Goal: Use online tool/utility: Utilize a website feature to perform a specific function

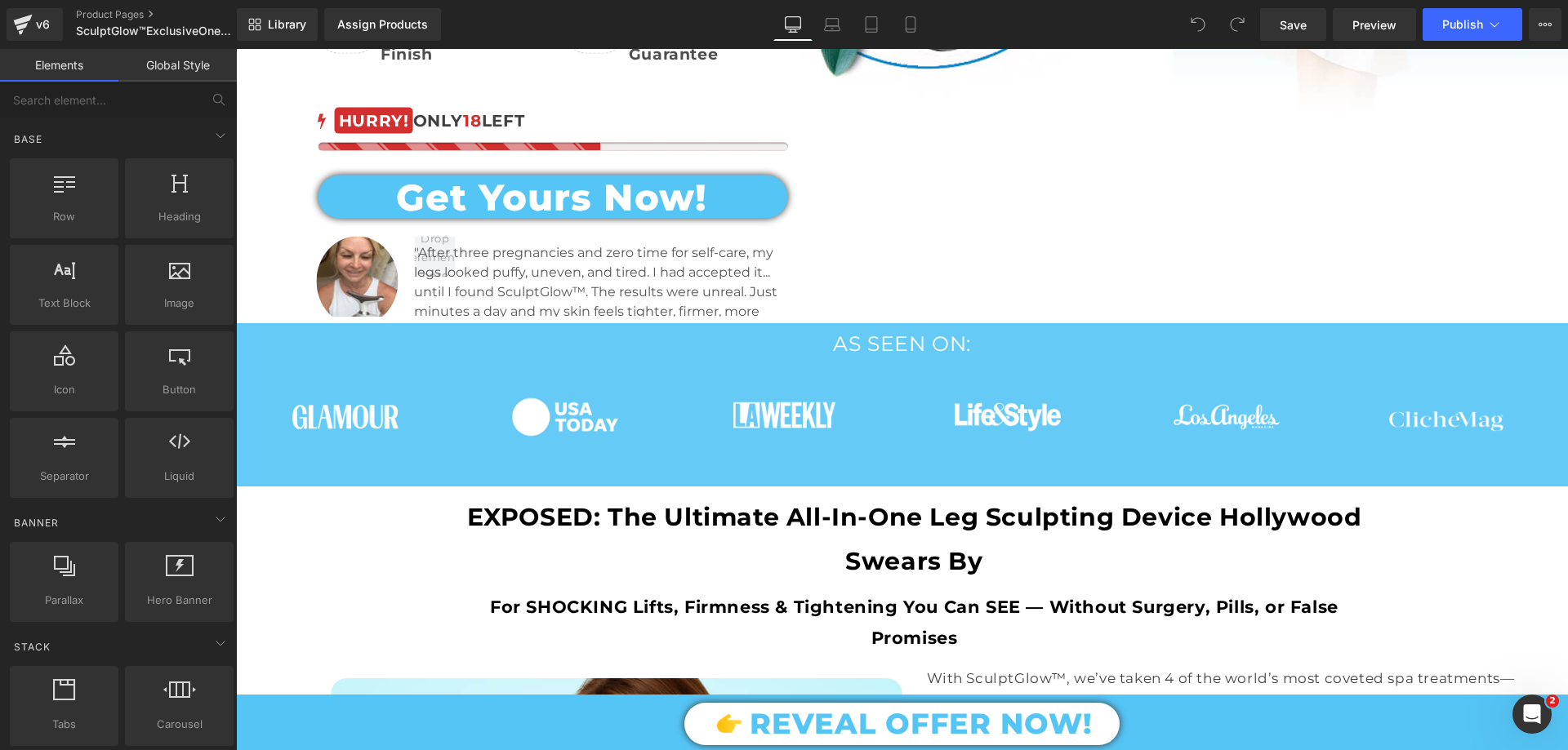
scroll to position [572, 0]
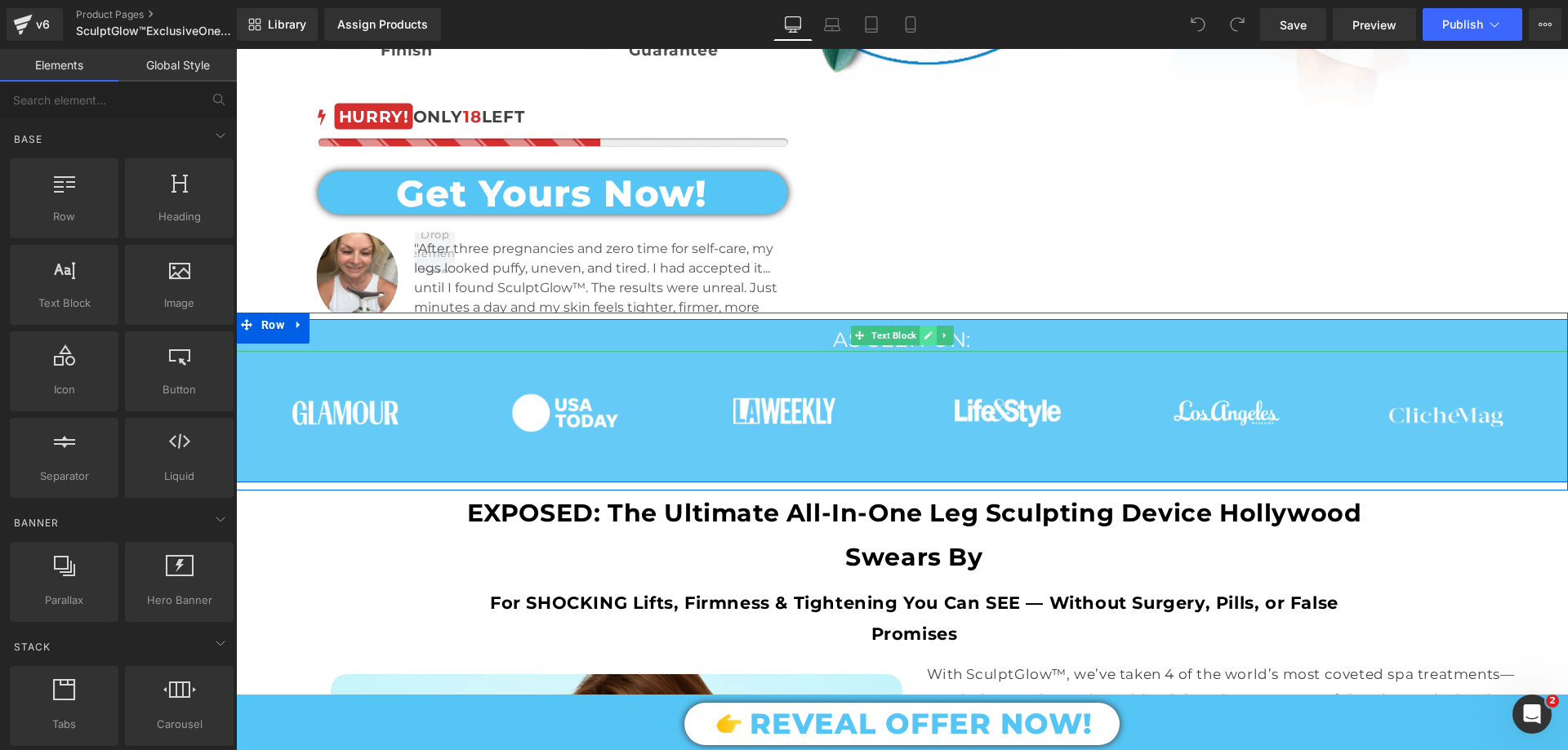
click at [920, 332] on link at bounding box center [928, 335] width 17 height 20
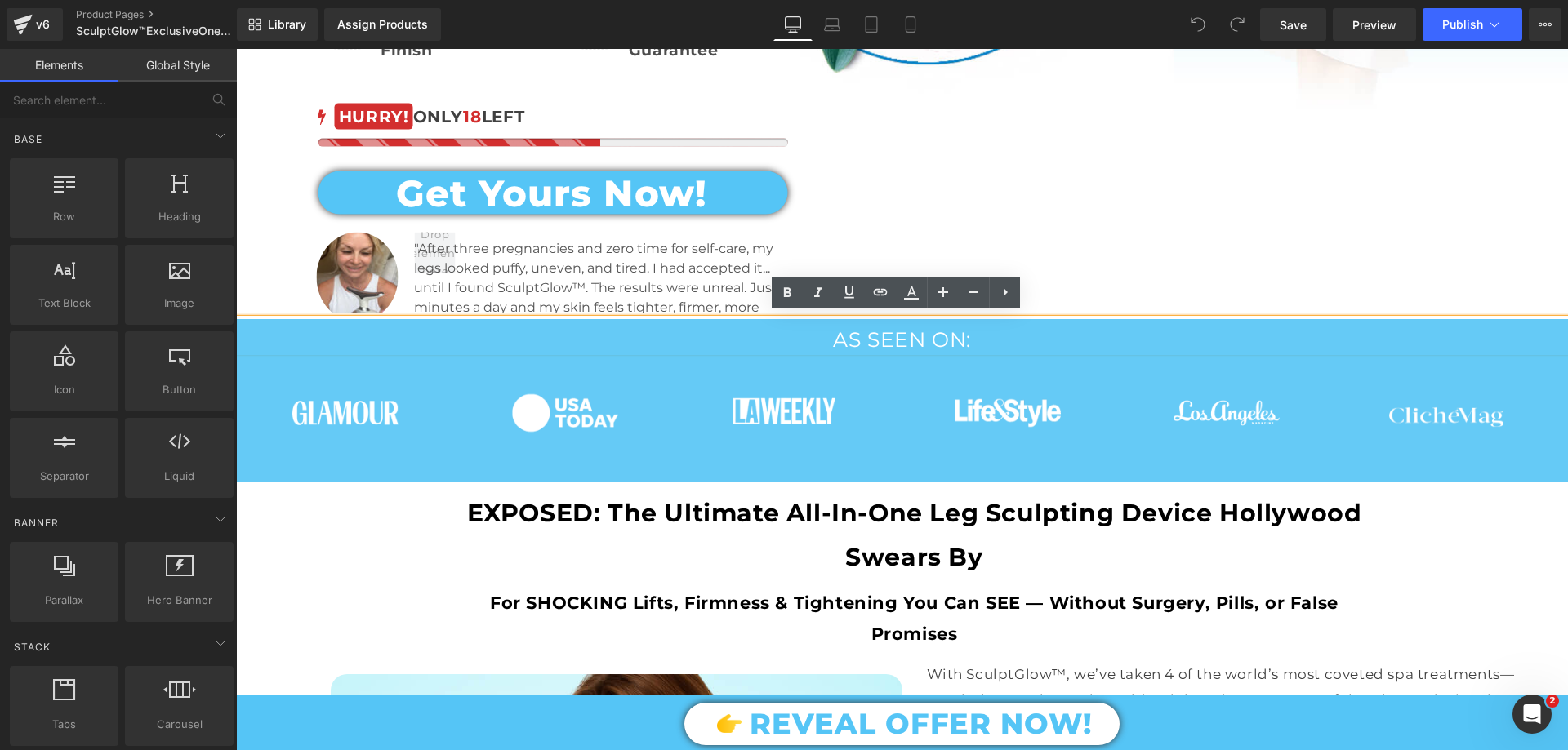
click at [840, 345] on span "AS SEEN ON:" at bounding box center [902, 339] width 138 height 25
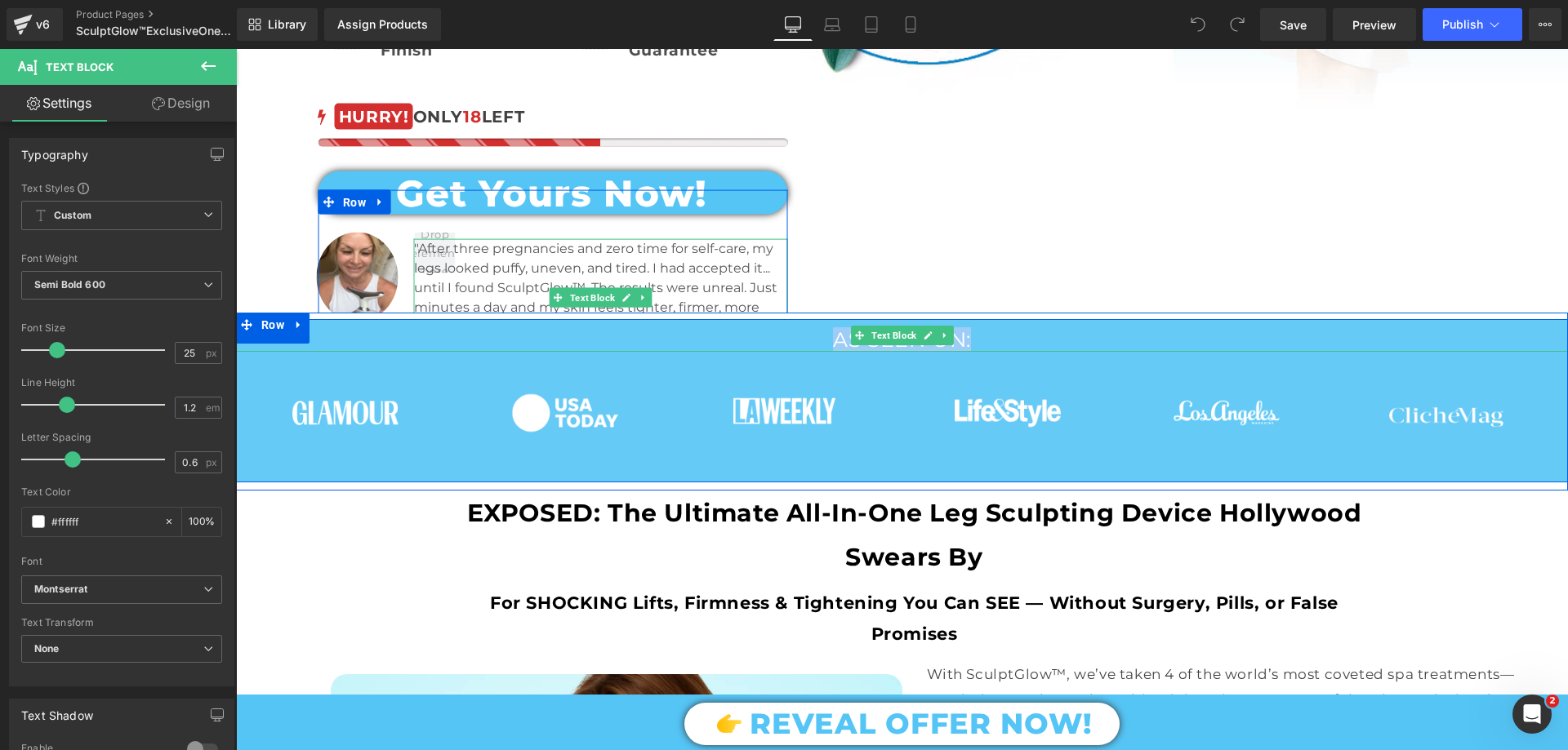
click at [869, 333] on span "Text Block" at bounding box center [894, 335] width 52 height 20
click at [810, 340] on p "AS SEEN ON:" at bounding box center [902, 339] width 1332 height 25
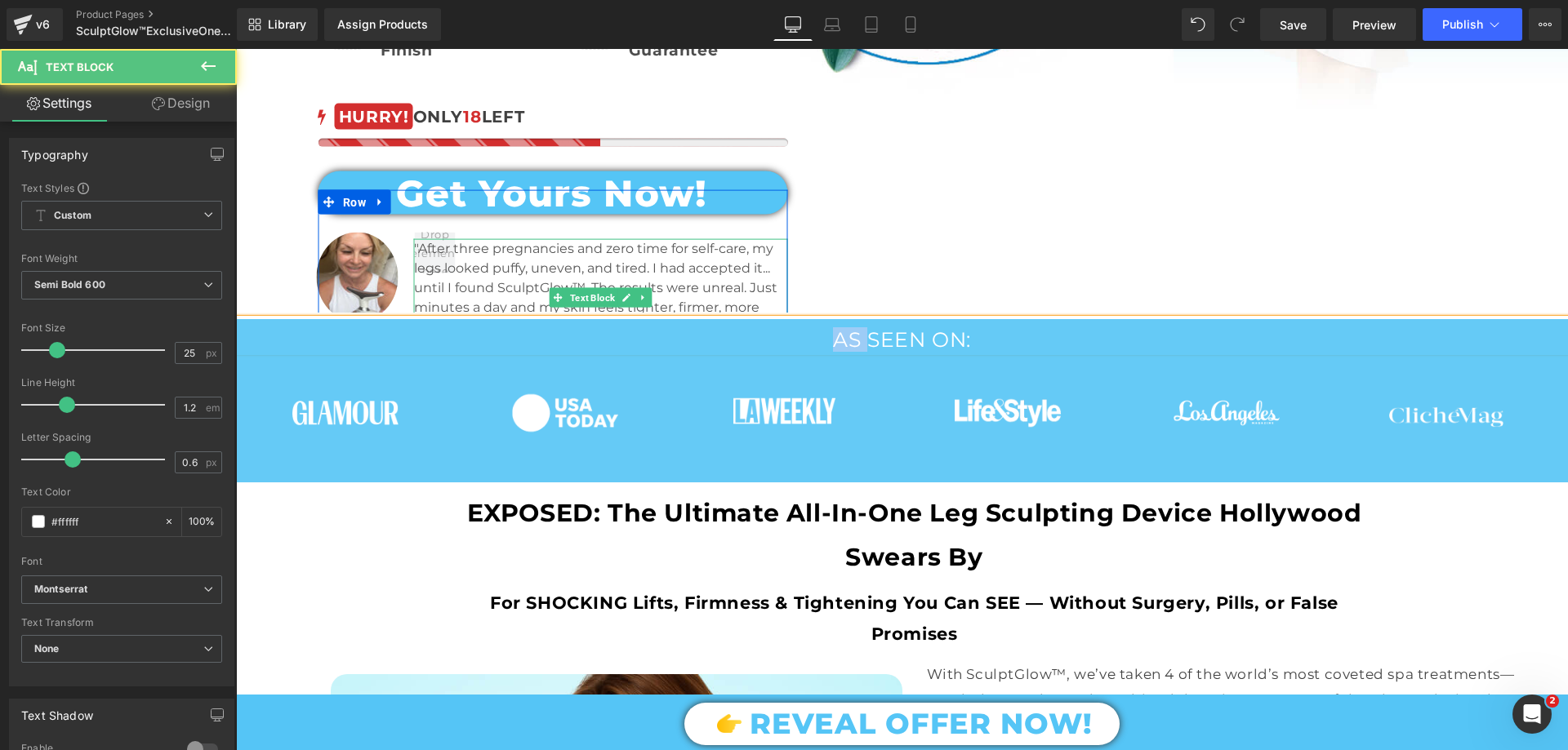
click at [810, 340] on p "AS SEEN ON:" at bounding box center [902, 339] width 1332 height 25
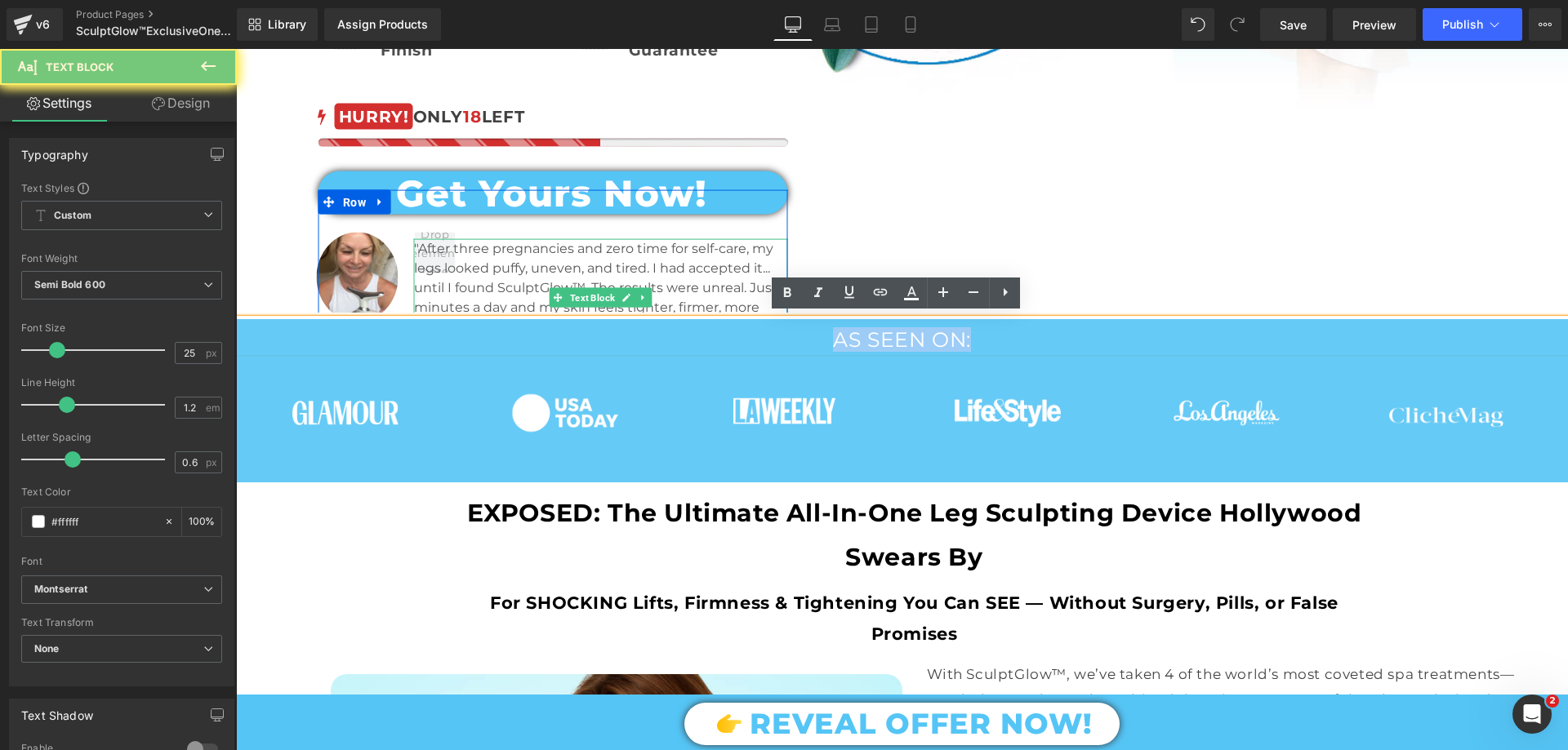
click at [810, 340] on p "AS SEEN ON:" at bounding box center [902, 339] width 1332 height 25
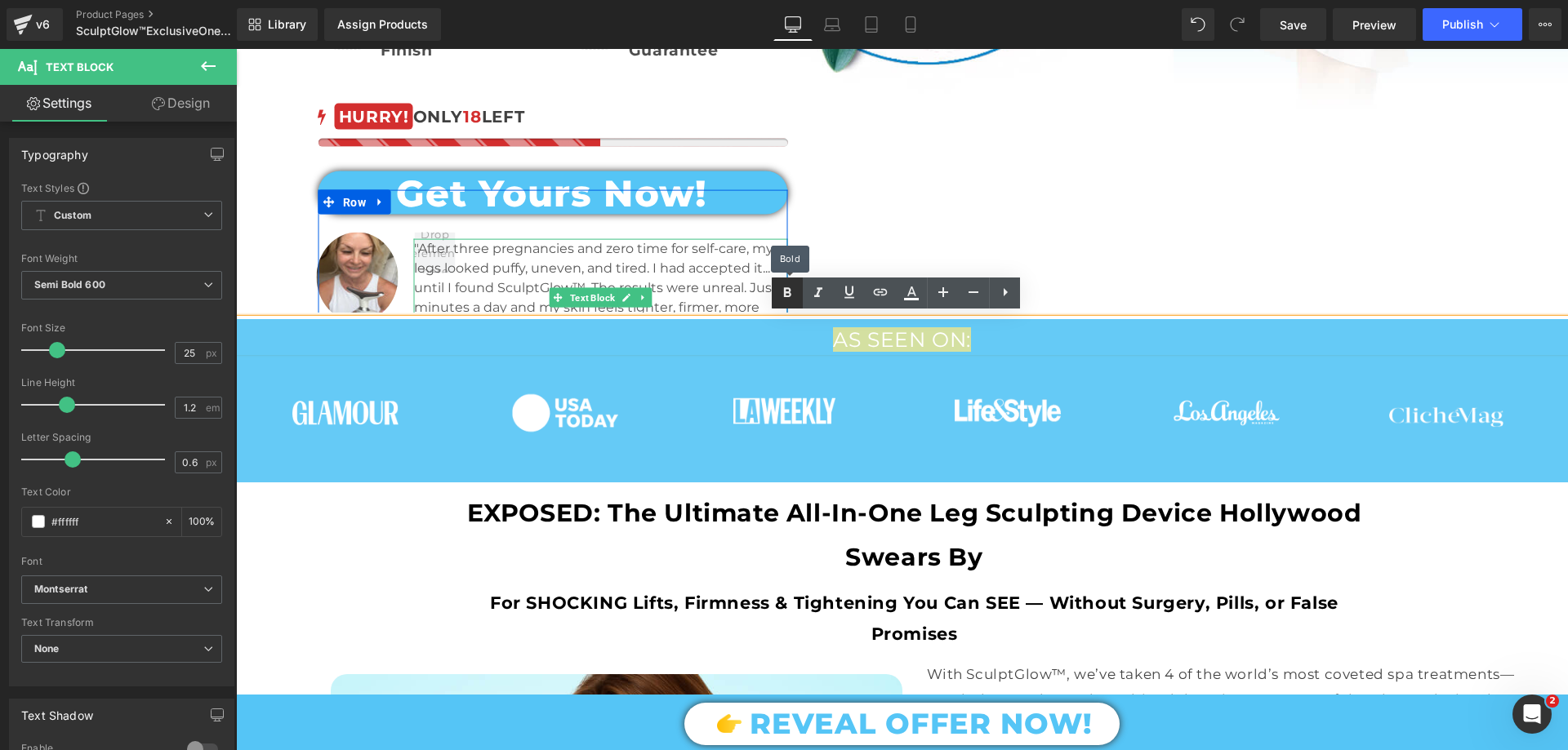
click at [798, 287] on link at bounding box center [788, 293] width 31 height 31
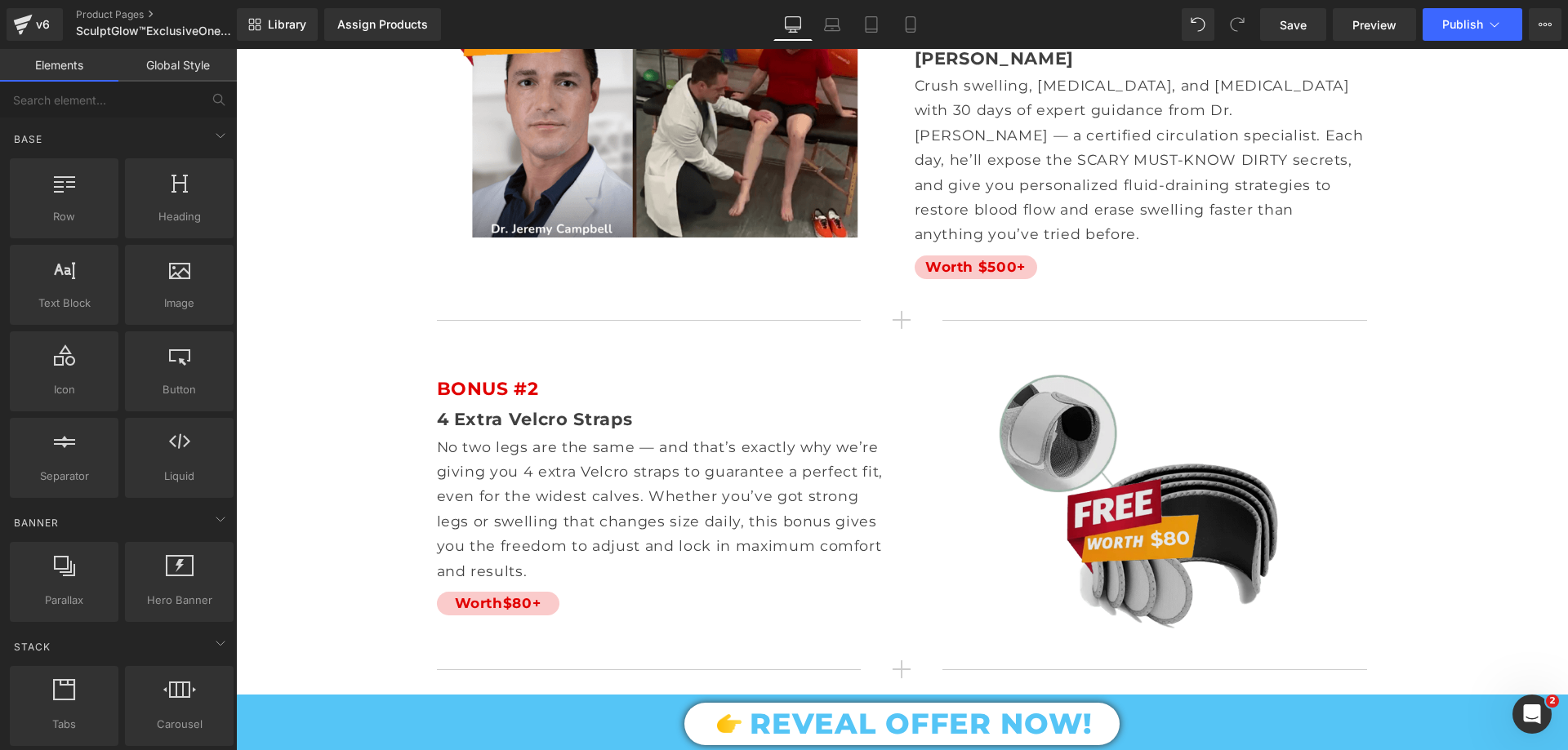
scroll to position [9472, 0]
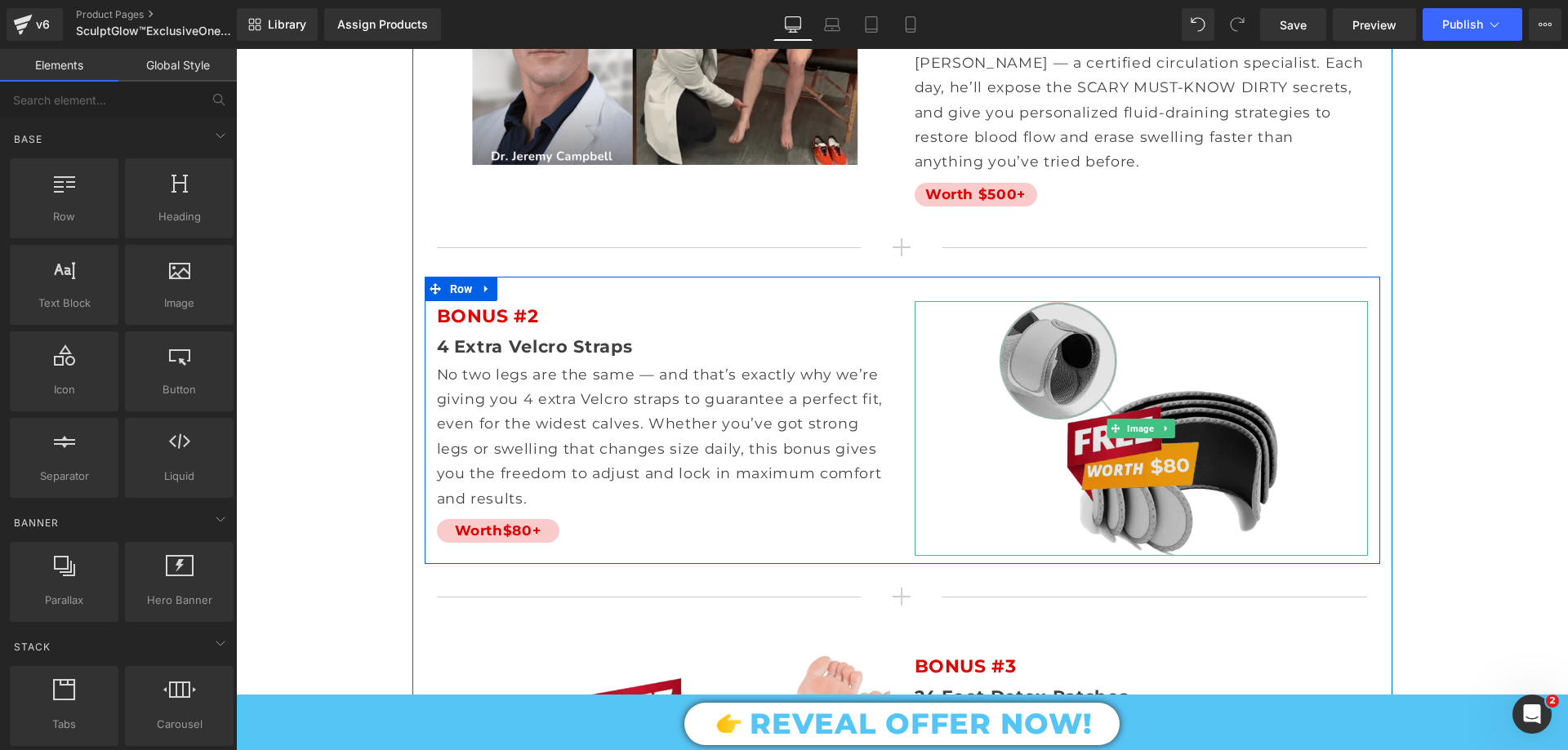
click at [1078, 374] on img at bounding box center [1141, 428] width 453 height 255
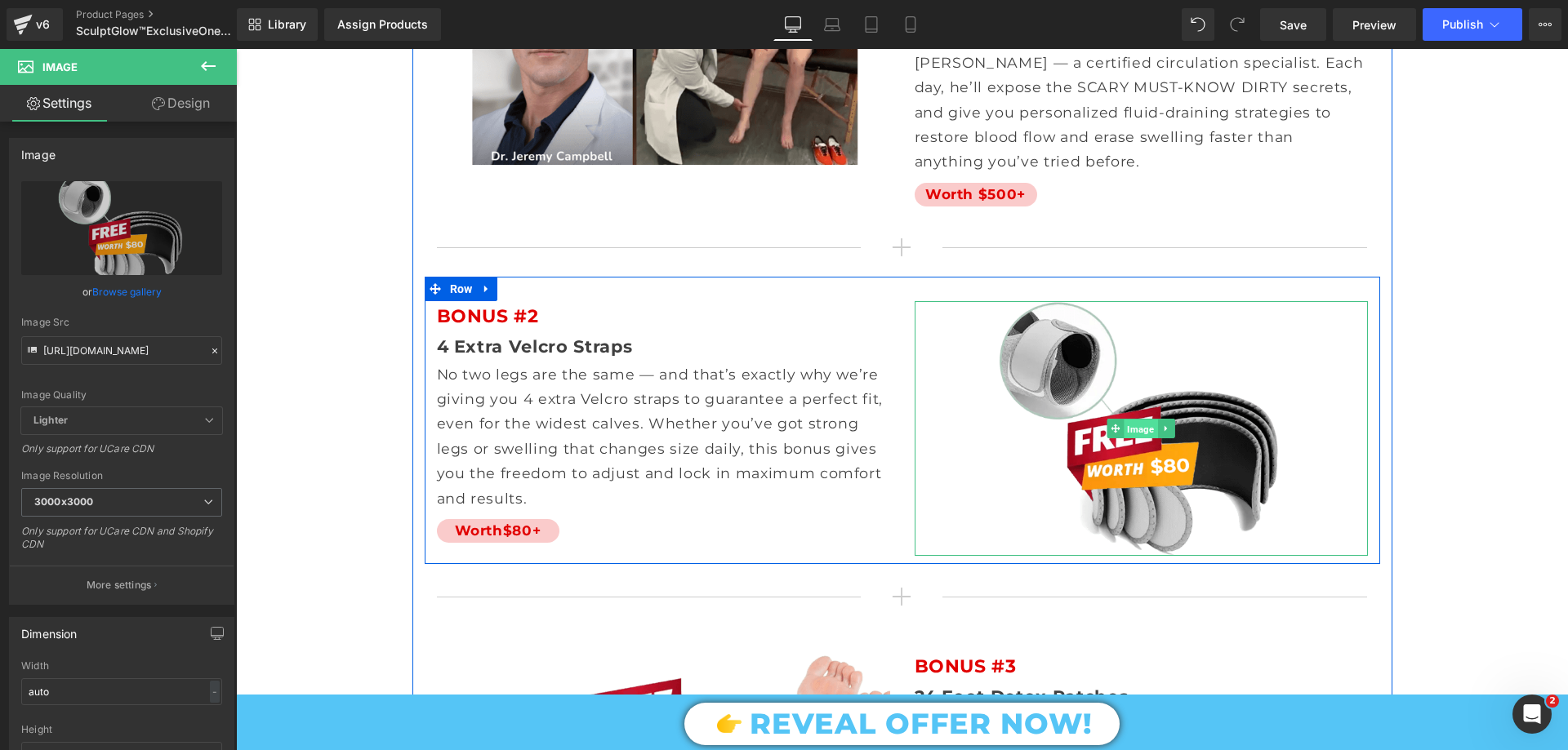
click at [1127, 420] on span "Image" at bounding box center [1141, 430] width 34 height 20
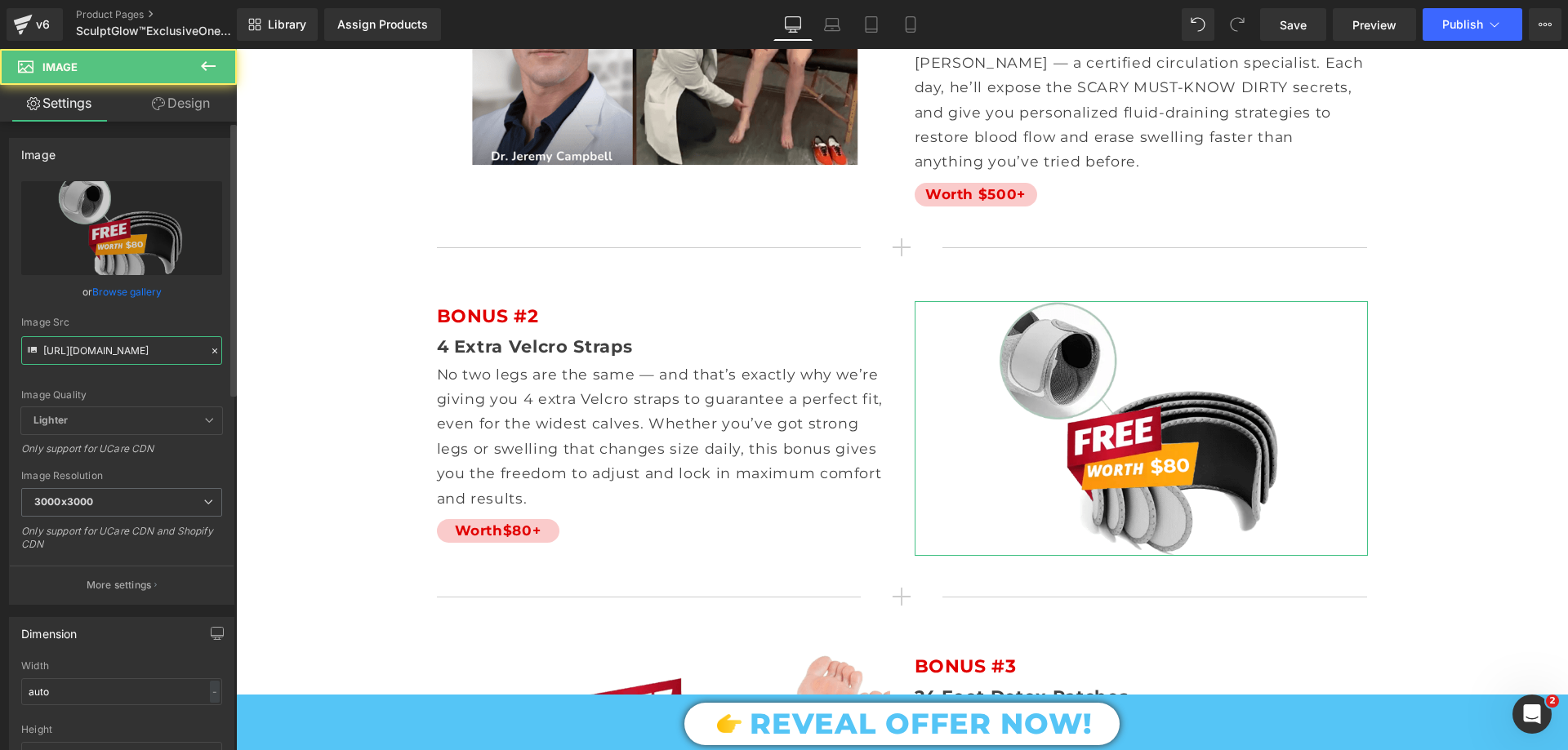
click at [97, 346] on input "https://cdn.shopify.com/s/files/1/0709/7824/0807/files/Free_Velcro_Straps_BONUS…" at bounding box center [121, 350] width 201 height 28
paste input "Bonus_1_LED_Light_Therapy.png?v=1755079142"
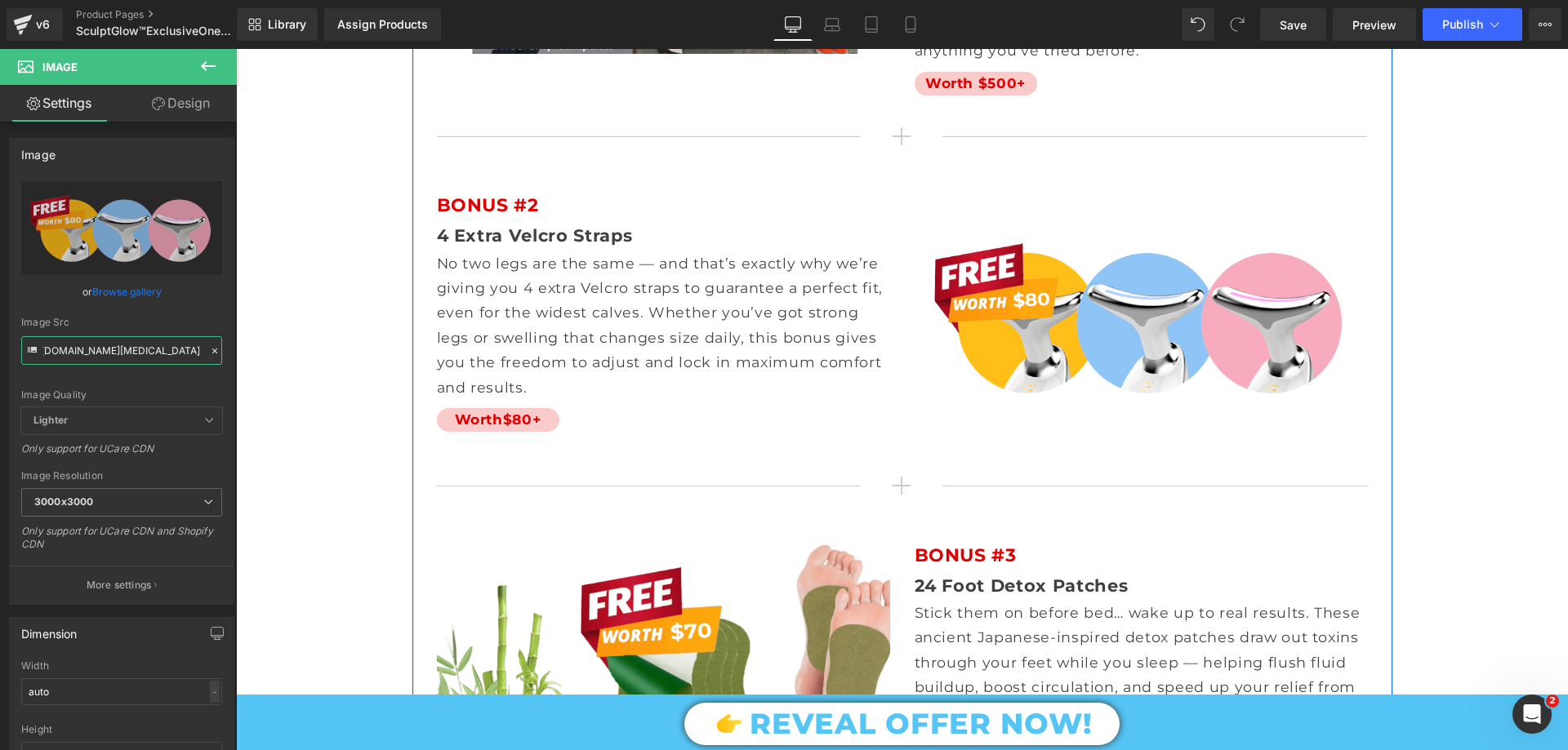
scroll to position [9554, 0]
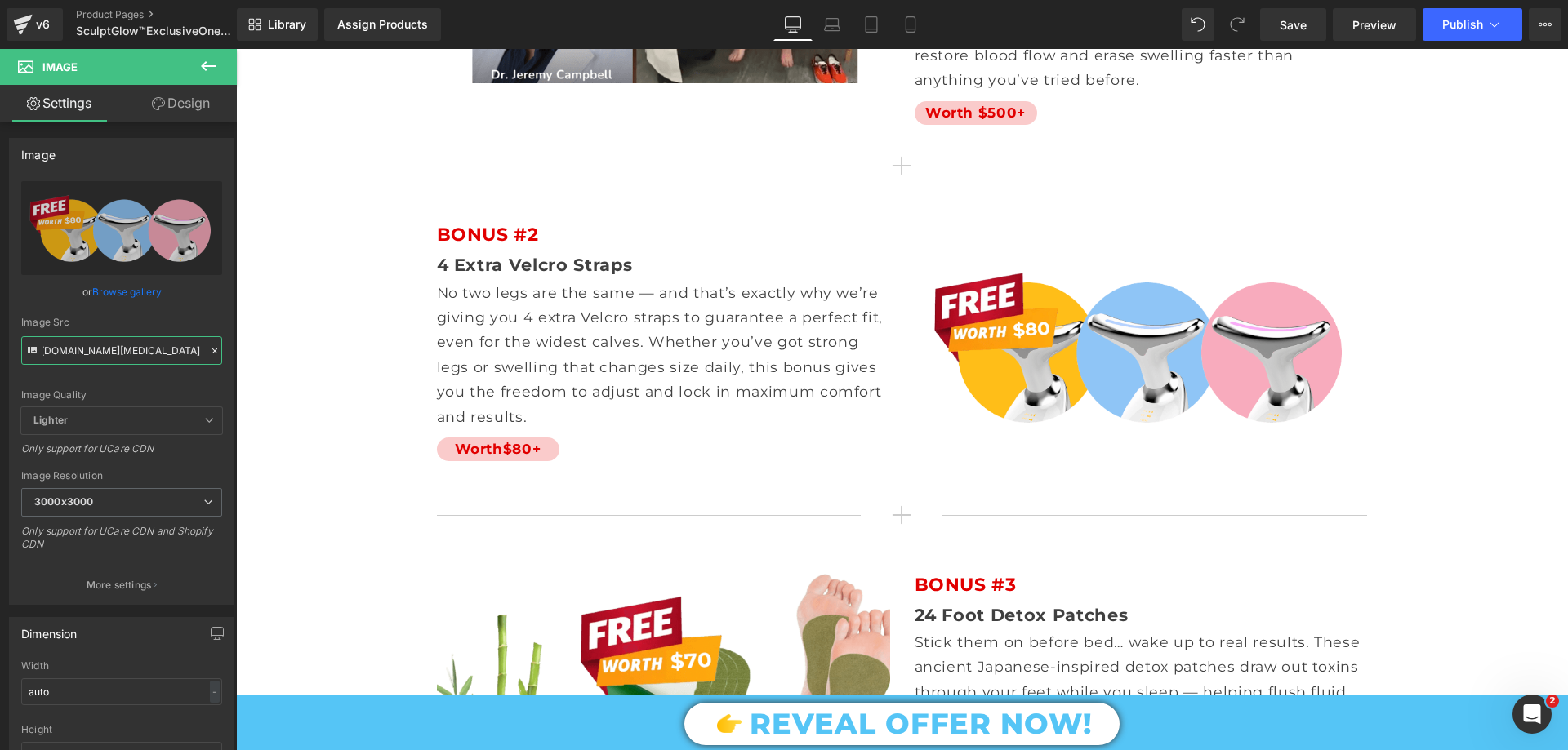
type input "https://cdn.shopify.com/s/files/1/0709/7824/0807/files/Bonus_1_LED_Light_Therap…"
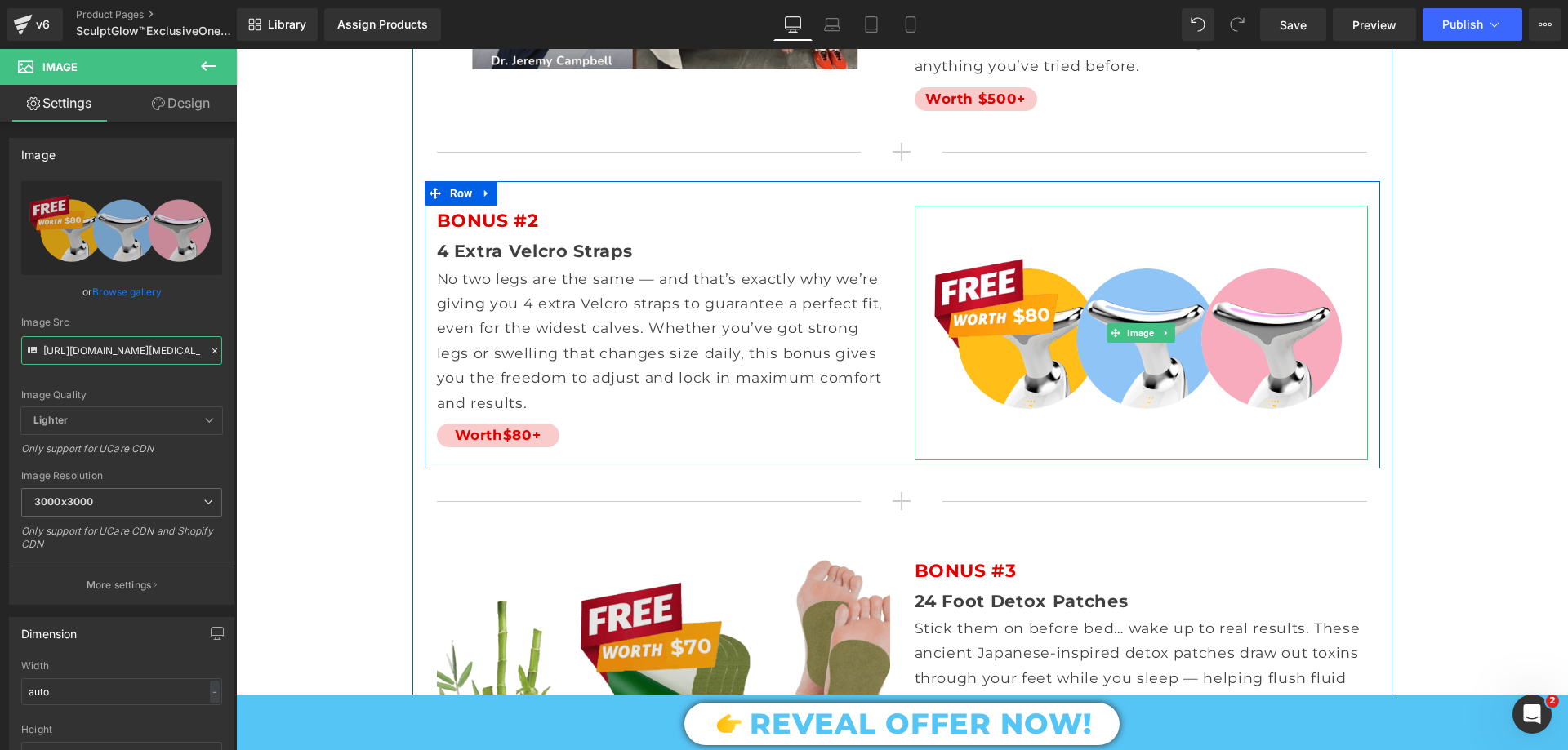
scroll to position [9798, 0]
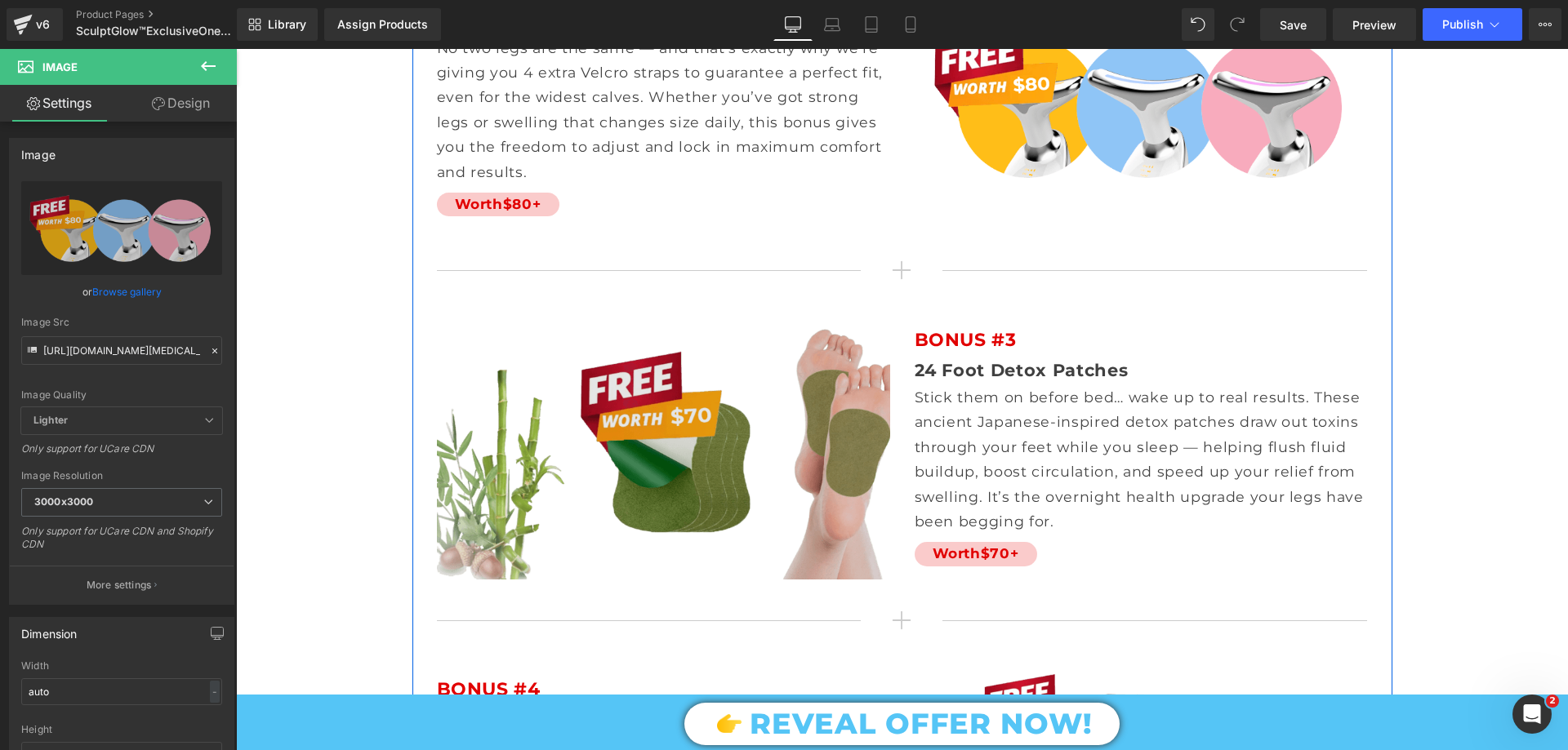
click at [616, 348] on img at bounding box center [664, 452] width 453 height 255
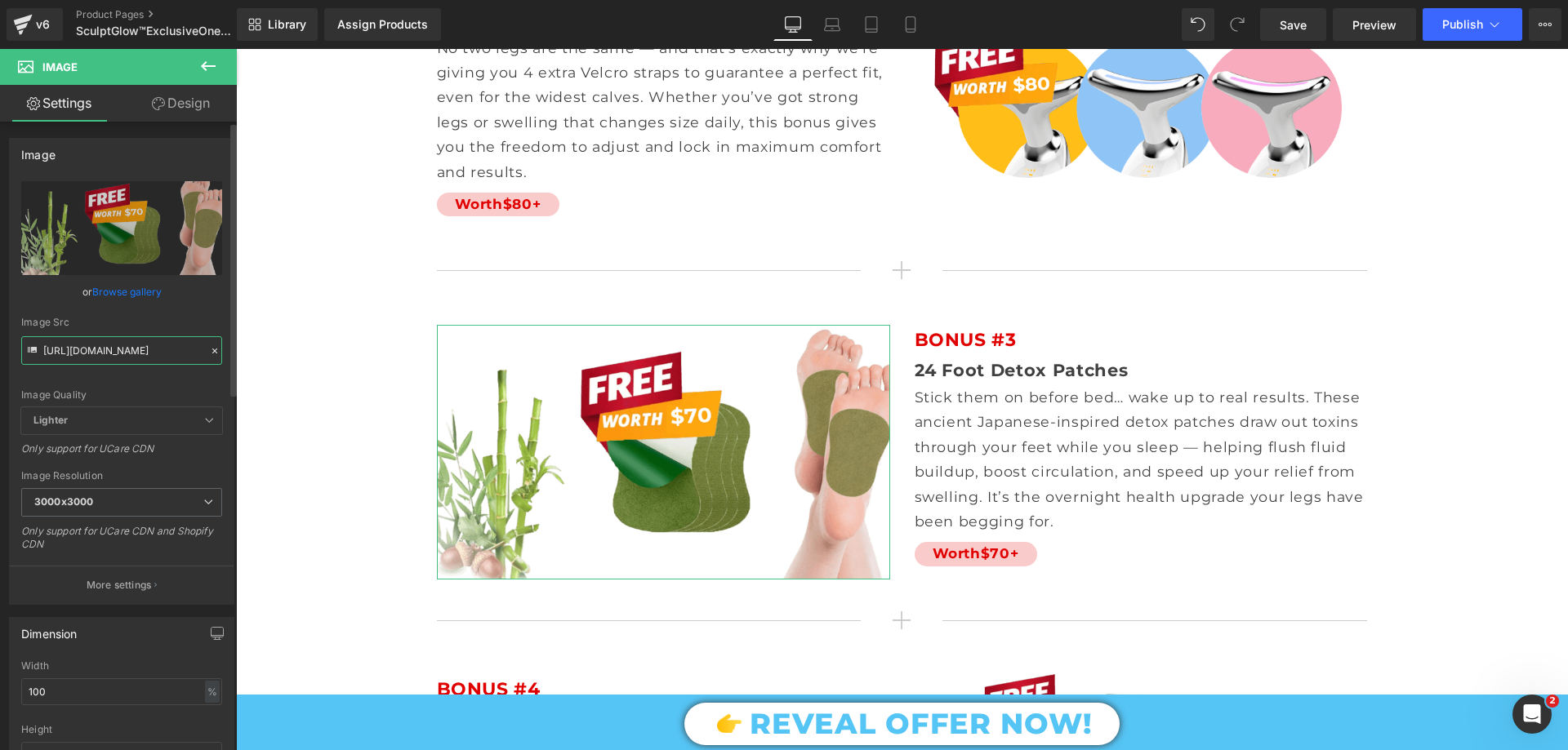
click at [152, 352] on input "https://cdn.shopify.com/s/files/1/0709/7824/0807/files/FREEFOOTDETOXbonuspresen…" at bounding box center [121, 350] width 201 height 28
click at [152, 351] on input "https://cdn.shopify.com/s/files/1/0709/7824/0807/files/FREEFOOTDETOXbonuspresen…" at bounding box center [121, 350] width 201 height 28
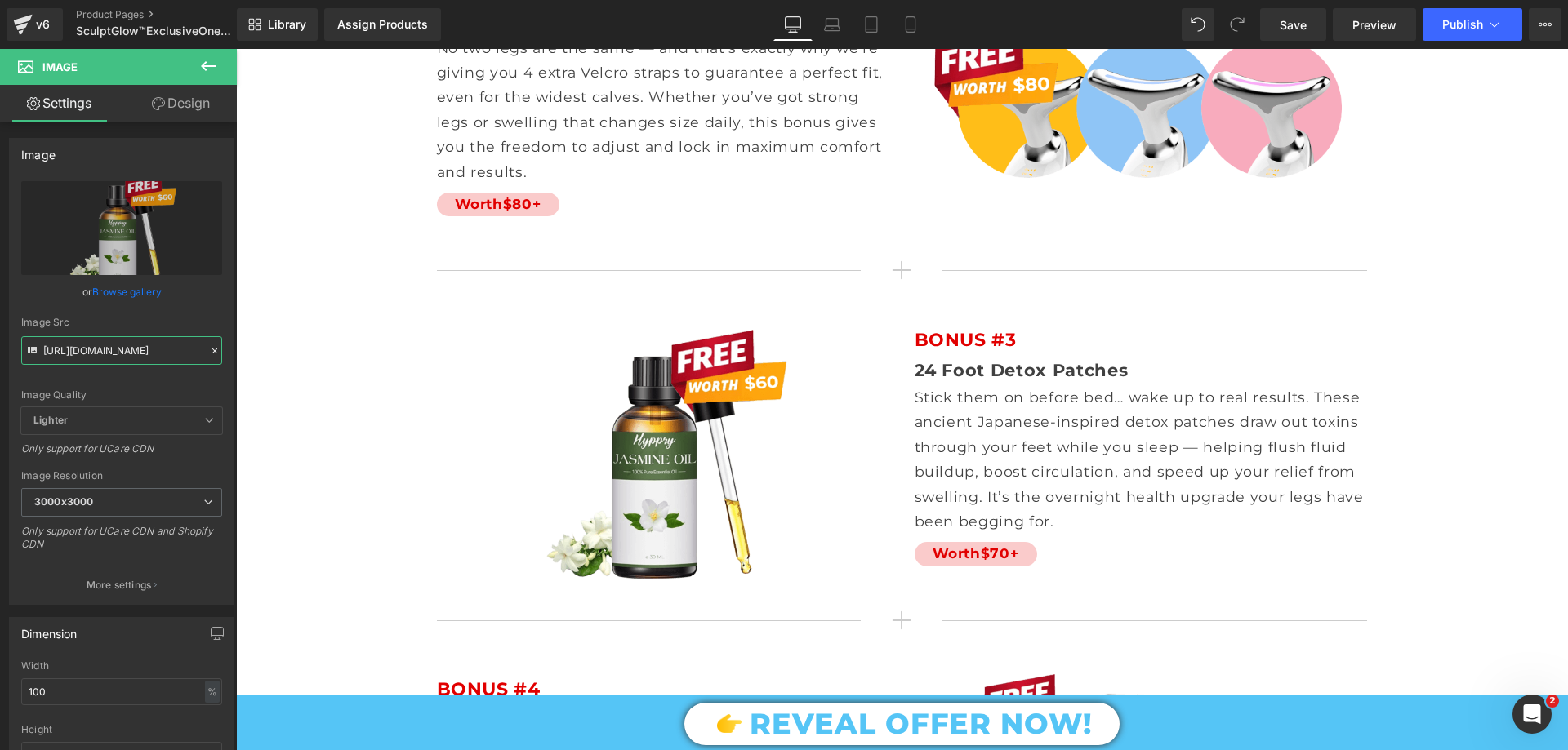
type input "https://cdn.shopify.com/s/files/1/0709/7824/0807/files/Bonus_2_JASMINE_Massage_…"
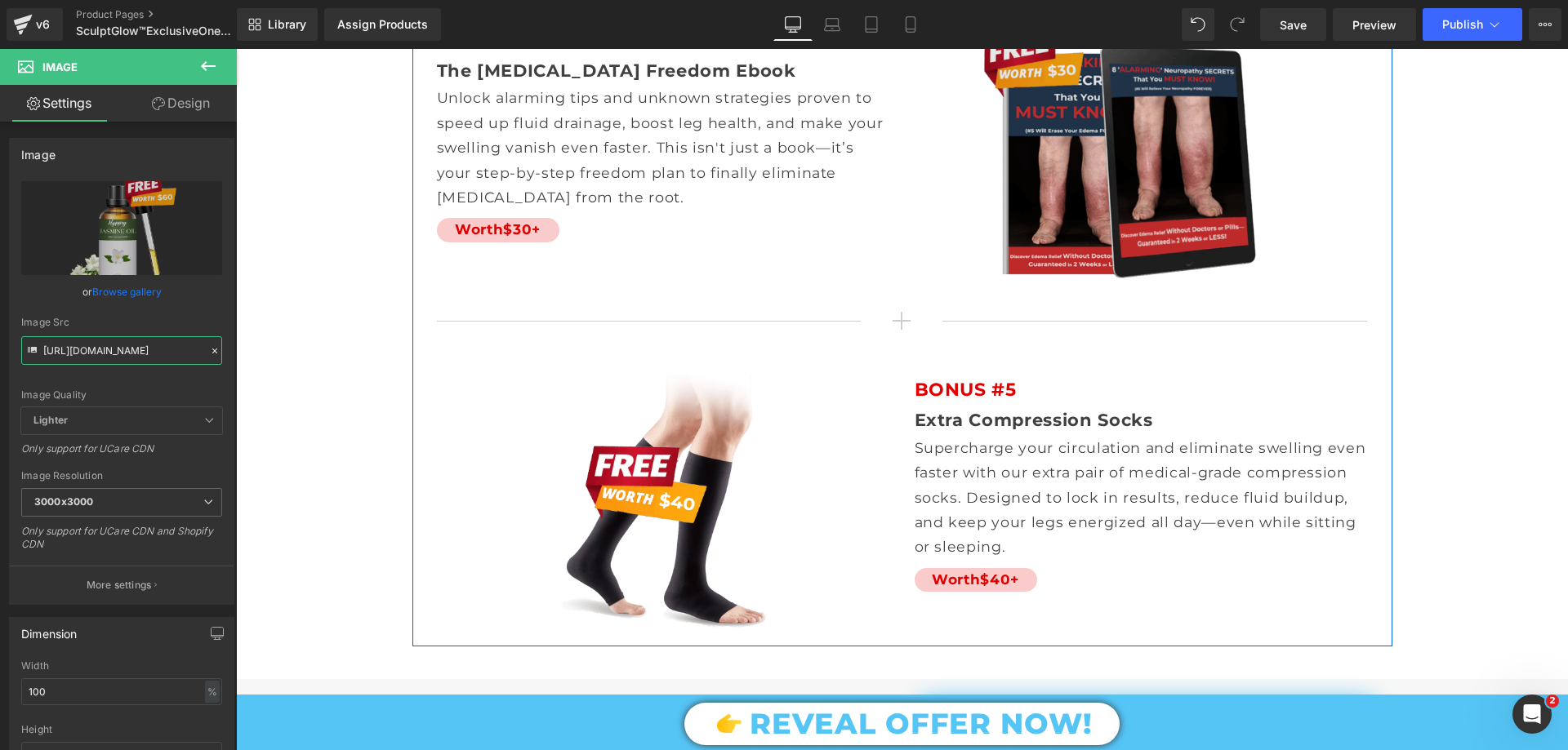
scroll to position [10370, 0]
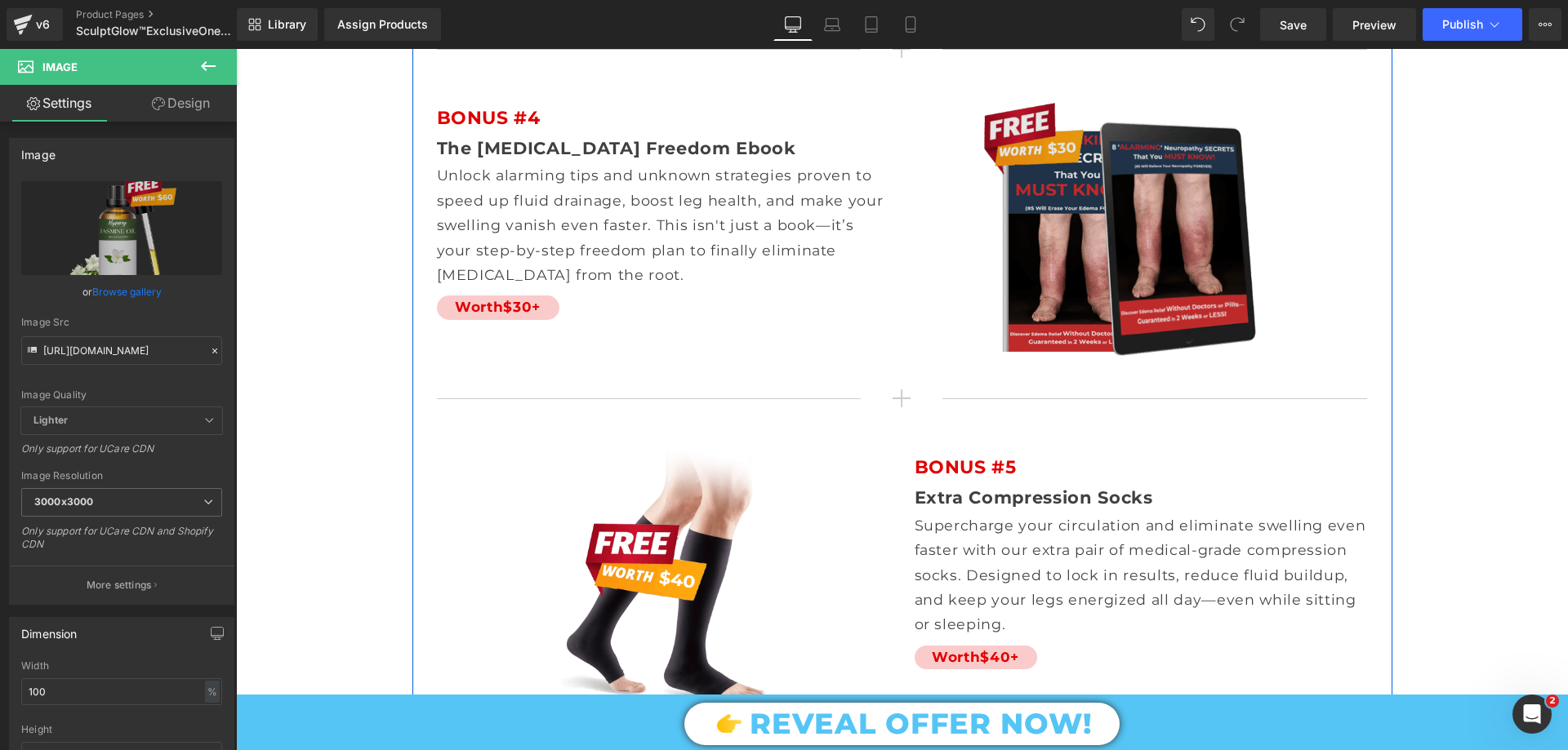
click at [1100, 182] on img at bounding box center [1141, 230] width 453 height 255
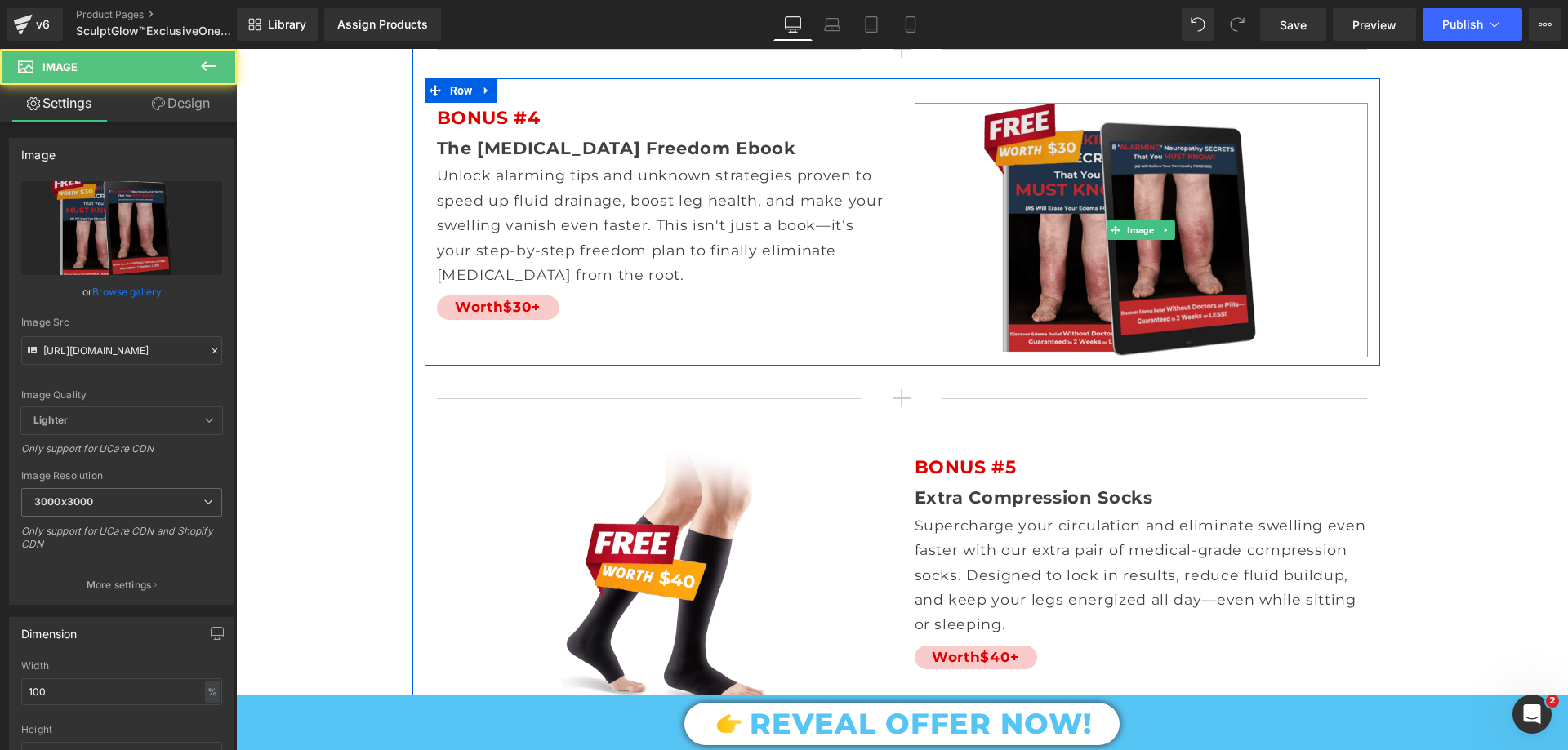
scroll to position [10206, 0]
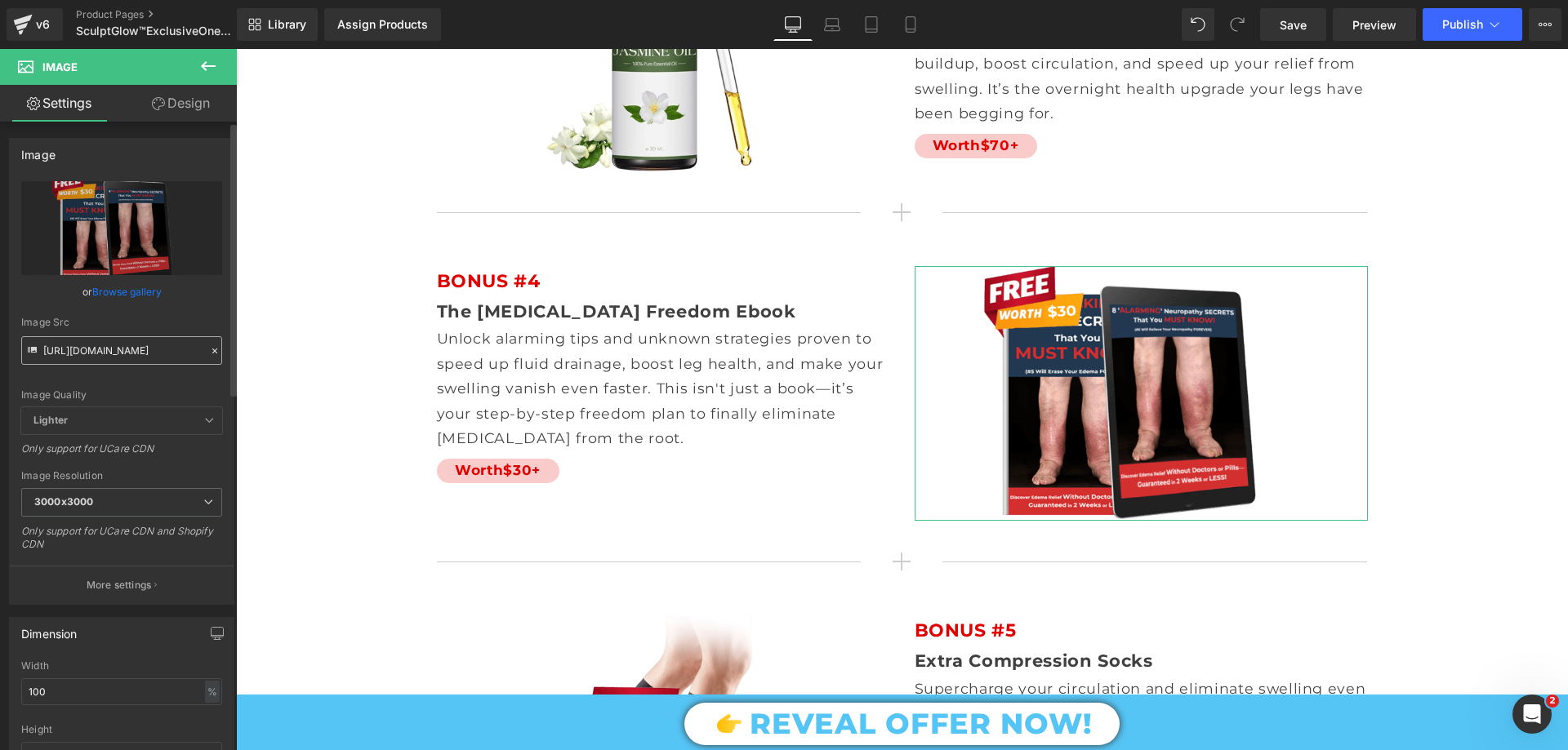
click at [151, 355] on input "https://cdn.shopify.com/s/files/1/0709/7824/0807/files/FreeEbookBonus-ezgif.com…" at bounding box center [121, 350] width 201 height 28
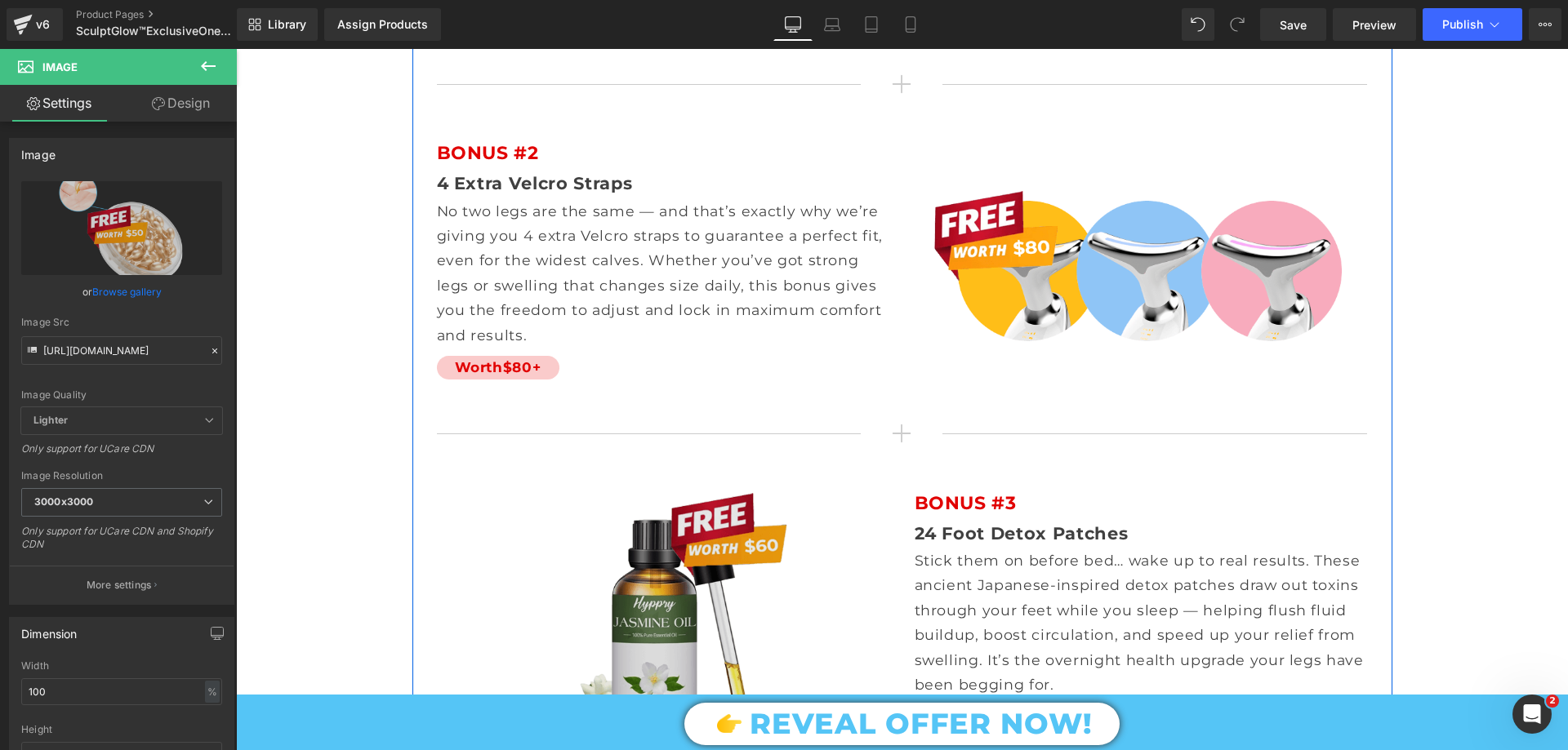
scroll to position [9880, 0]
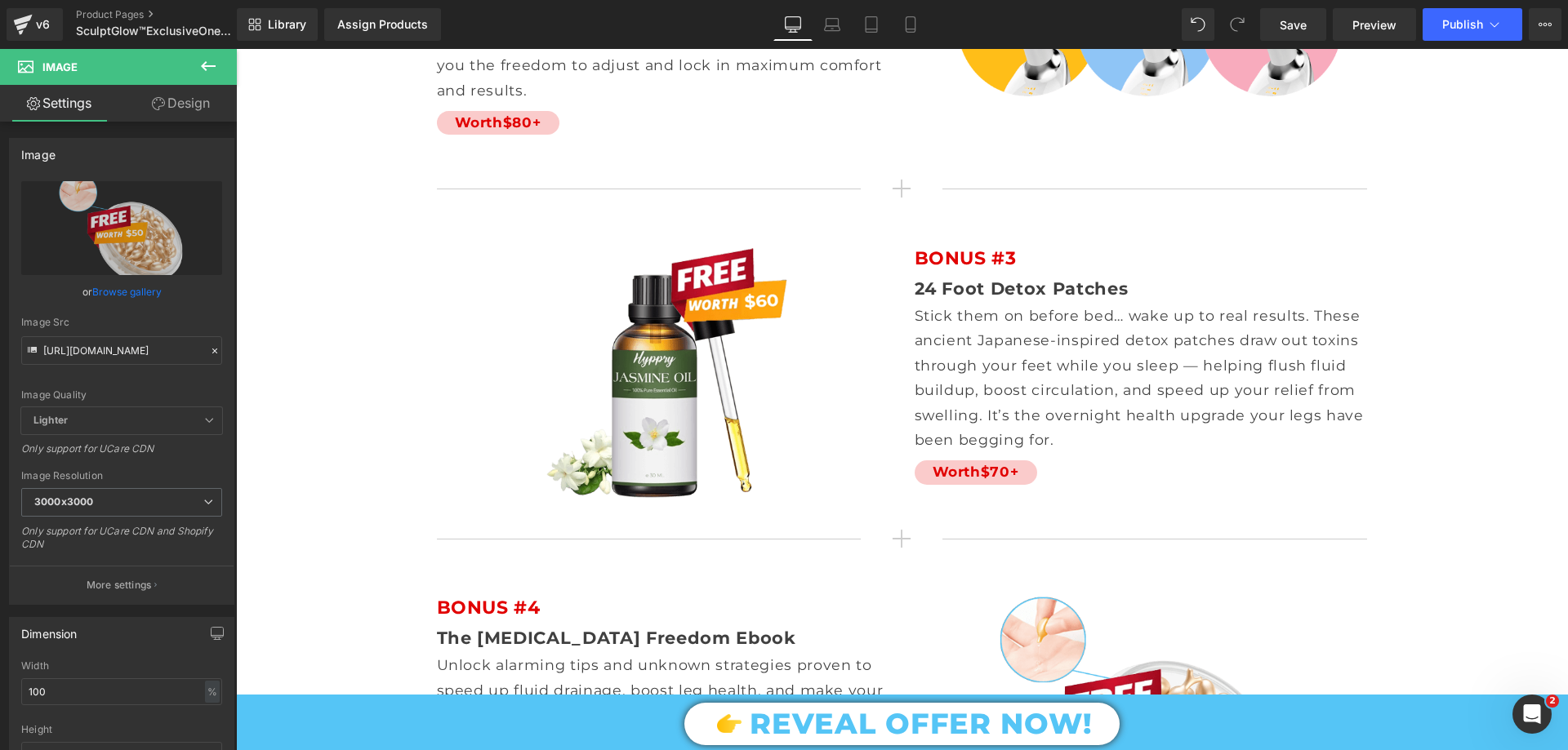
type input "https://cdn.shopify.com/s/files/1/0709/7824/0807/files/Bonus_3_Collagen_3000x30…"
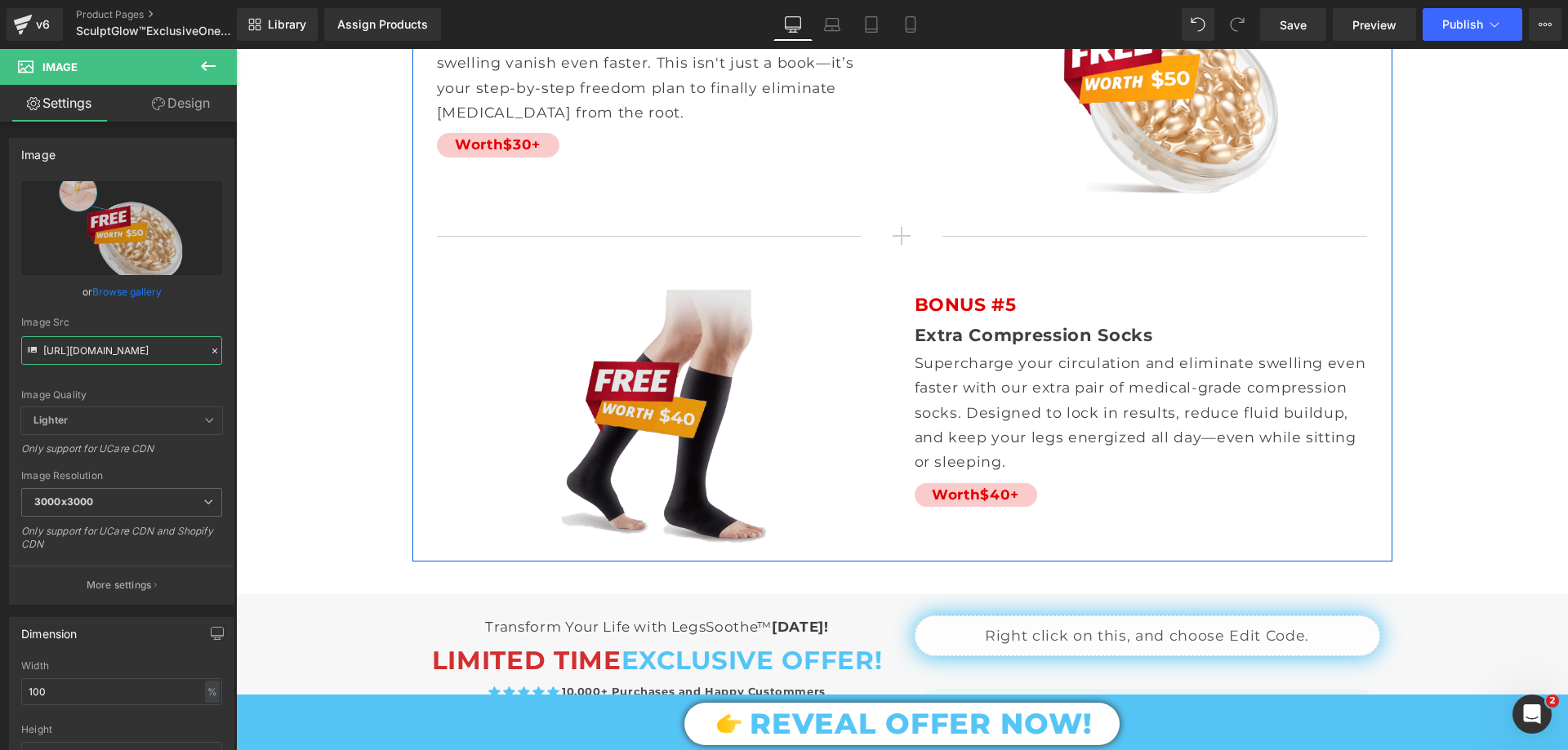
scroll to position [10533, 0]
click at [681, 315] on img at bounding box center [664, 416] width 453 height 255
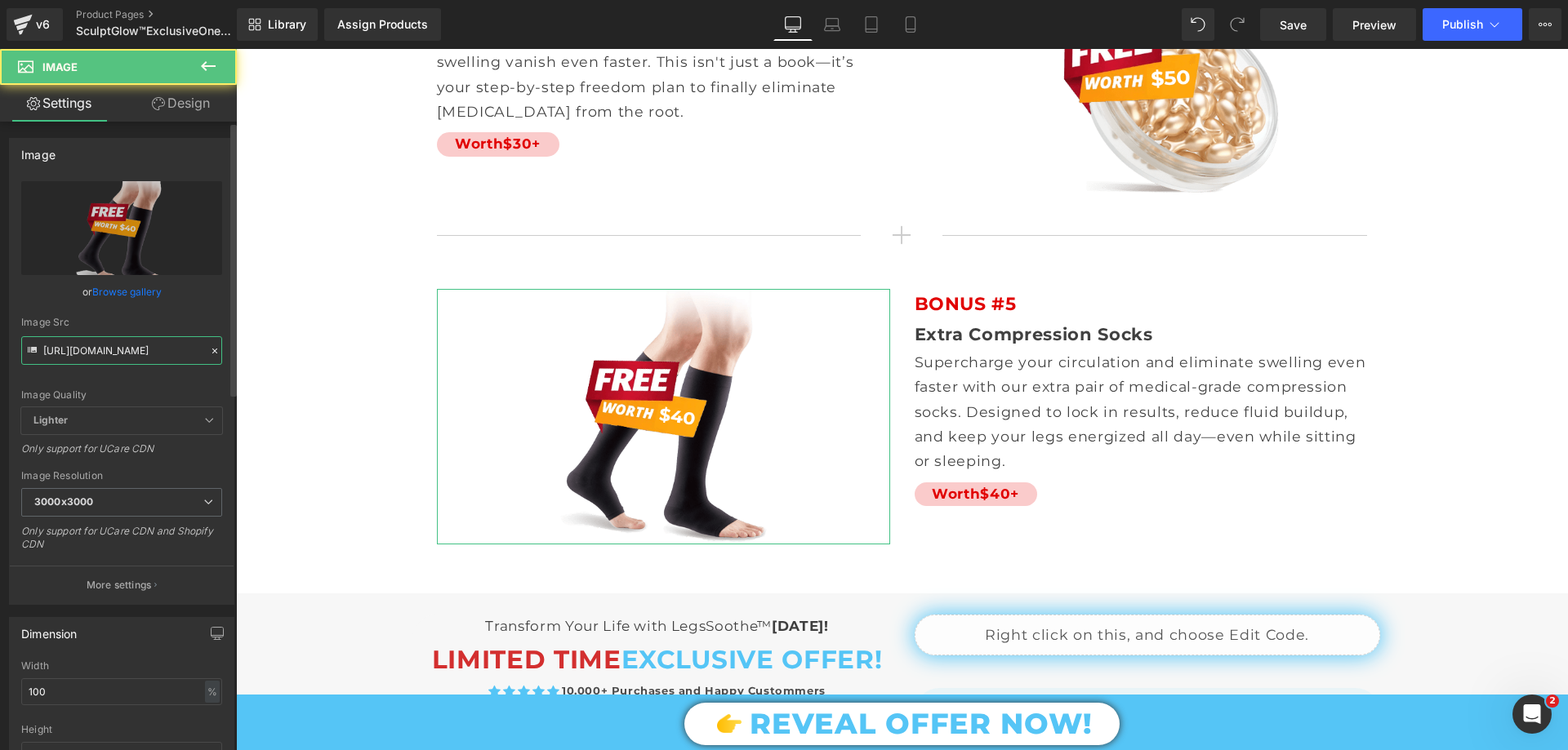
click at [151, 345] on input "https://cdn.shopify.com/s/files/1/0709/7824/0807/files/FREE_Compression_Socks_B…" at bounding box center [121, 350] width 201 height 28
paste input "Bonus_SculptGlow_Ebook.png?v=1755079146"
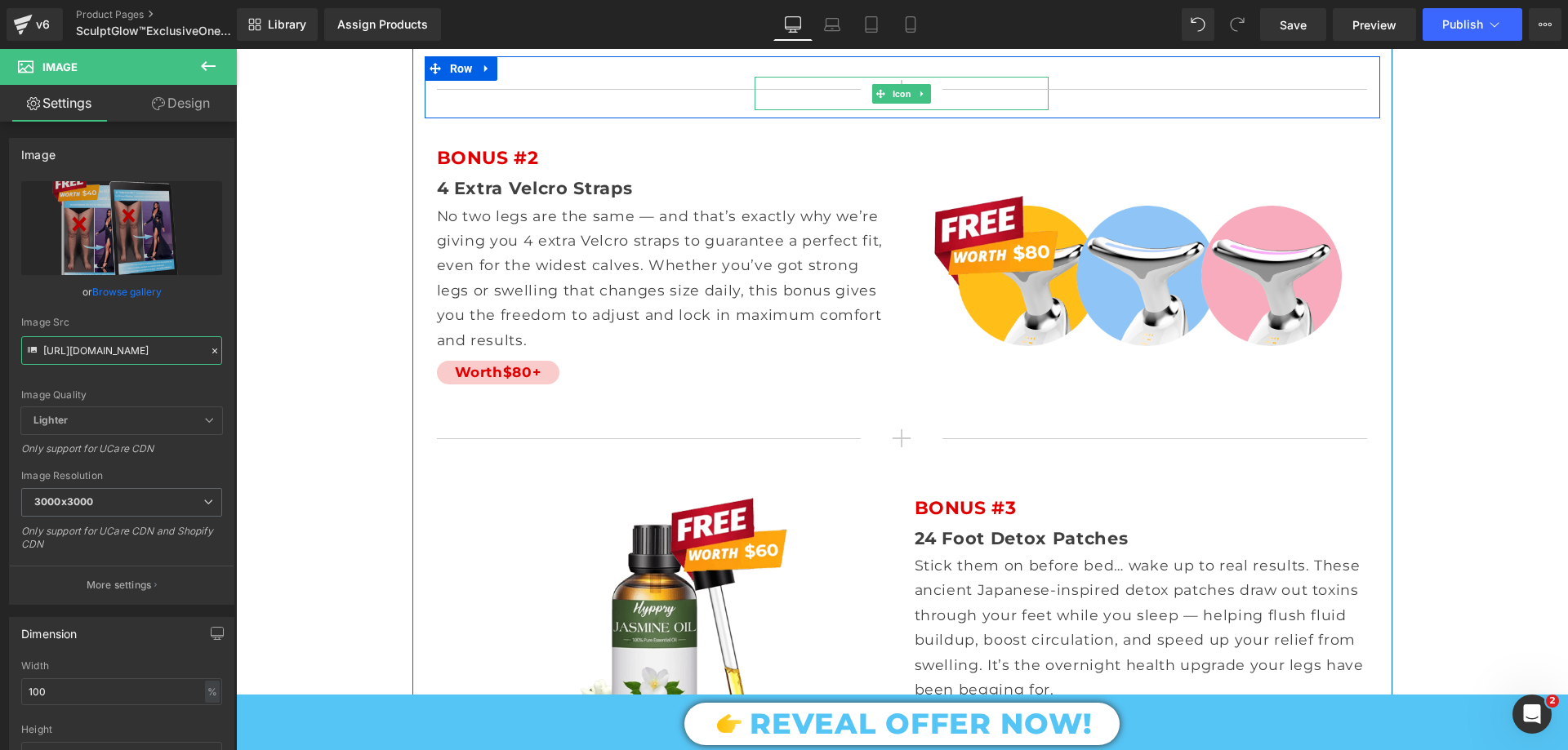
scroll to position [10044, 0]
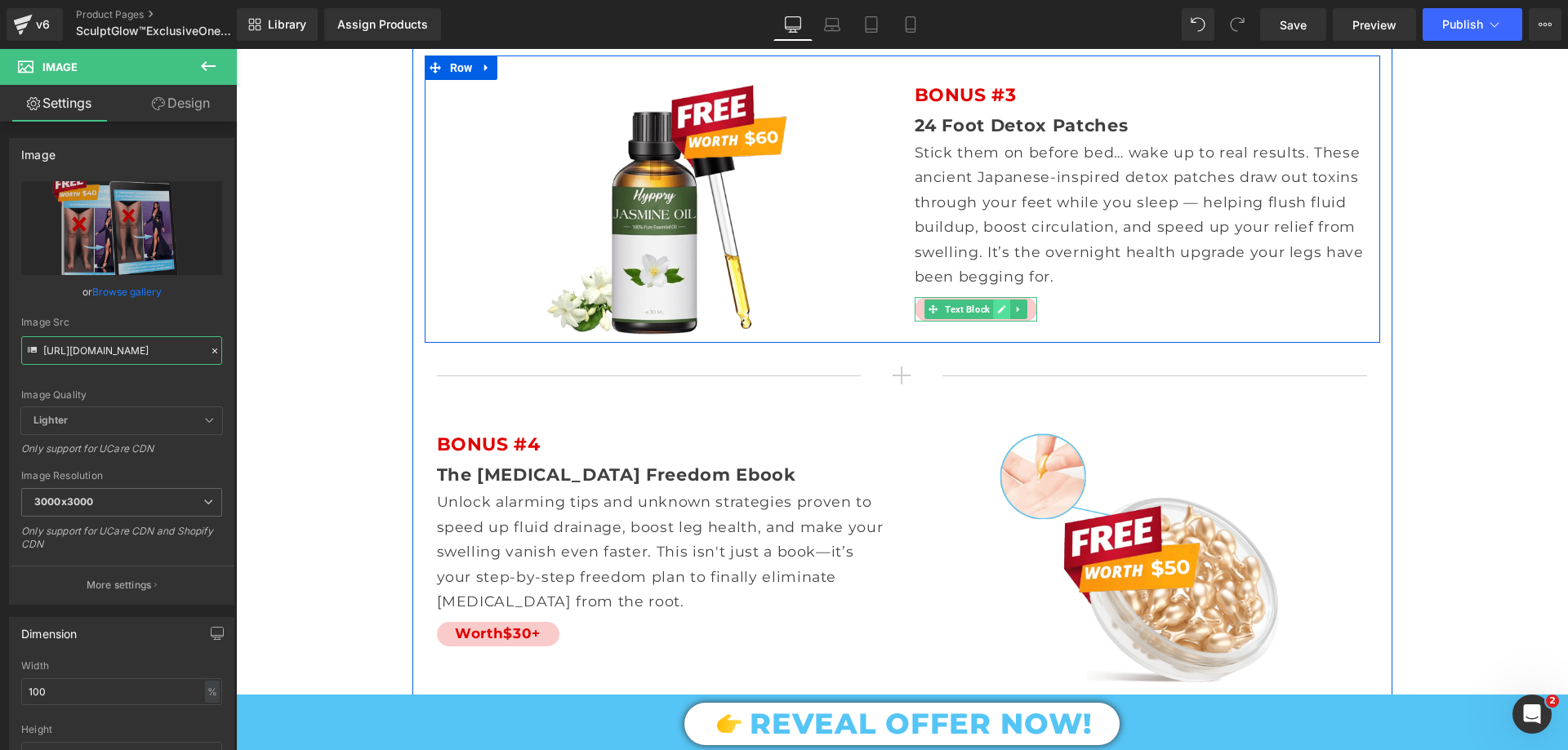
type input "https://cdn.shopify.com/s/files/1/0709/7824/0807/files/FREE_Bonus_SculptGlow_Eb…"
click at [998, 305] on icon at bounding box center [1002, 309] width 9 height 10
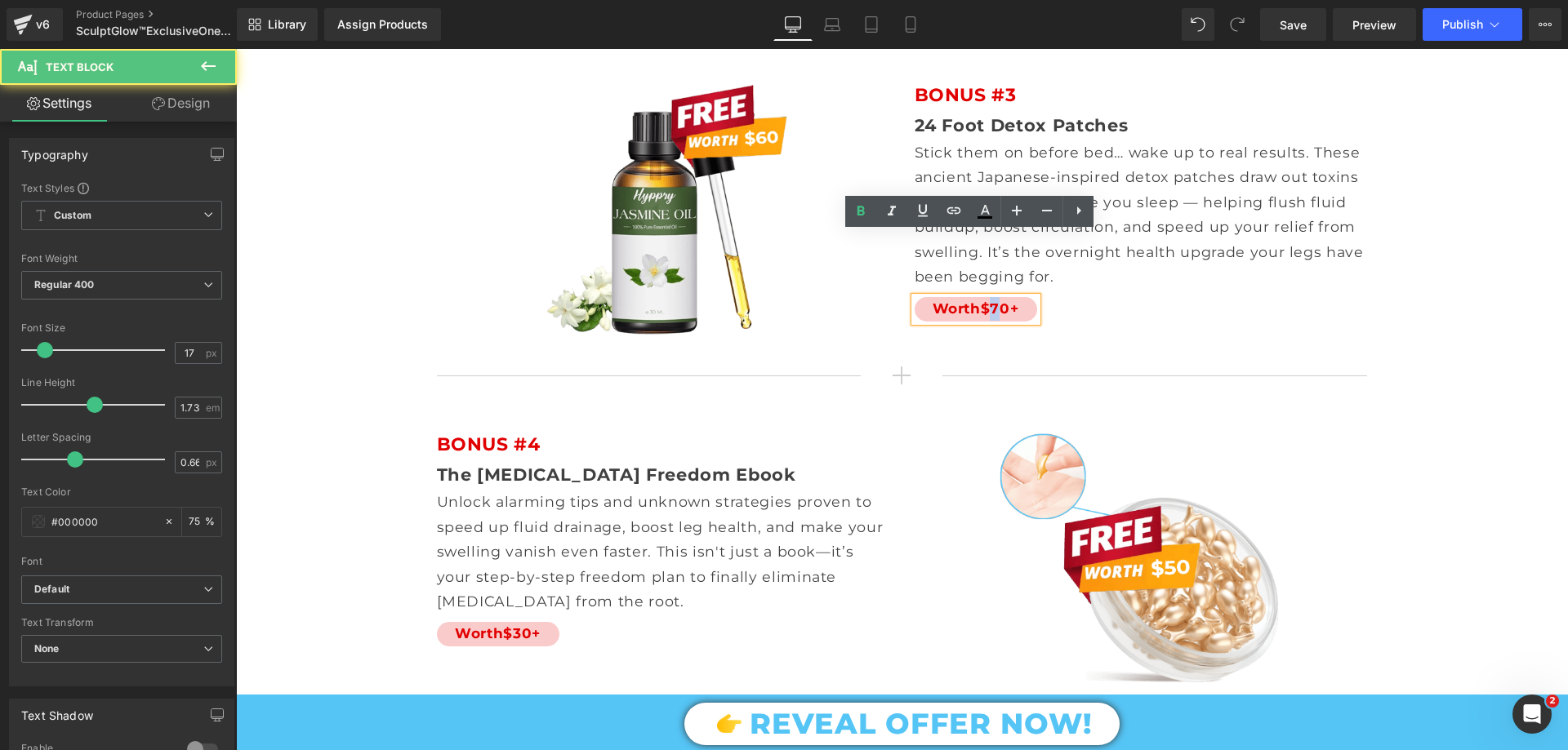
click at [990, 301] on span "$70+" at bounding box center [1000, 309] width 38 height 16
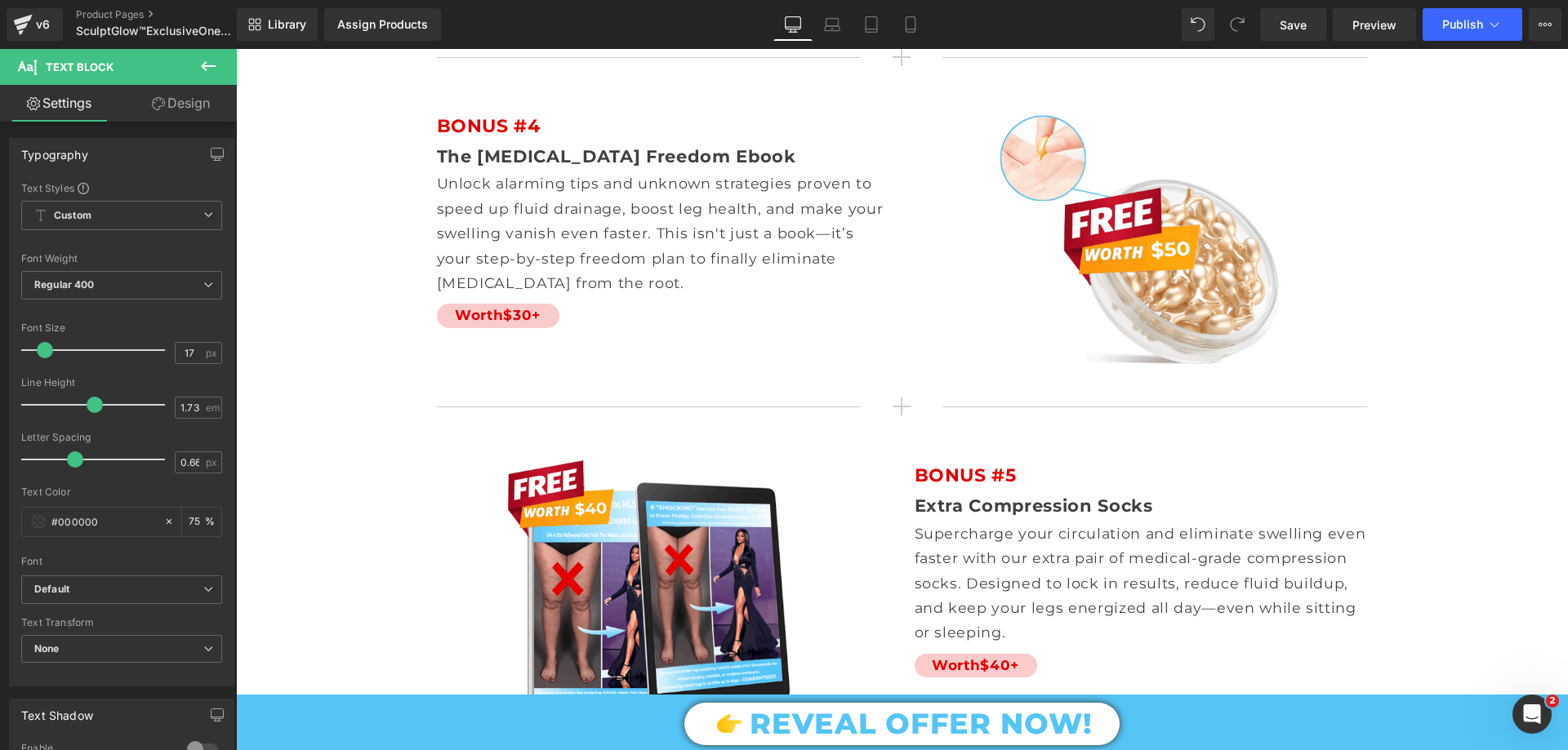
scroll to position [10370, 0]
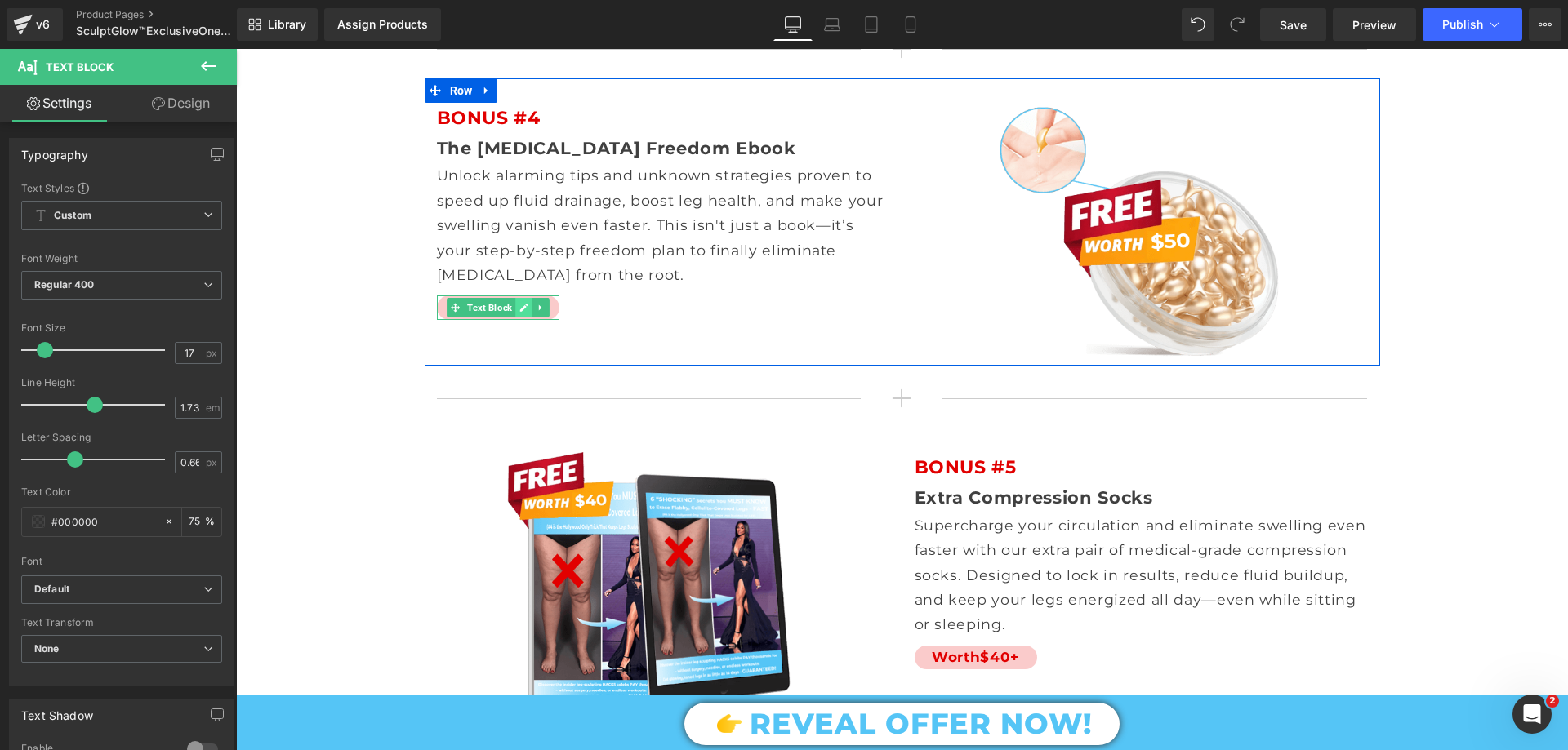
click at [519, 304] on icon at bounding box center [523, 307] width 8 height 8
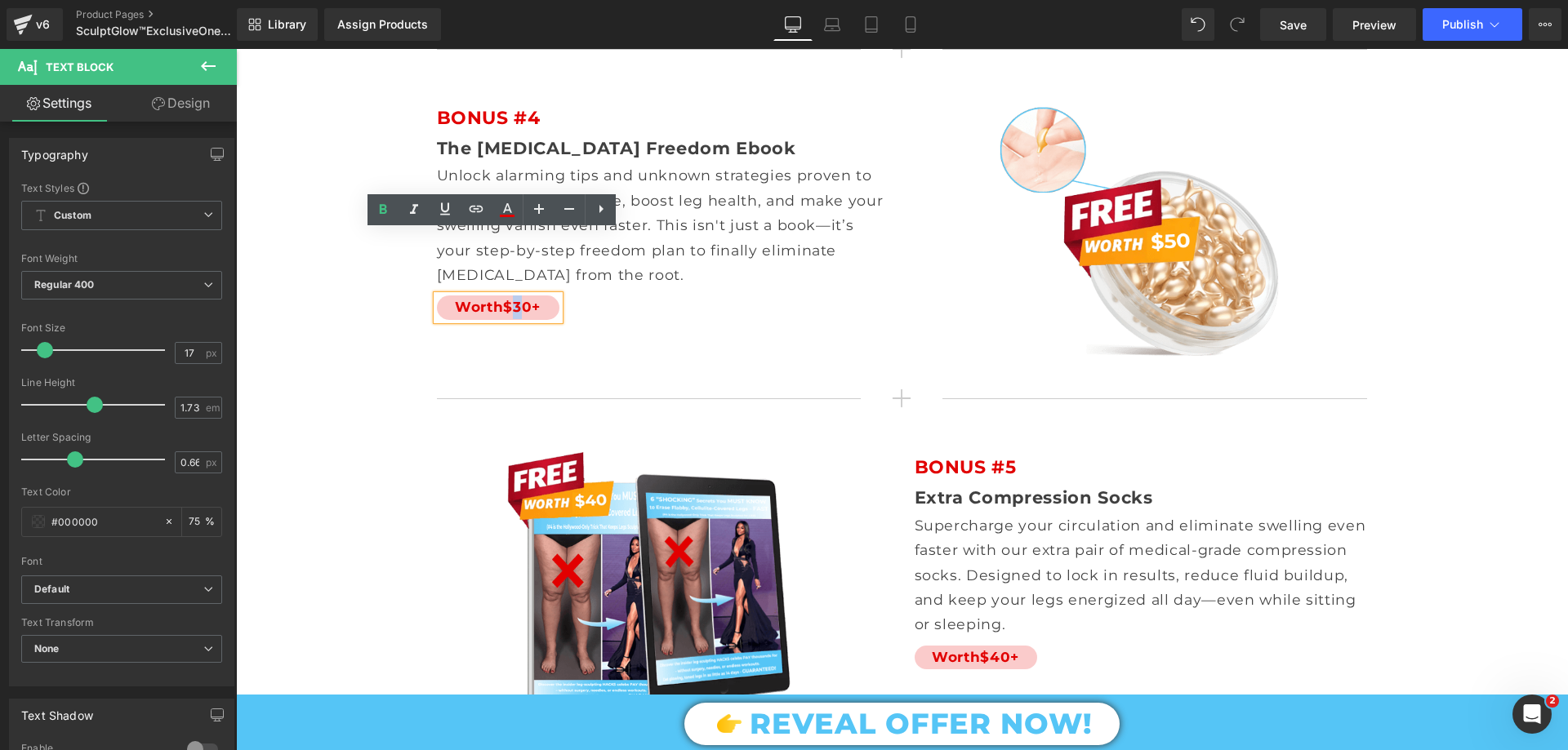
drag, startPoint x: 516, startPoint y: 237, endPoint x: 512, endPoint y: 249, distance: 12.6
click at [512, 299] on span "$30+" at bounding box center [521, 307] width 37 height 16
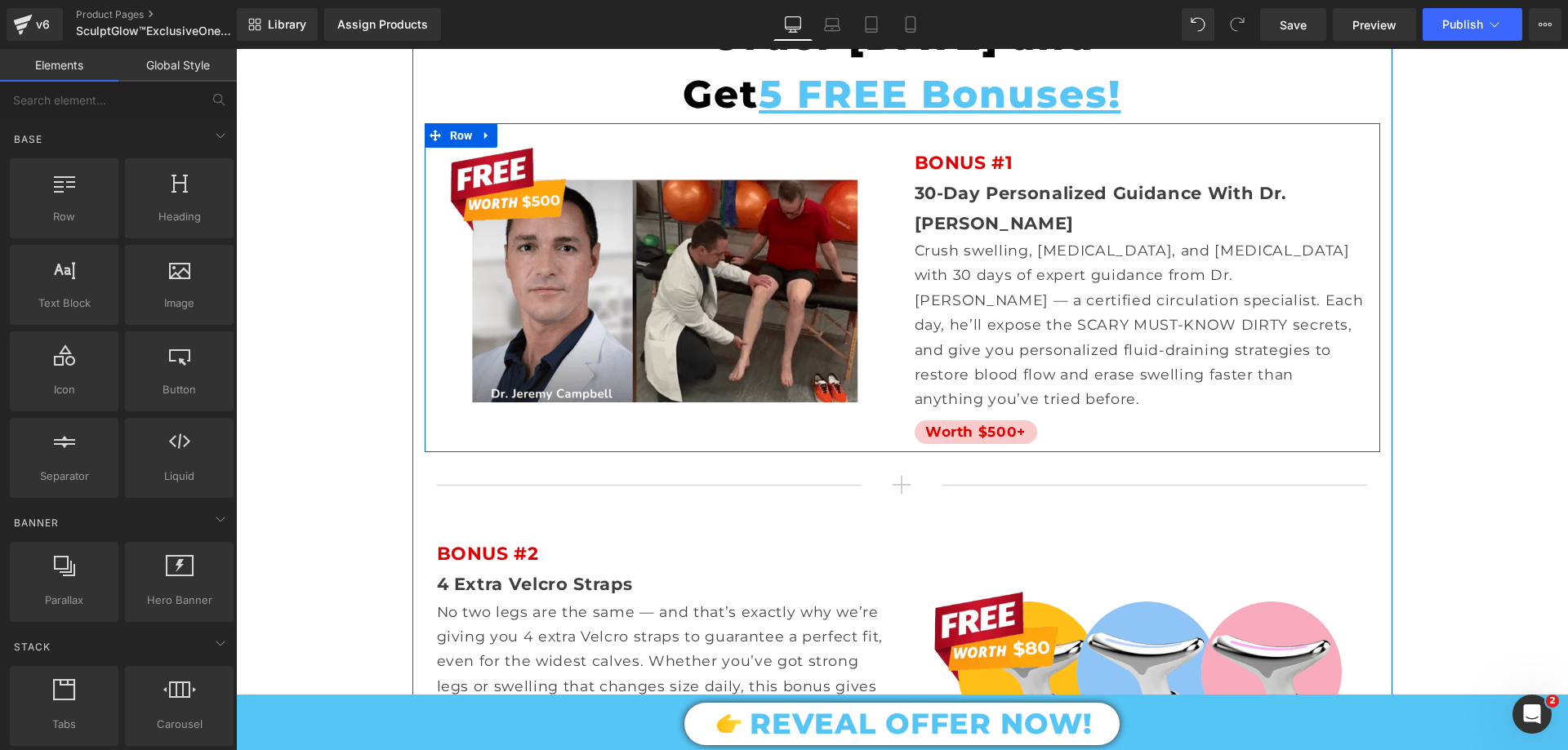
scroll to position [9145, 0]
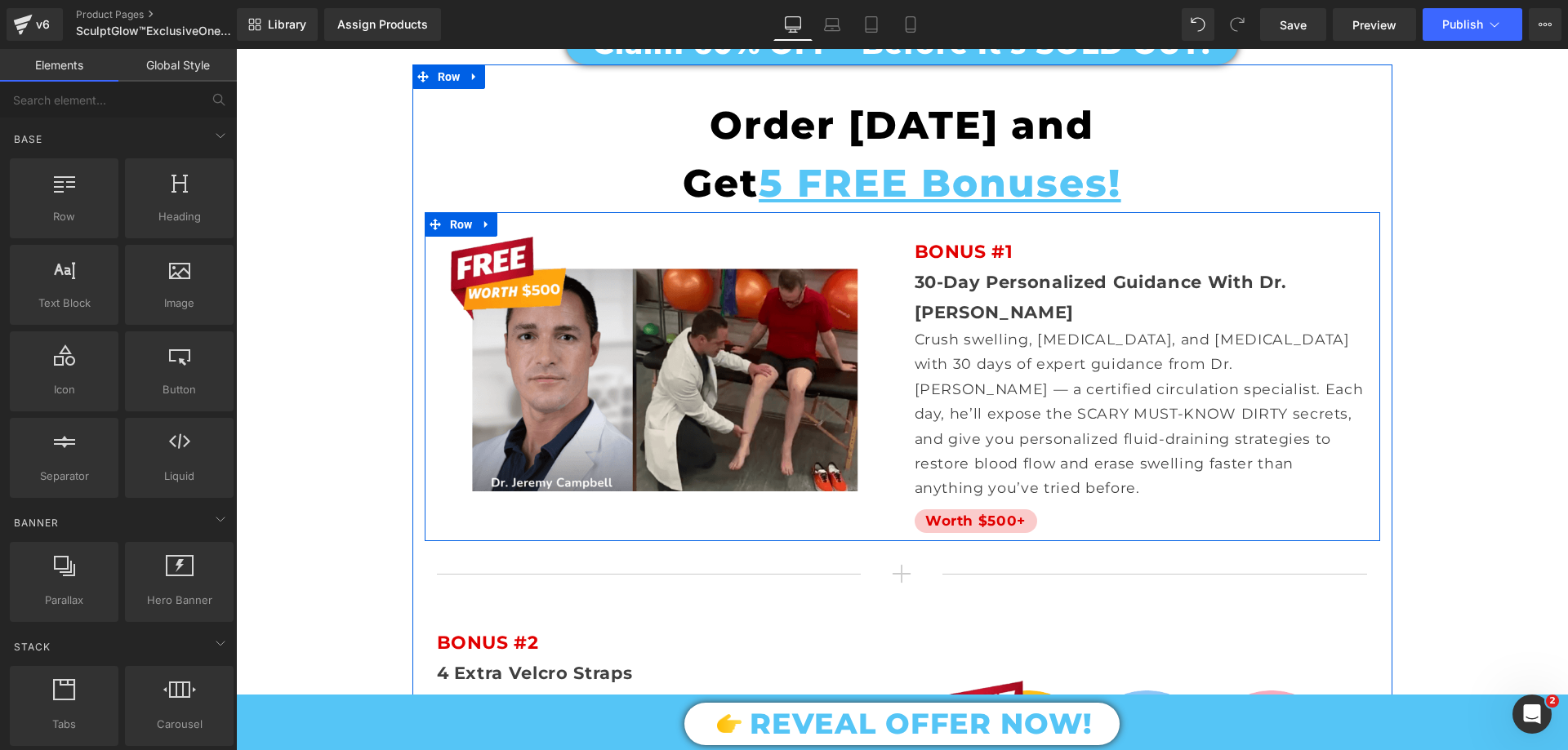
drag, startPoint x: 1016, startPoint y: 299, endPoint x: 1027, endPoint y: 328, distance: 31.0
click at [1016, 327] on p "Crush swelling, [MEDICAL_DATA], and [MEDICAL_DATA] with 30 days of expert guida…" at bounding box center [1141, 414] width 453 height 174
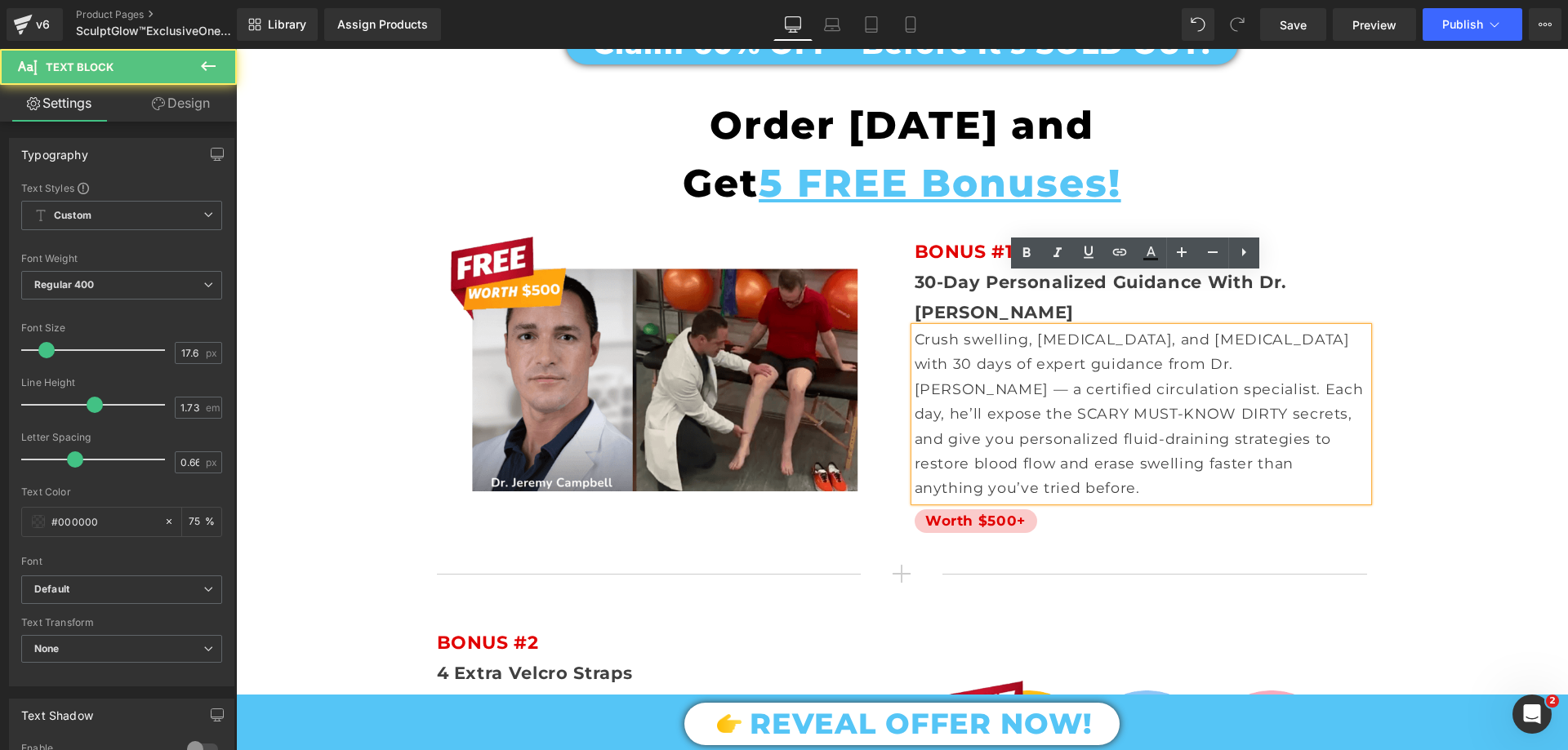
click at [1027, 328] on p "Crush swelling, [MEDICAL_DATA], and [MEDICAL_DATA] with 30 days of expert guida…" at bounding box center [1141, 414] width 453 height 174
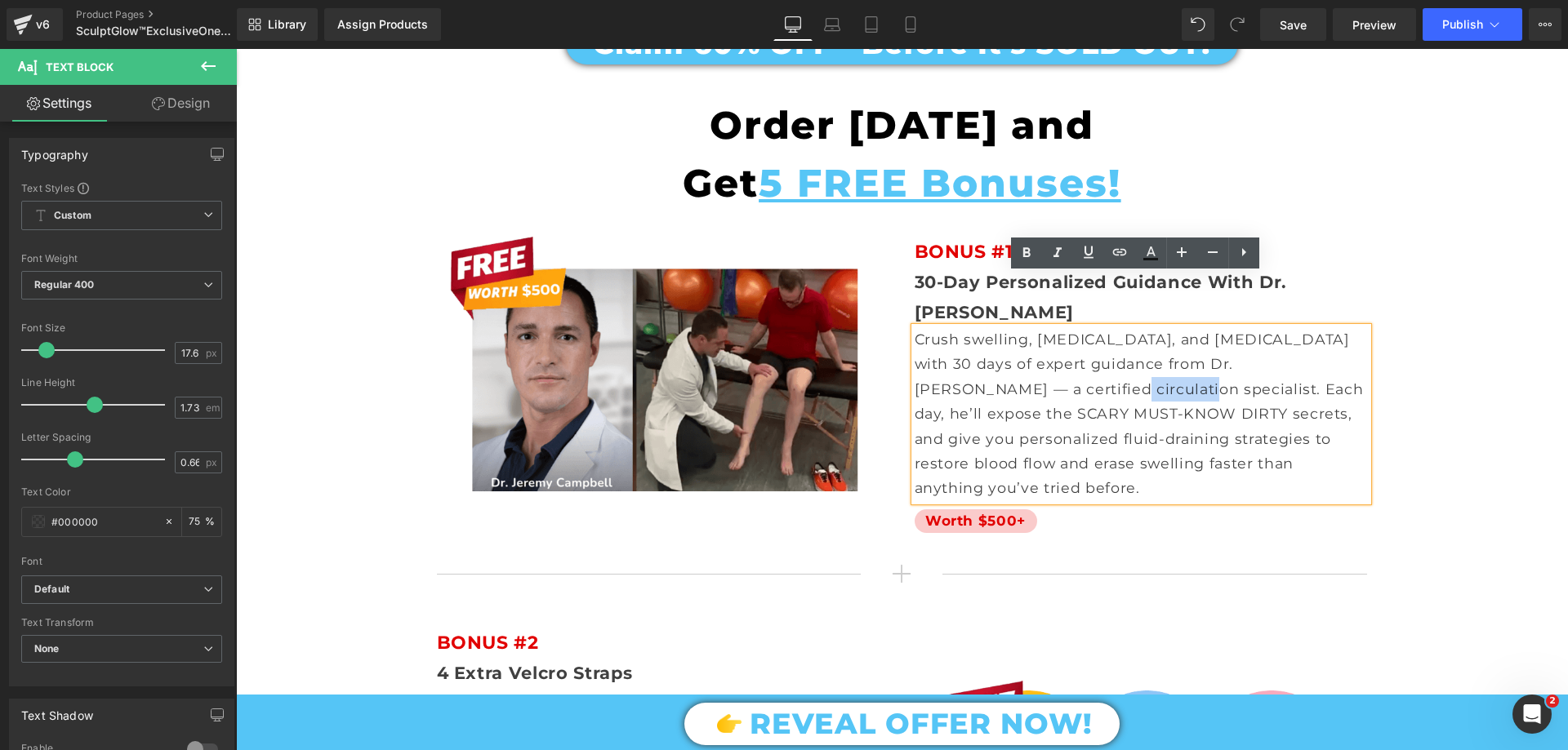
click at [1027, 328] on p "Crush swelling, [MEDICAL_DATA], and [MEDICAL_DATA] with 30 days of expert guida…" at bounding box center [1141, 414] width 453 height 174
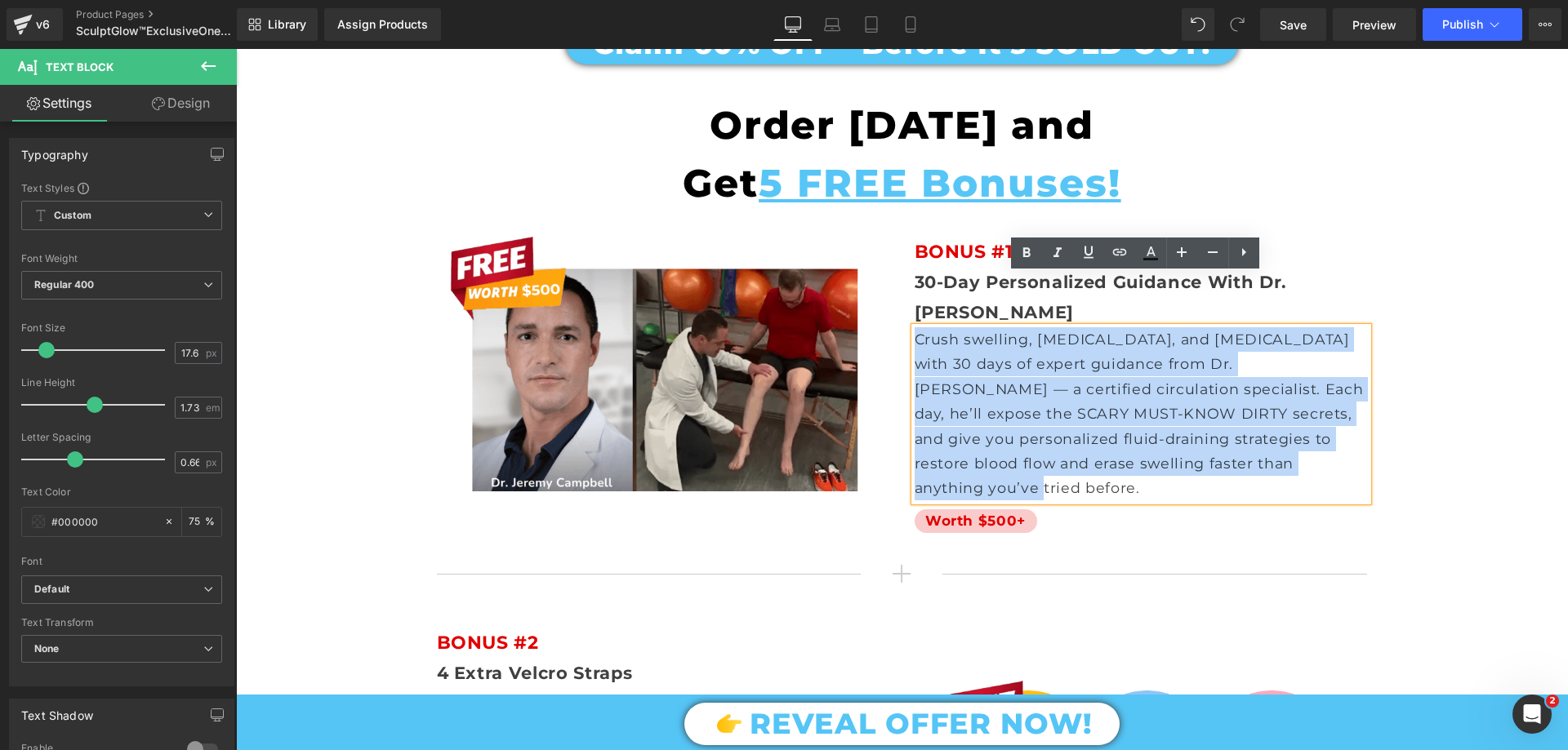
click at [1027, 328] on p "Crush swelling, [MEDICAL_DATA], and [MEDICAL_DATA] with 30 days of expert guida…" at bounding box center [1141, 414] width 453 height 174
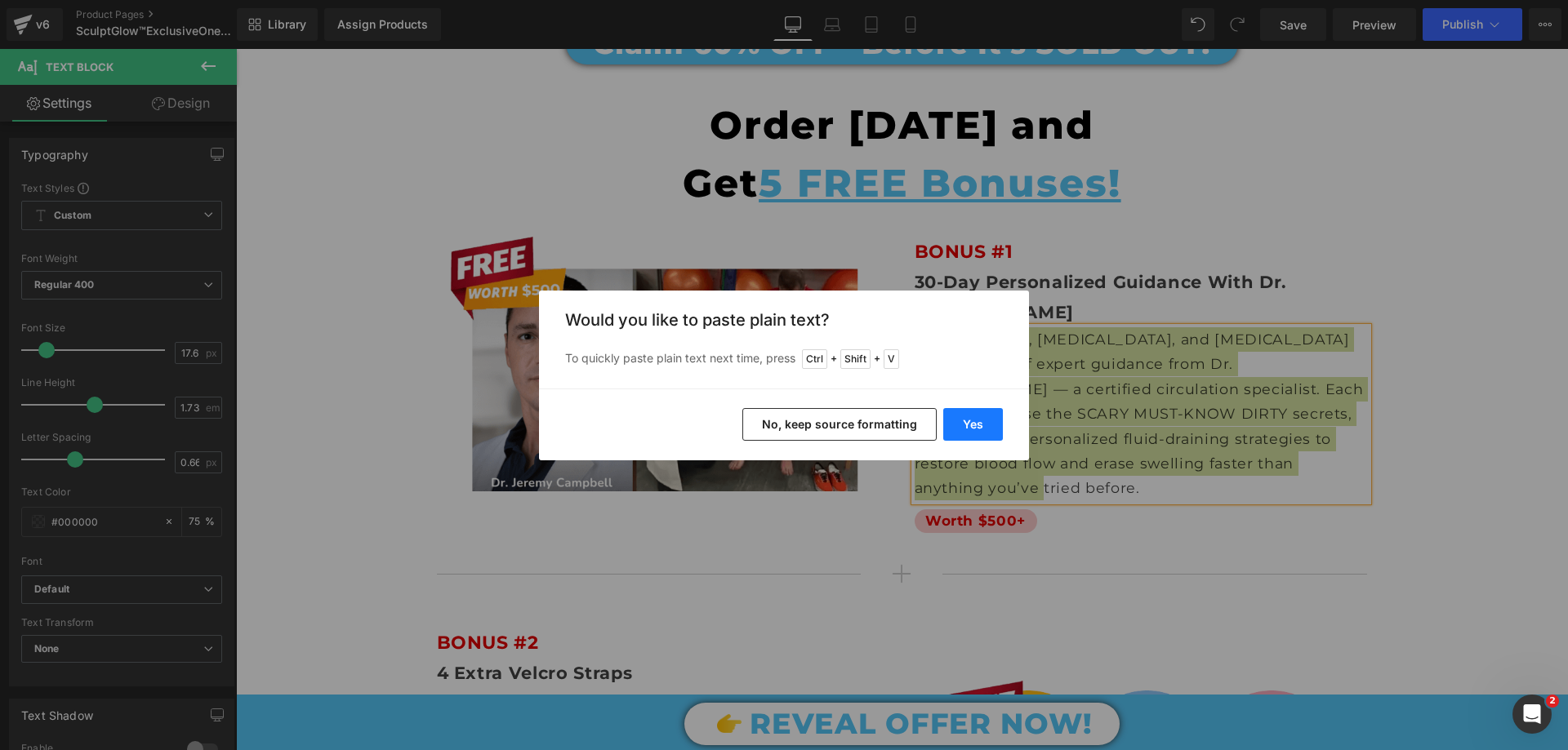
click at [983, 435] on button "Yes" at bounding box center [973, 425] width 60 height 33
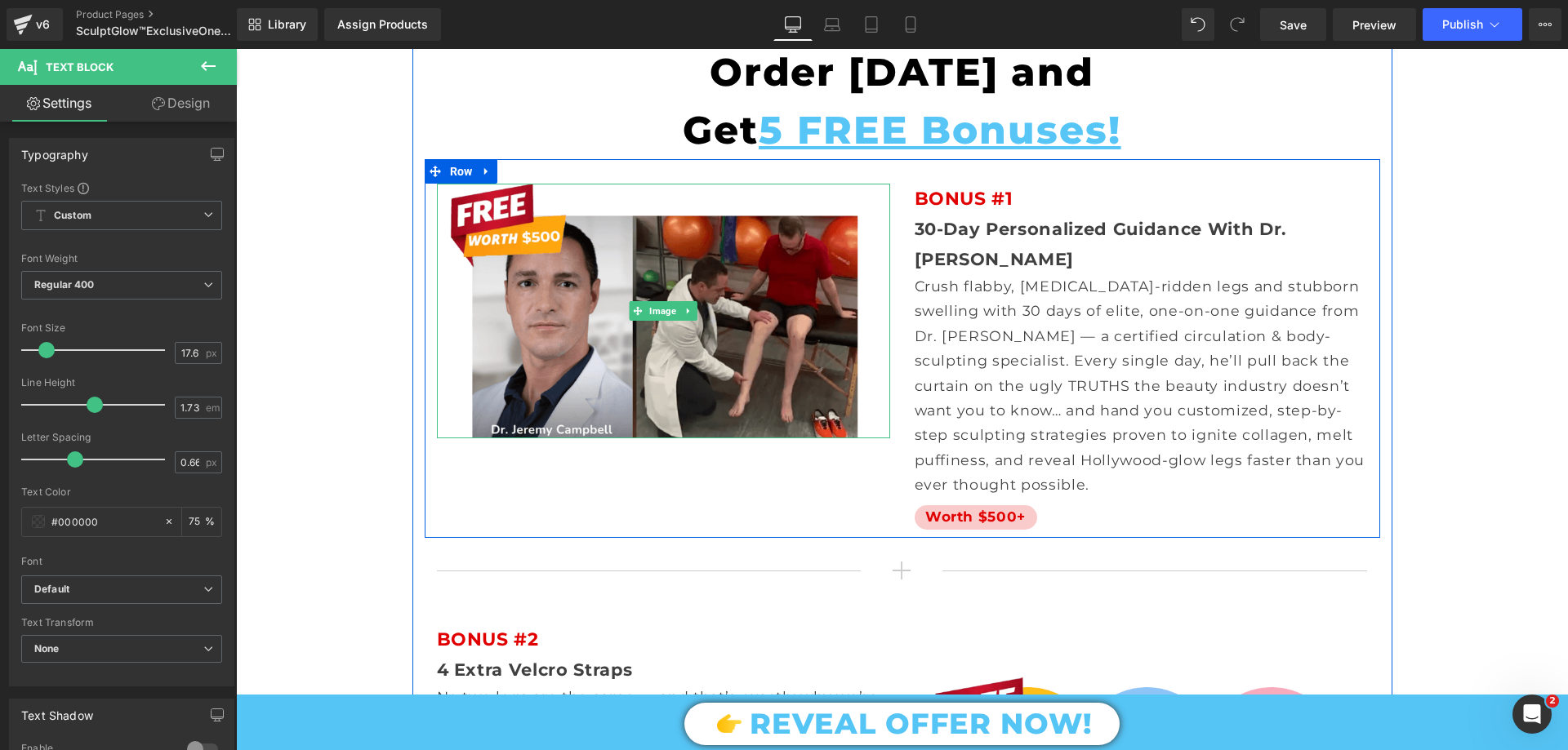
scroll to position [9226, 0]
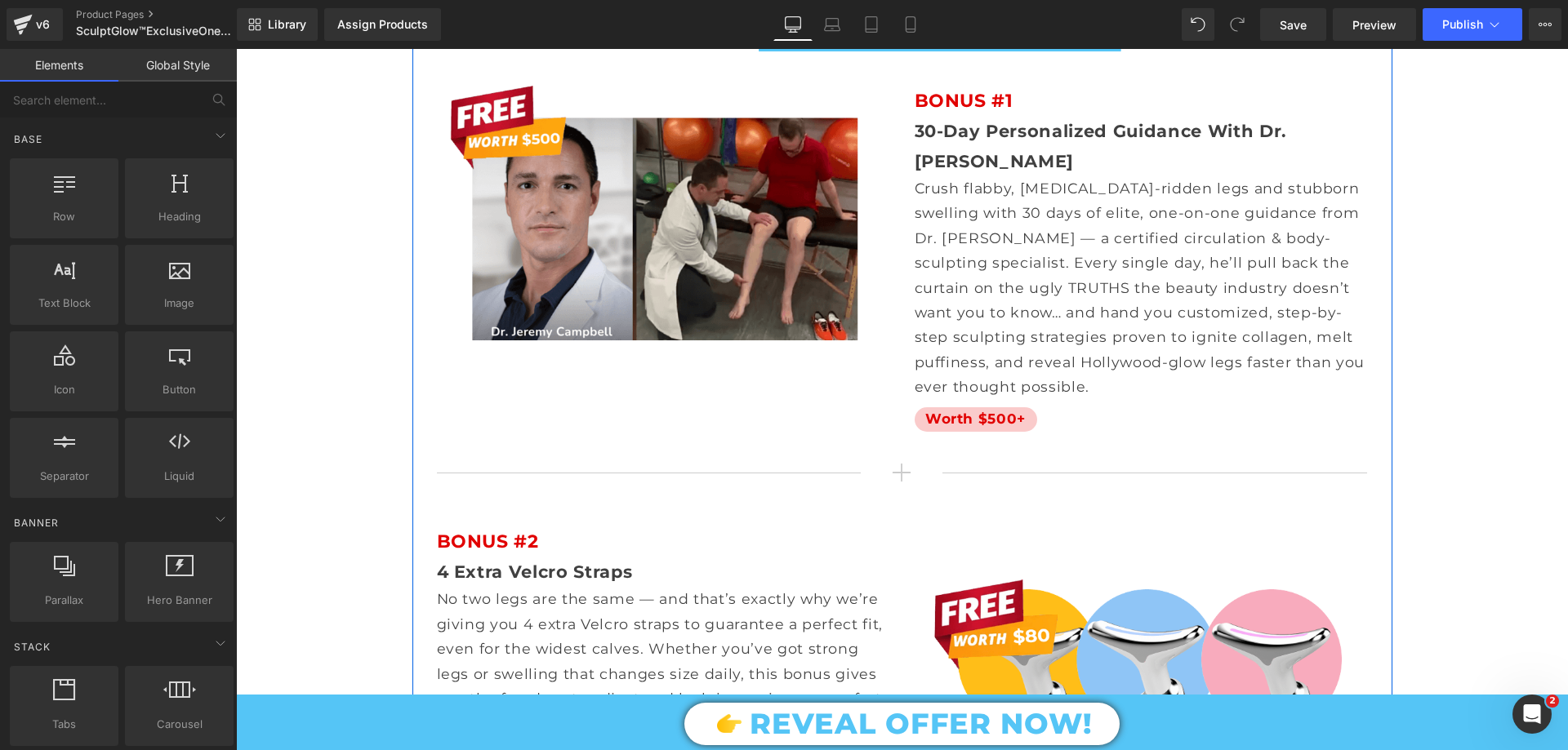
scroll to position [9145, 0]
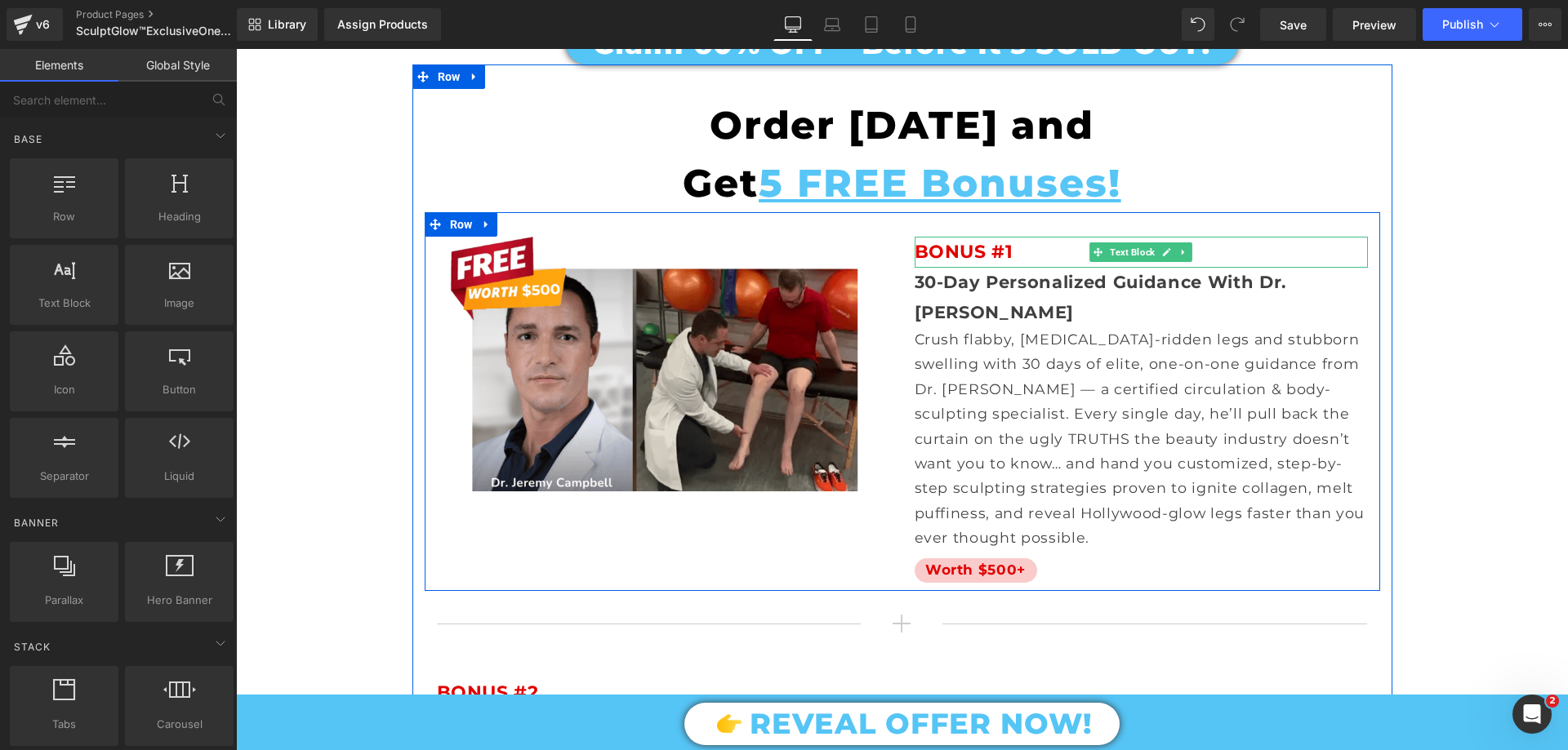
click at [1112, 243] on span "Text Block" at bounding box center [1132, 253] width 52 height 20
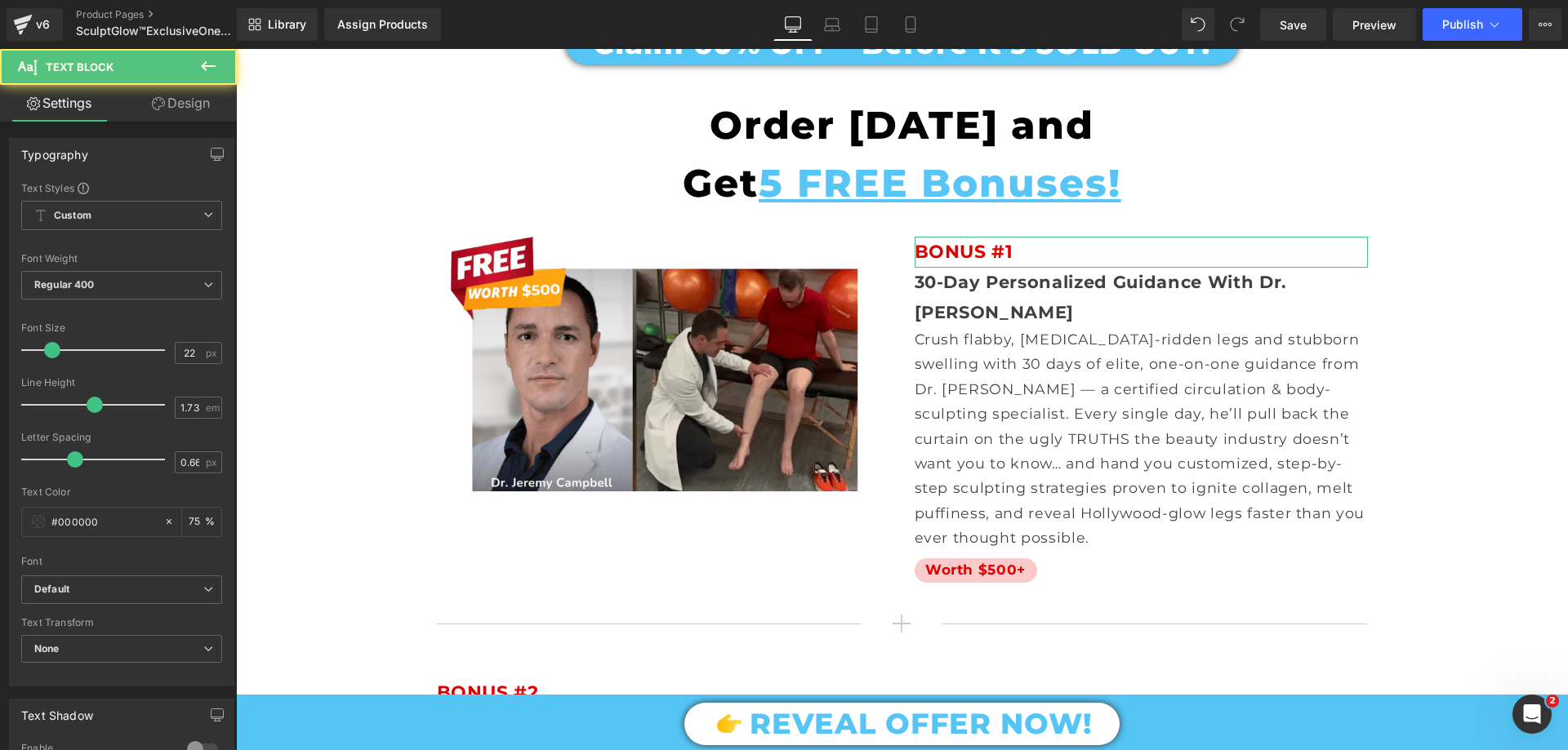
click at [195, 105] on link "Design" at bounding box center [181, 103] width 118 height 36
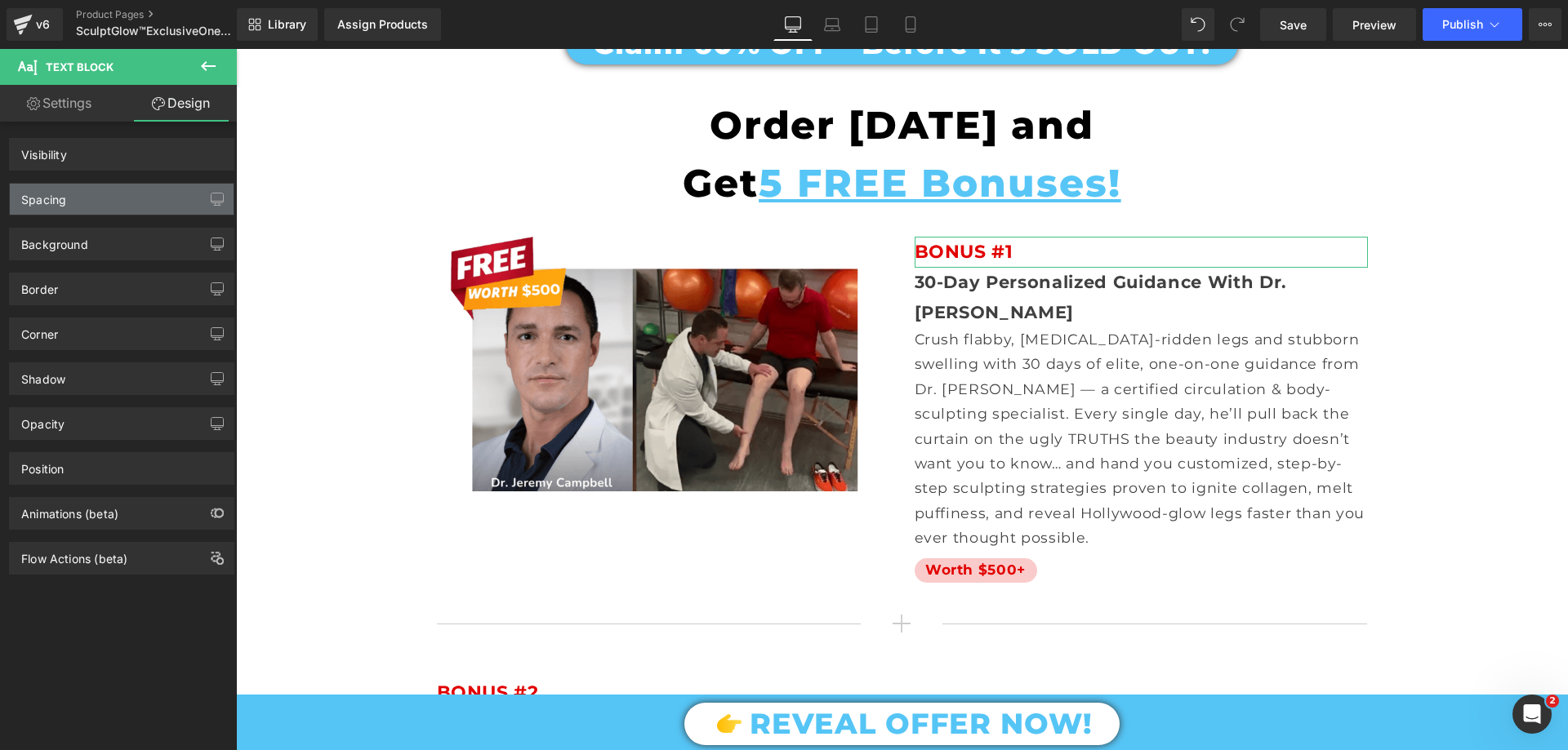
click at [90, 184] on div "Spacing" at bounding box center [122, 199] width 224 height 31
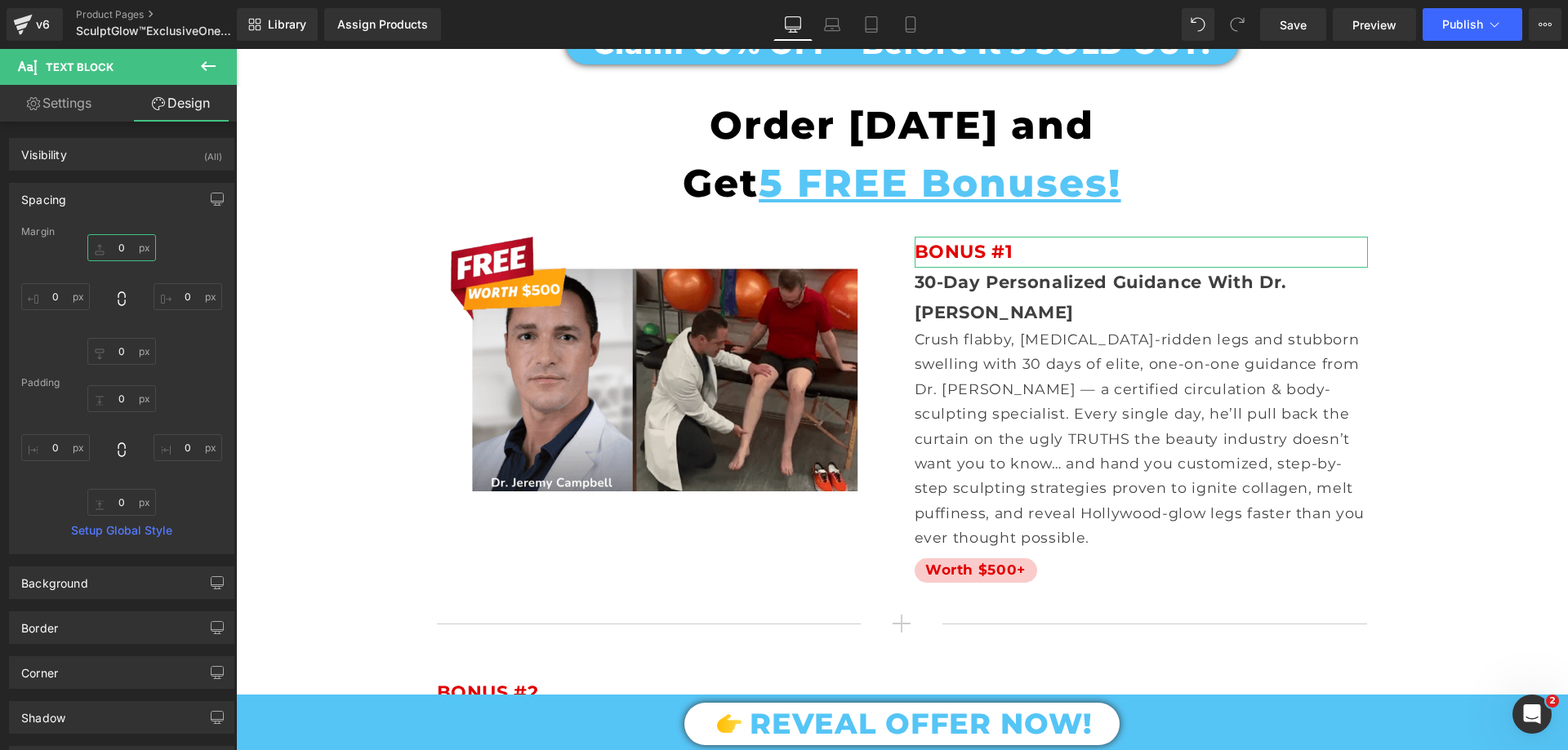
click at [121, 251] on input "text" at bounding box center [121, 248] width 68 height 27
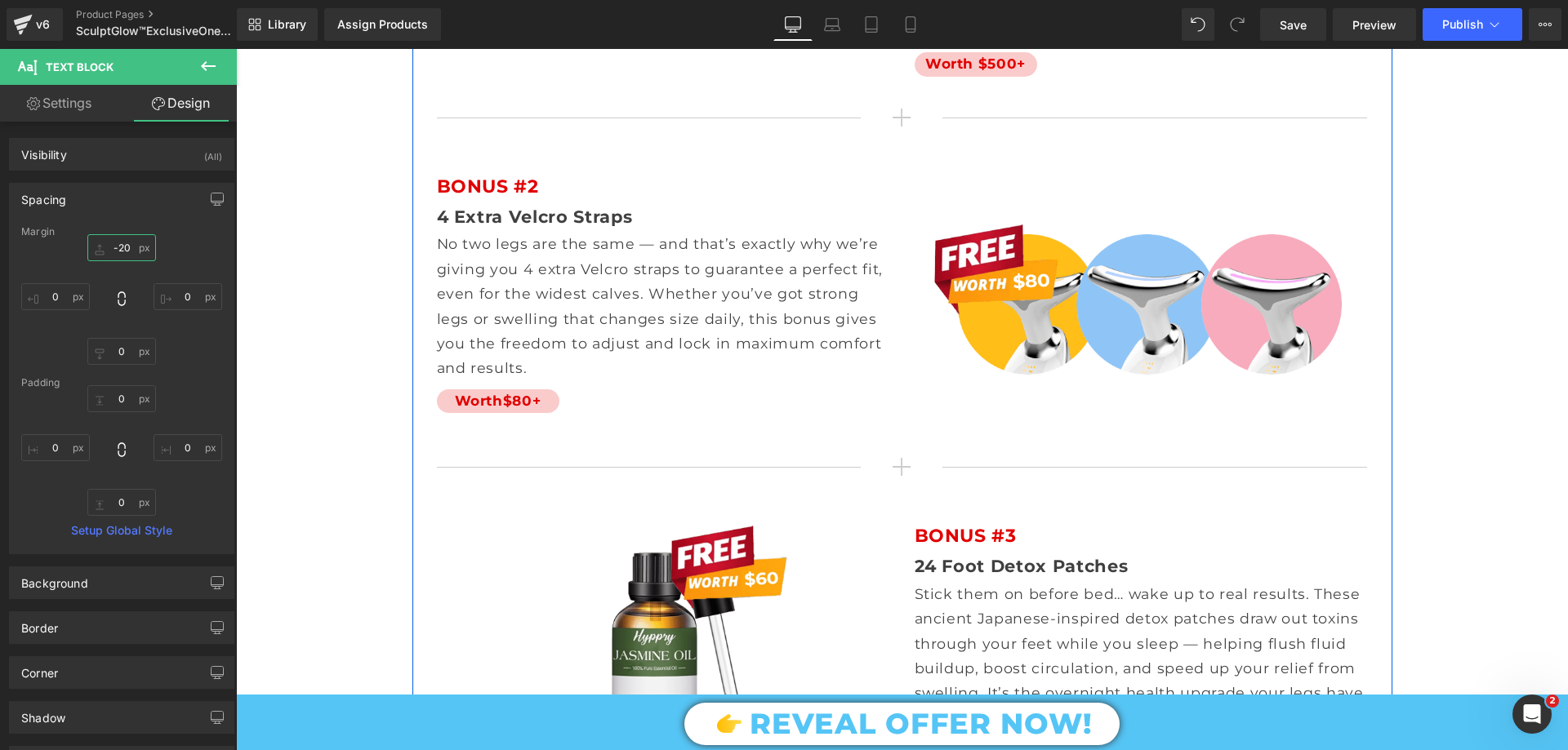
scroll to position [9472, 0]
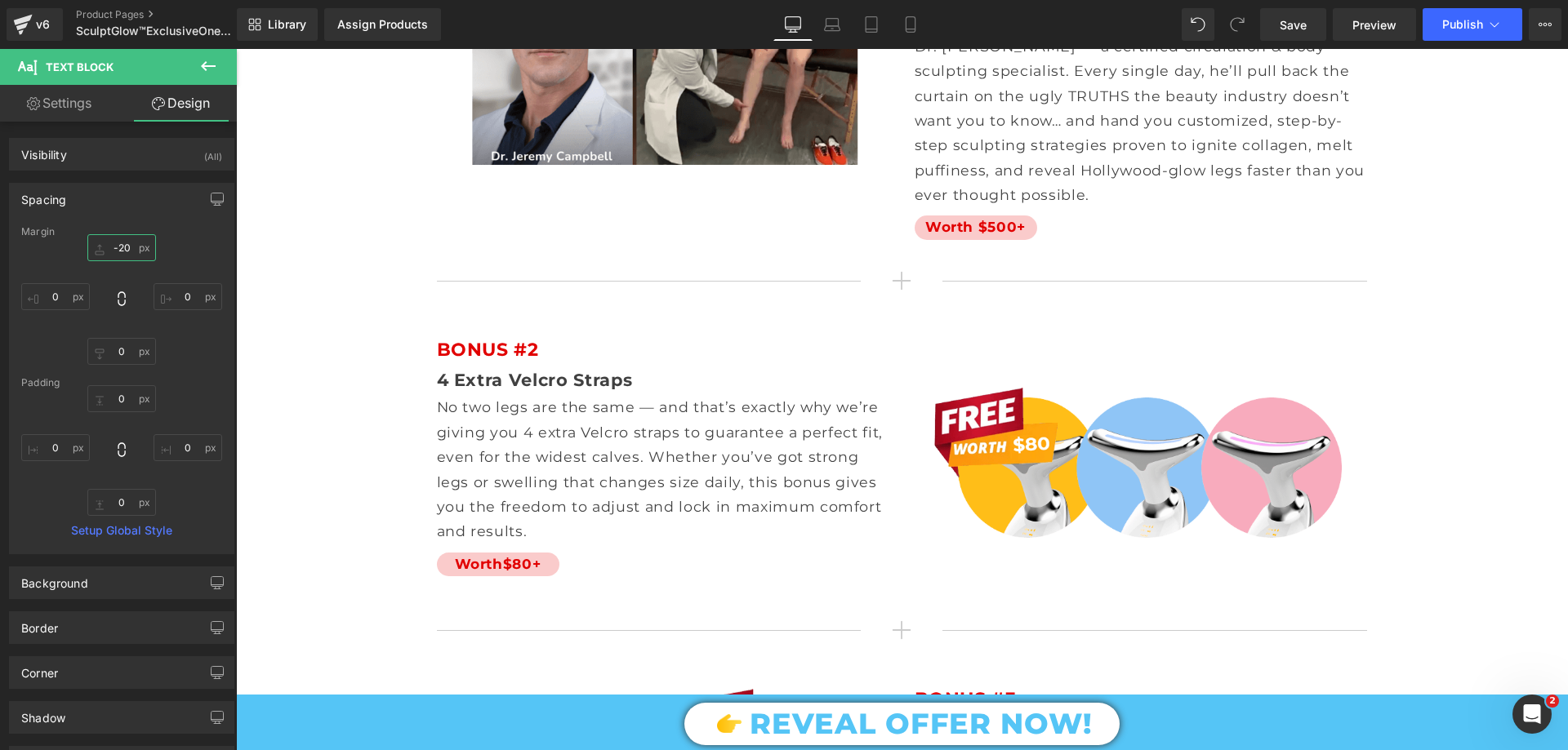
type input "-20"
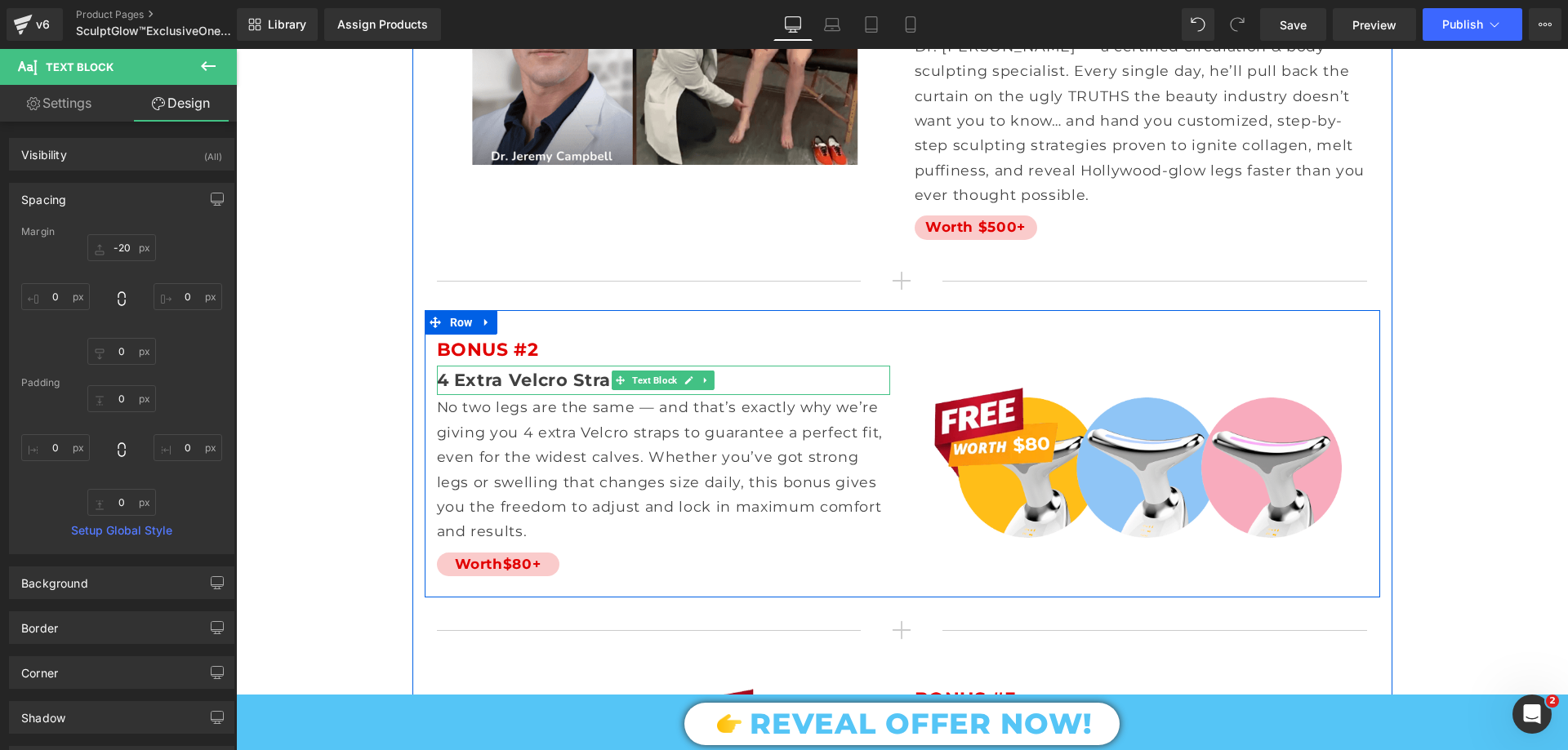
click at [545, 370] on span "4 Extra Velcro Straps" at bounding box center [536, 380] width 196 height 20
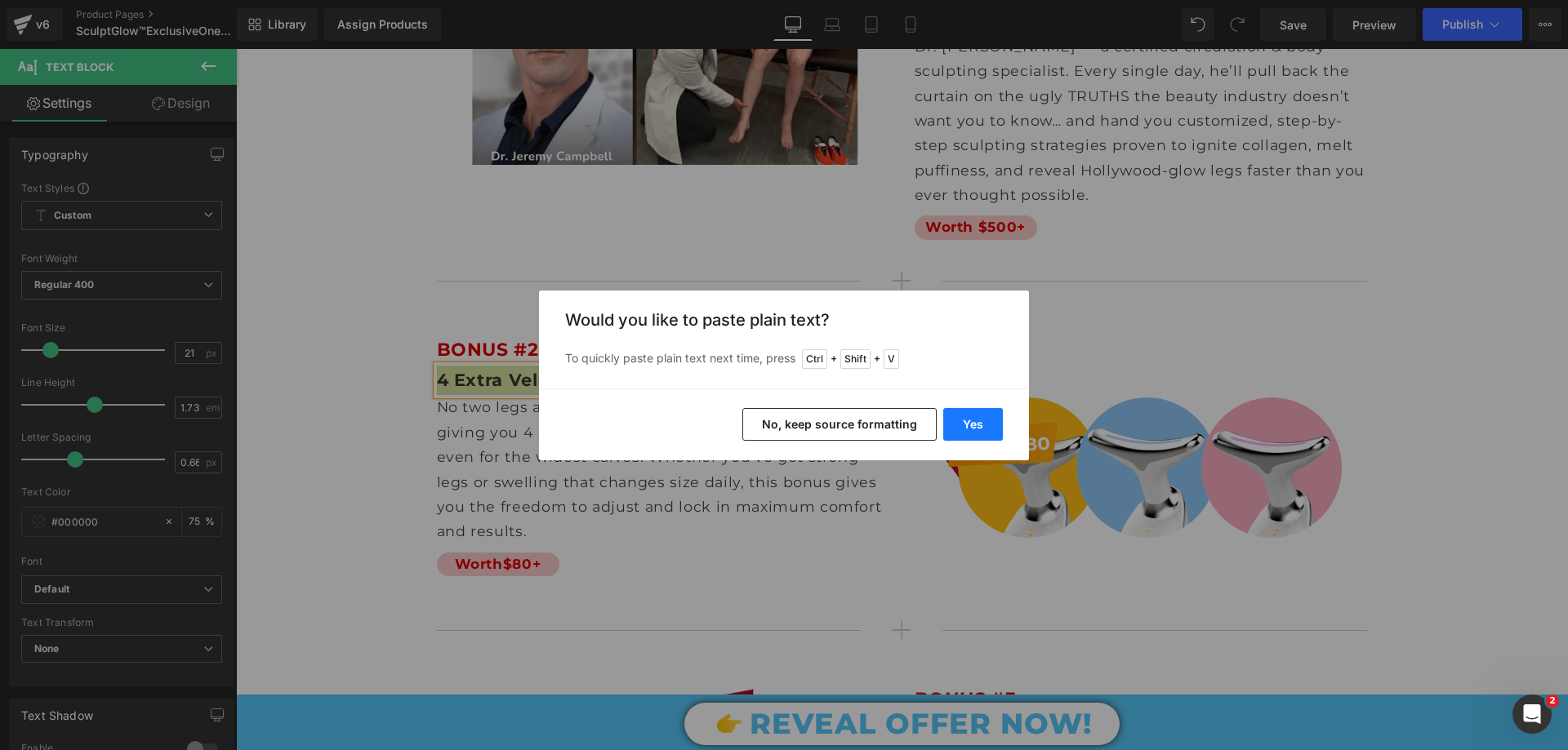
click at [973, 418] on button "Yes" at bounding box center [973, 425] width 60 height 33
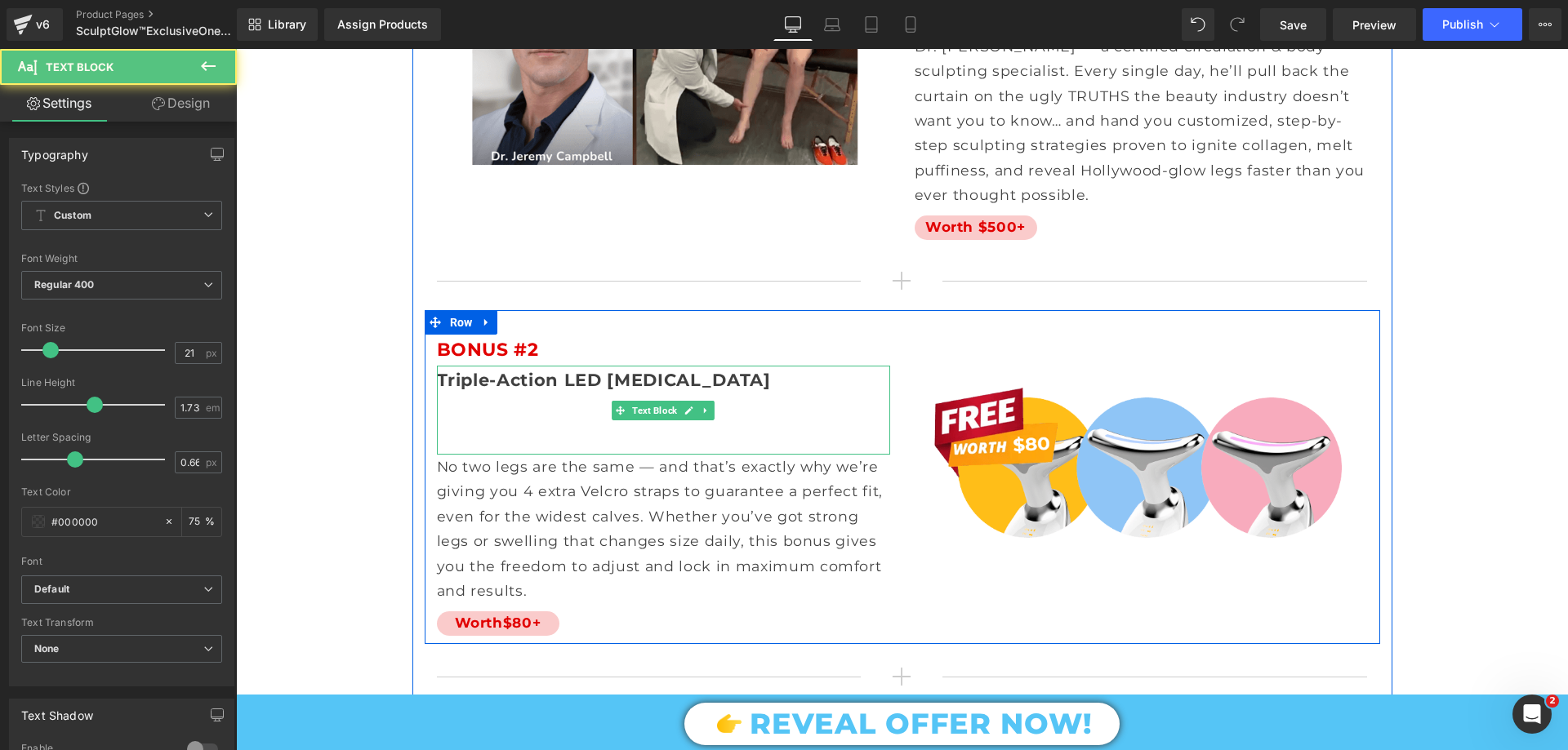
click at [516, 425] on p at bounding box center [664, 440] width 453 height 29
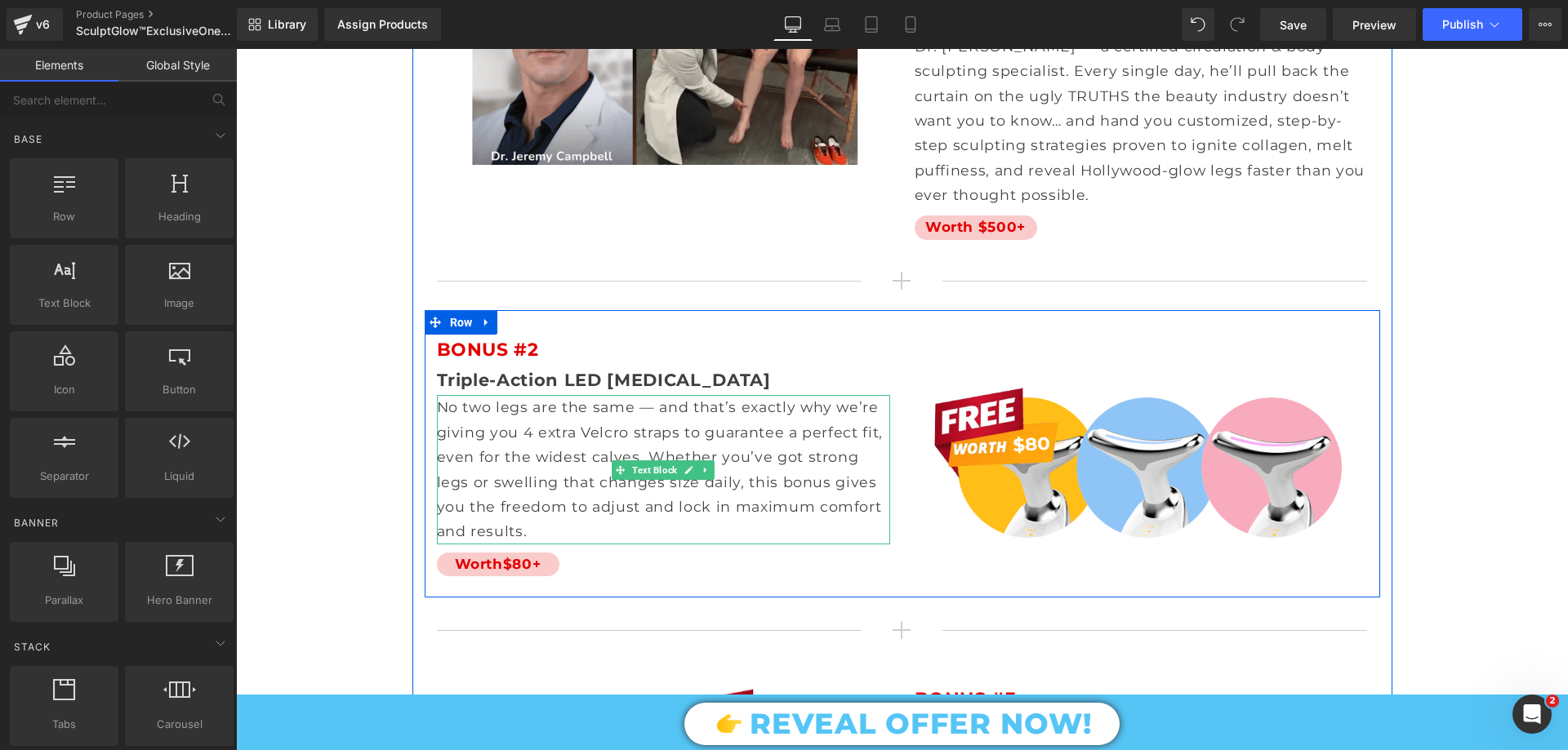
drag, startPoint x: 477, startPoint y: 390, endPoint x: 500, endPoint y: 404, distance: 26.9
click at [478, 395] on p "No two legs are the same — and that’s exactly why we’re giving you 4 extra Velc…" at bounding box center [664, 469] width 453 height 148
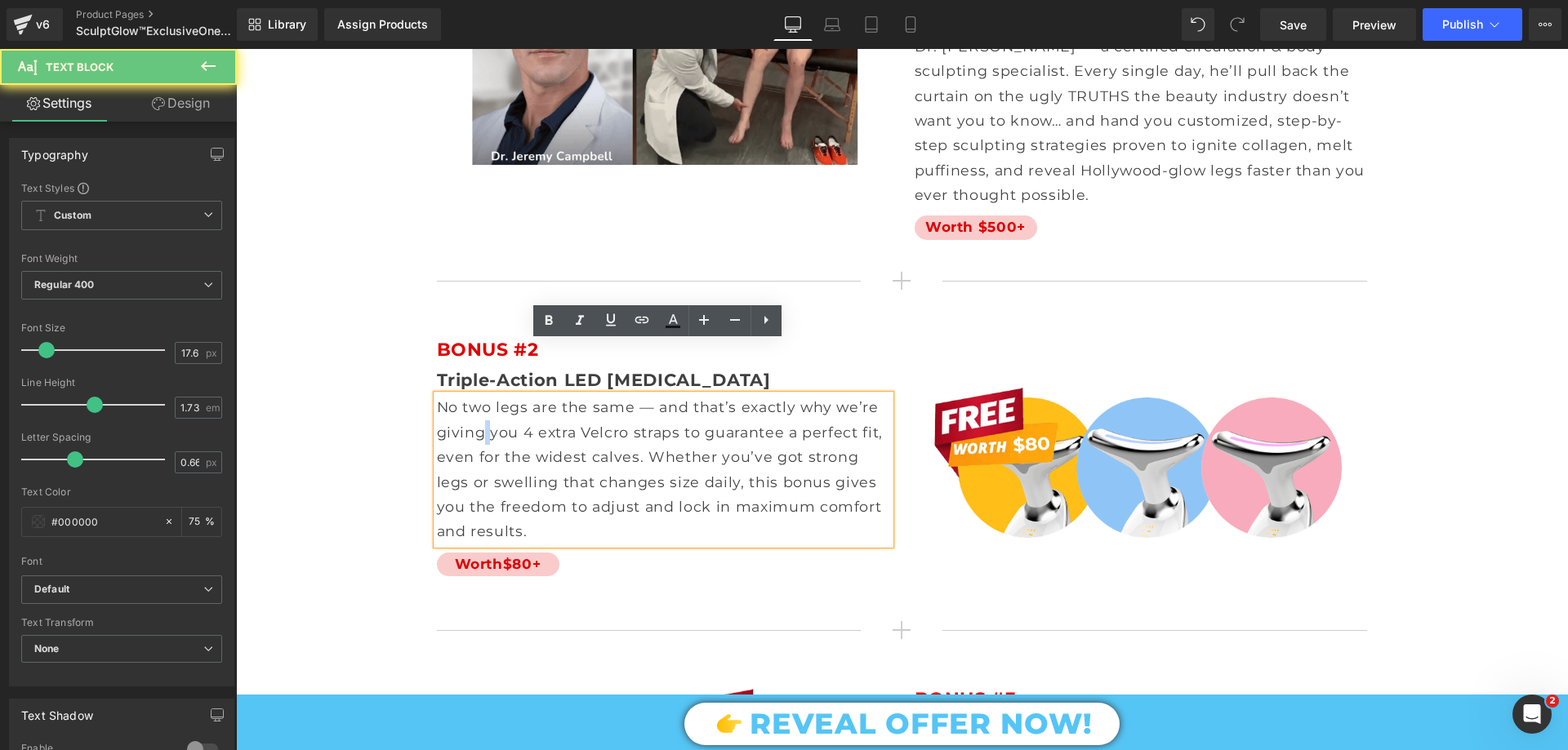
click at [500, 404] on p "No two legs are the same — and that’s exactly why we’re giving you 4 extra Velc…" at bounding box center [664, 469] width 453 height 148
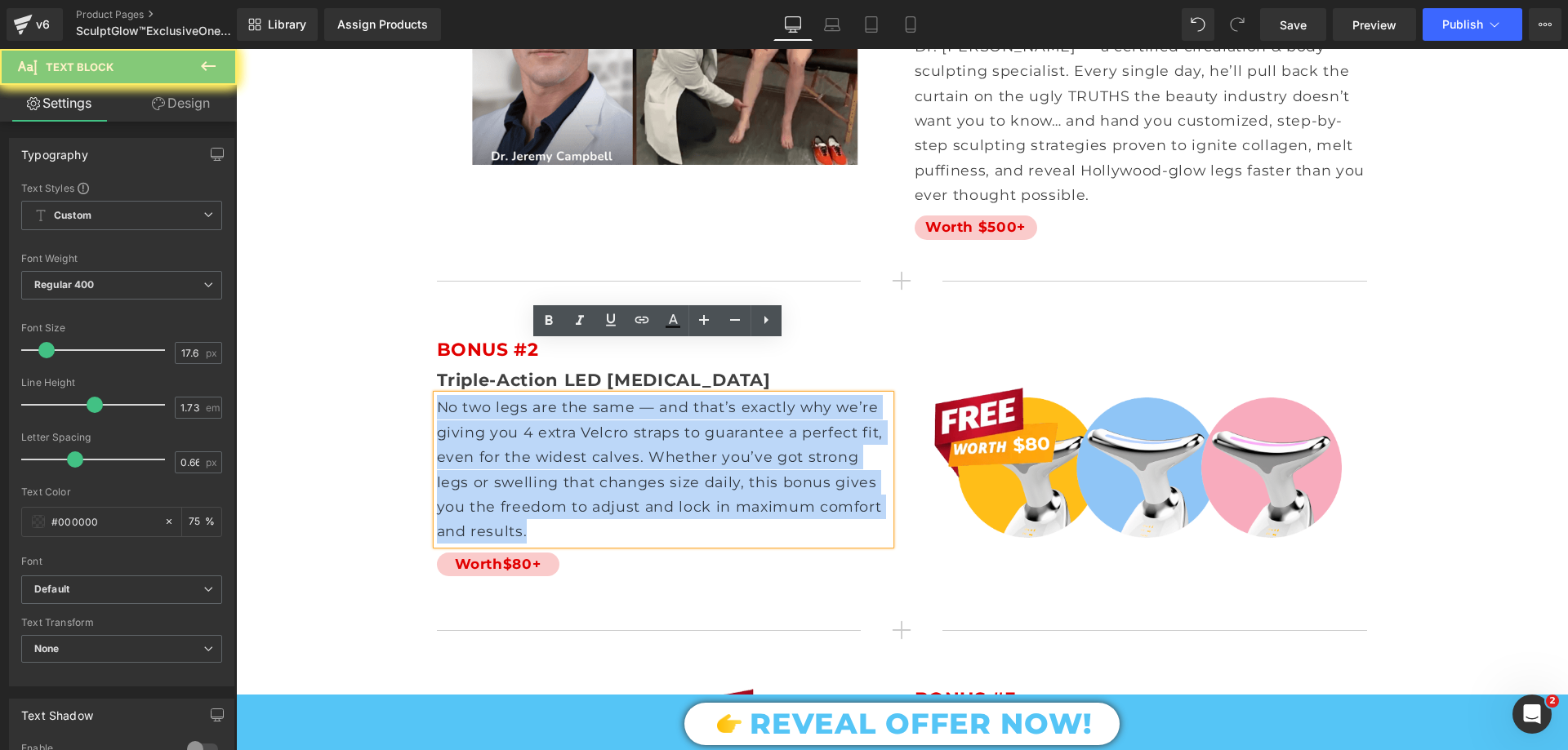
click at [500, 404] on p "No two legs are the same — and that’s exactly why we’re giving you 4 extra Velc…" at bounding box center [664, 469] width 453 height 148
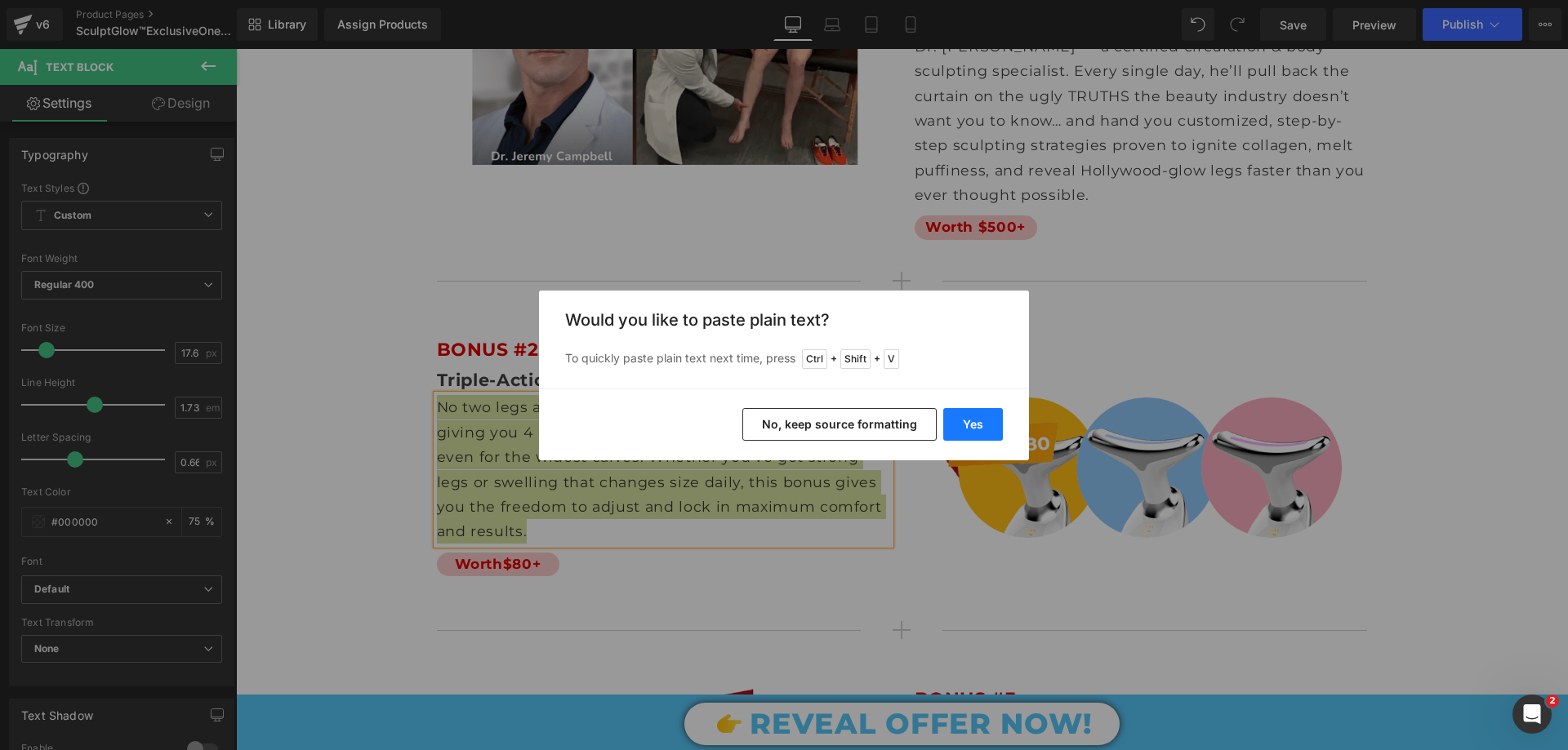
click at [967, 422] on button "Yes" at bounding box center [973, 425] width 60 height 33
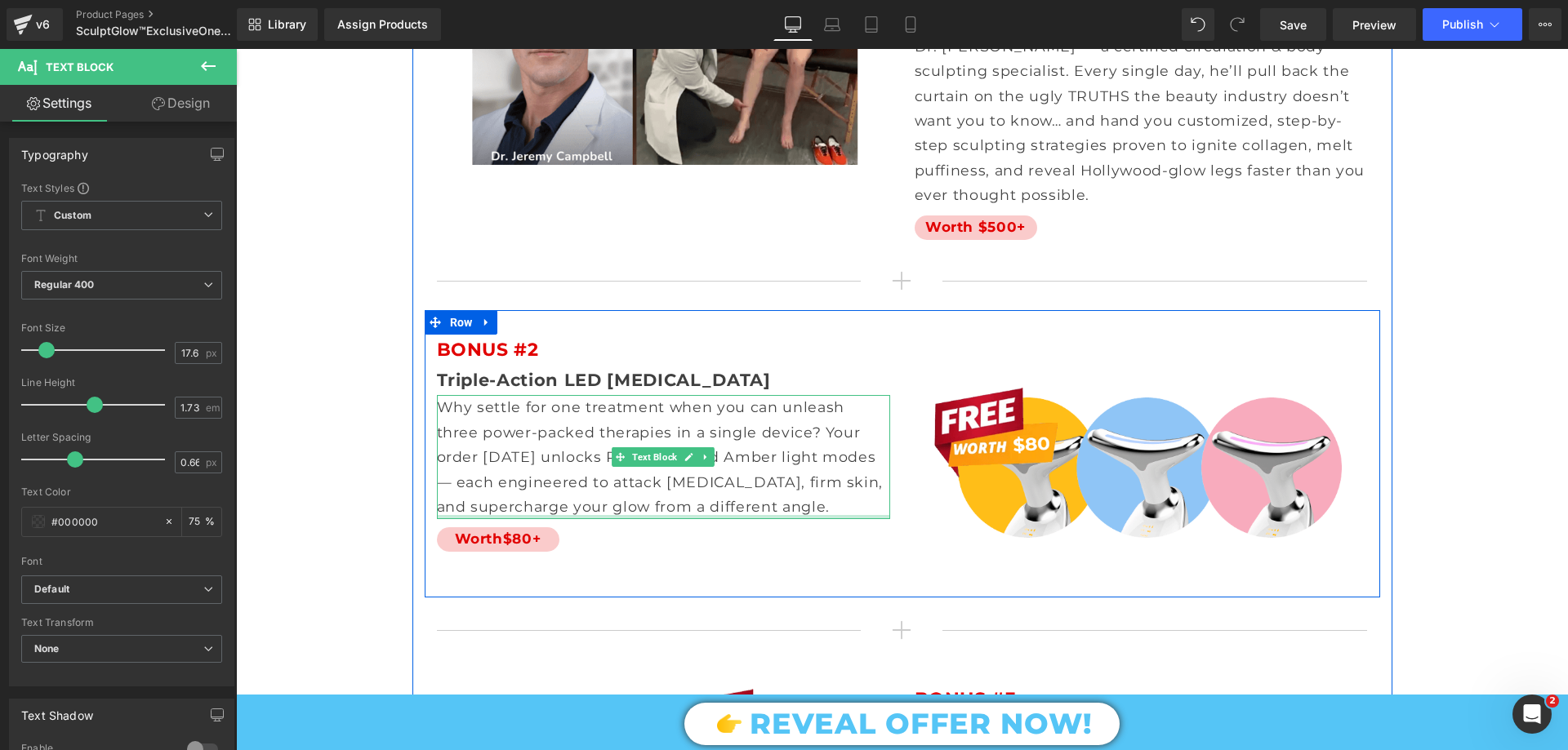
drag, startPoint x: 701, startPoint y: 463, endPoint x: 702, endPoint y: 453, distance: 10.0
click at [702, 463] on div "Why settle for one treatment when you can unleash three power-packed therapies …" at bounding box center [664, 457] width 453 height 125
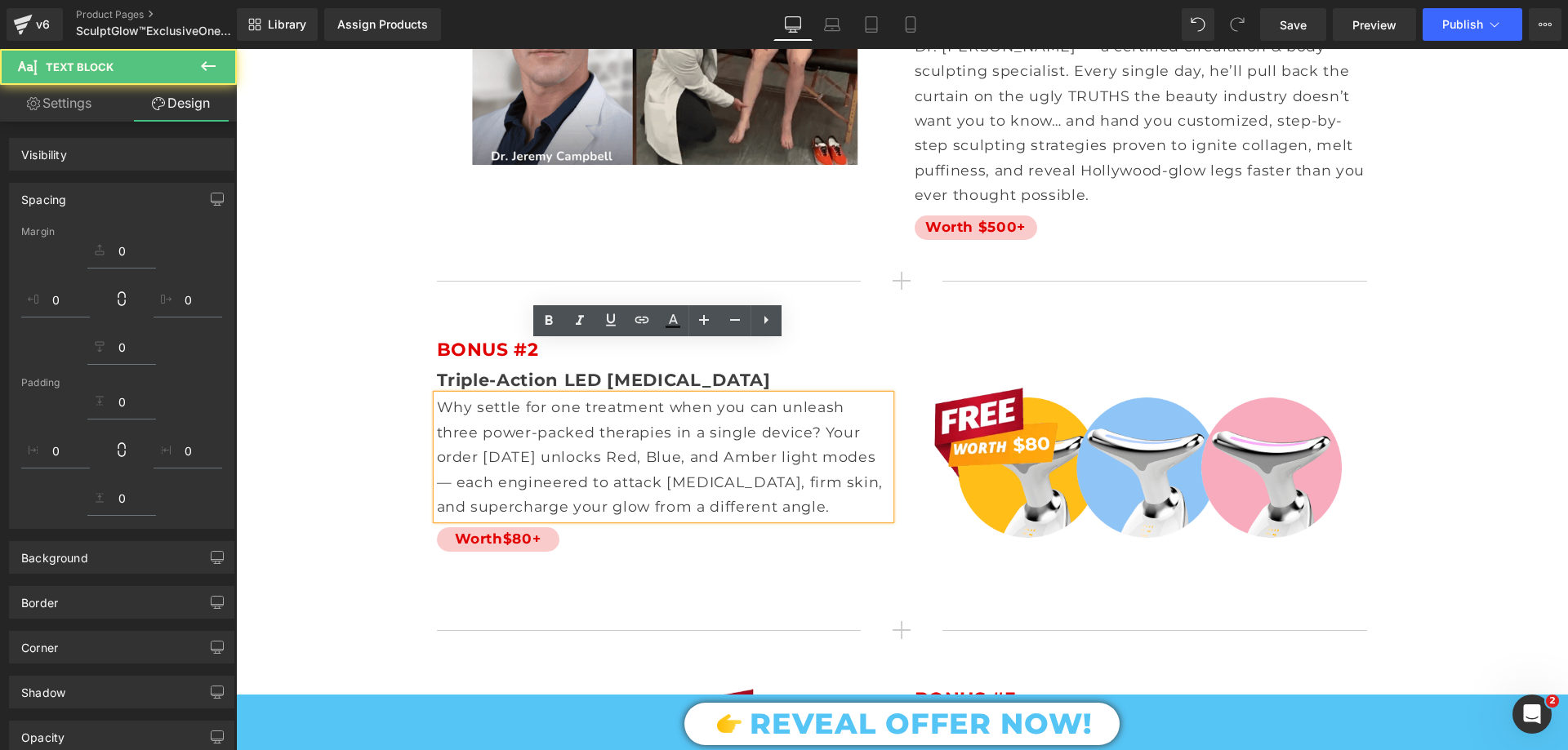
click at [702, 453] on p "Why settle for one treatment when you can unleash three power-packed therapies …" at bounding box center [664, 457] width 453 height 125
click at [699, 455] on p "Why settle for one treatment when you can unleash three power-packed therapies …" at bounding box center [664, 457] width 453 height 125
click at [680, 449] on p "Why settle for one treatment when you can unleash three power-packed therapies …" at bounding box center [664, 457] width 453 height 125
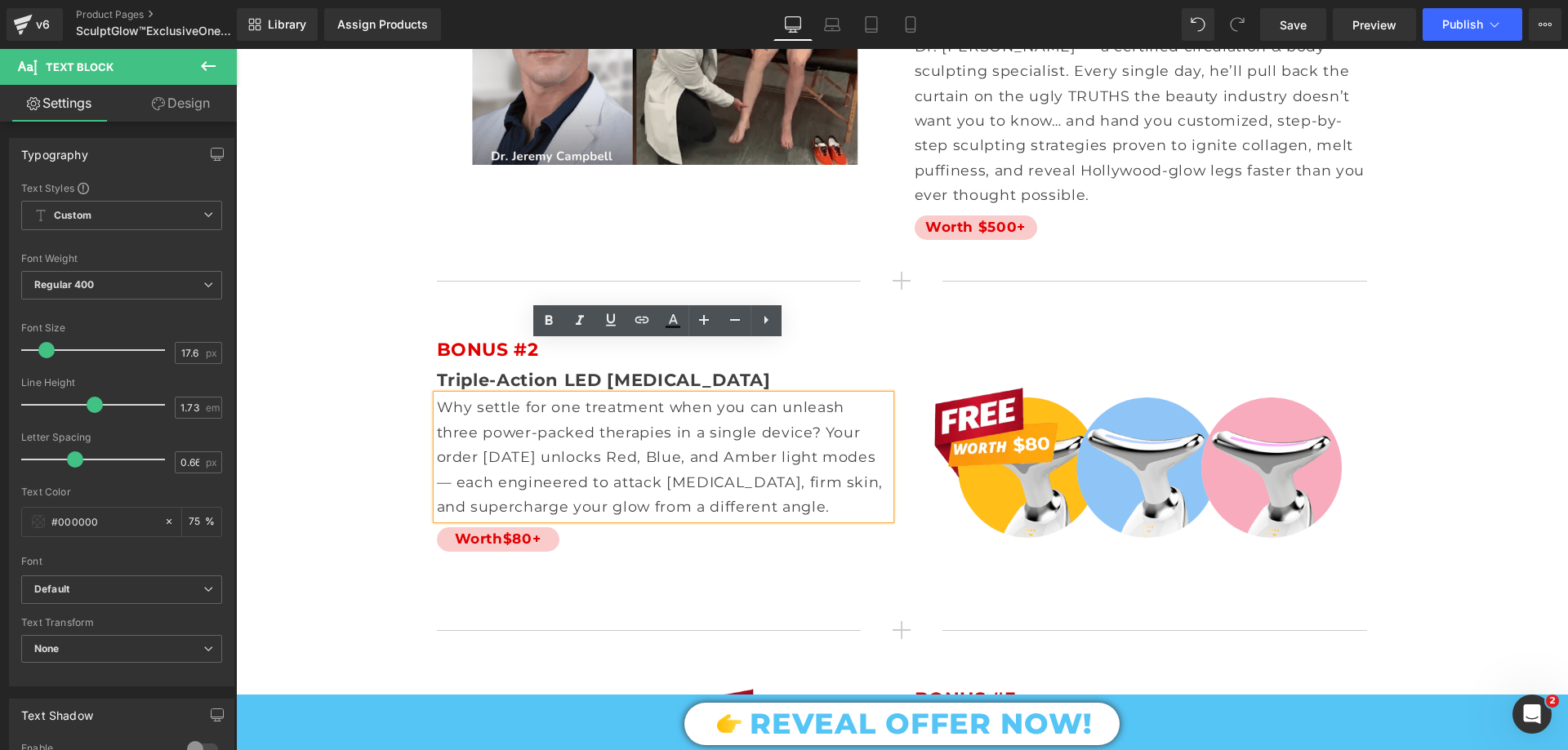
click at [689, 452] on p "Why settle for one treatment when you can unleash three power-packed therapies …" at bounding box center [664, 457] width 453 height 125
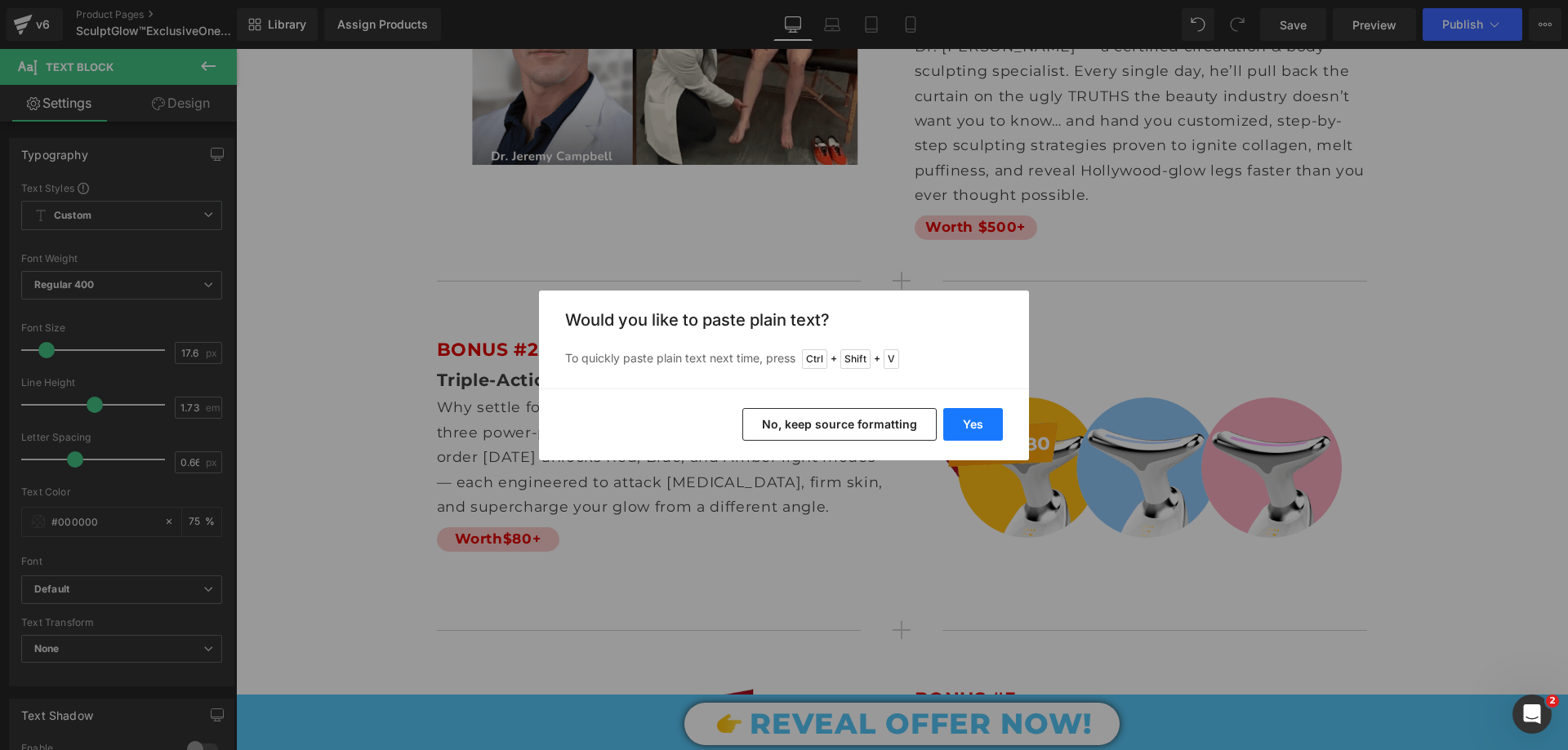
click at [970, 421] on button "Yes" at bounding box center [973, 425] width 60 height 33
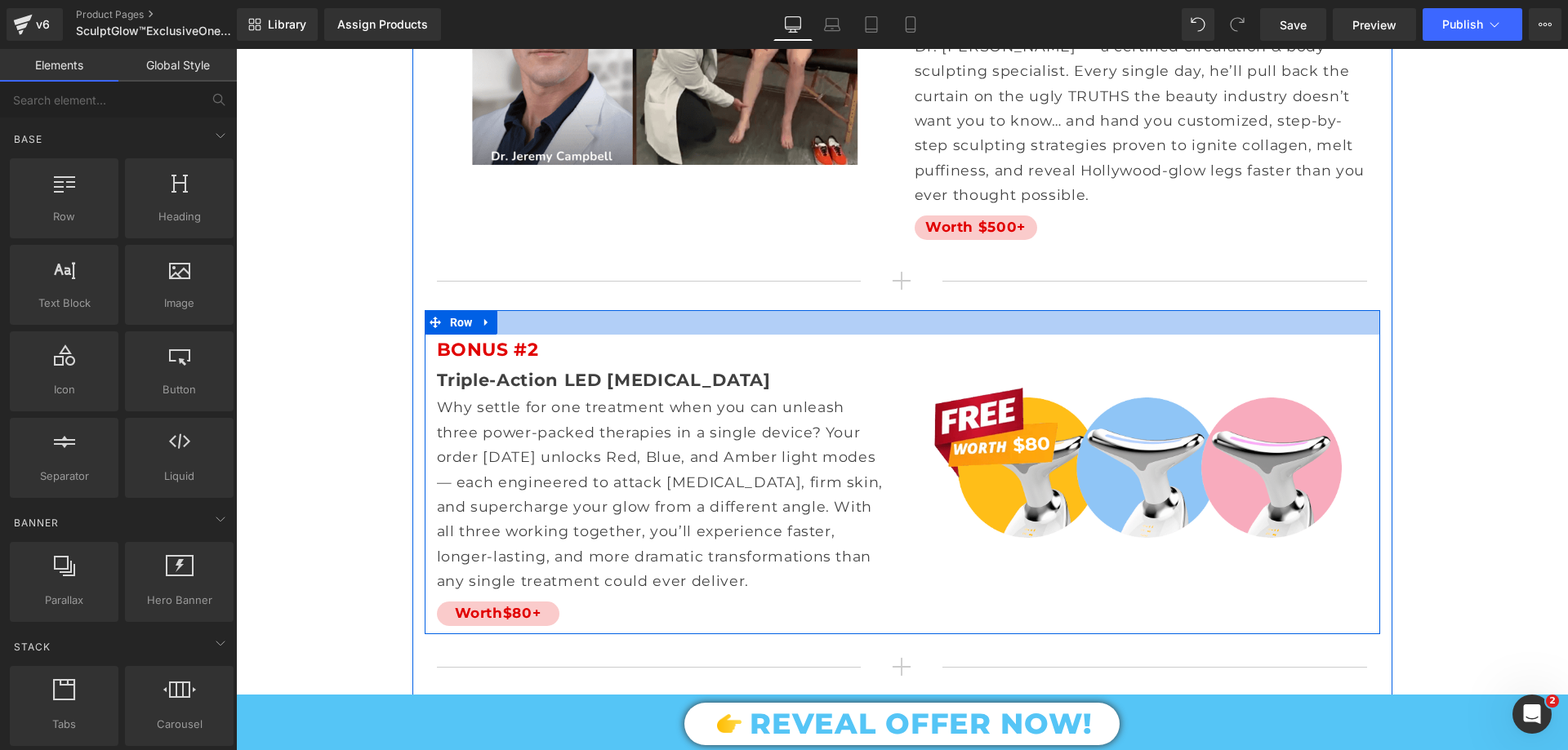
scroll to position [9145, 0]
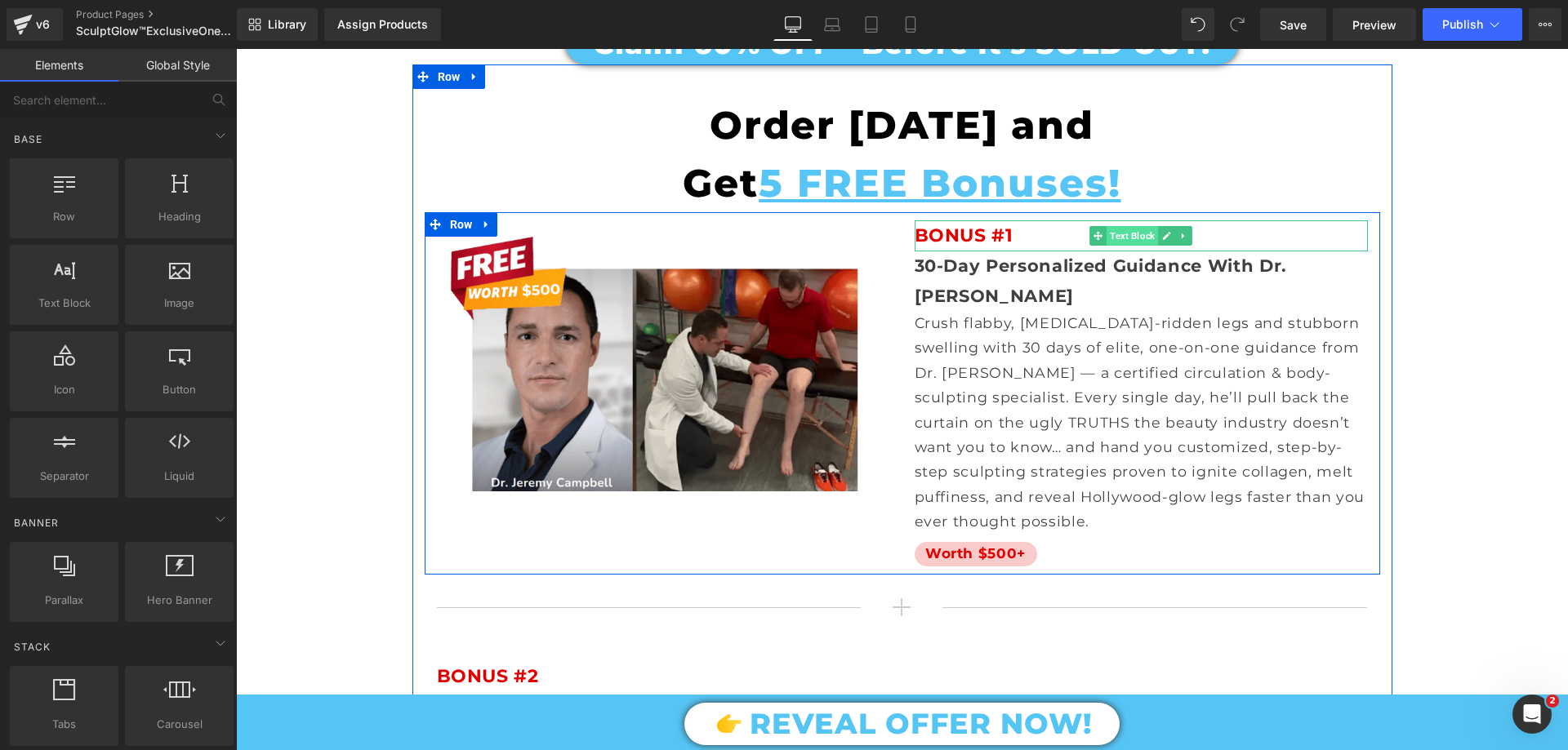
click at [1111, 226] on span "Text Block" at bounding box center [1132, 236] width 52 height 20
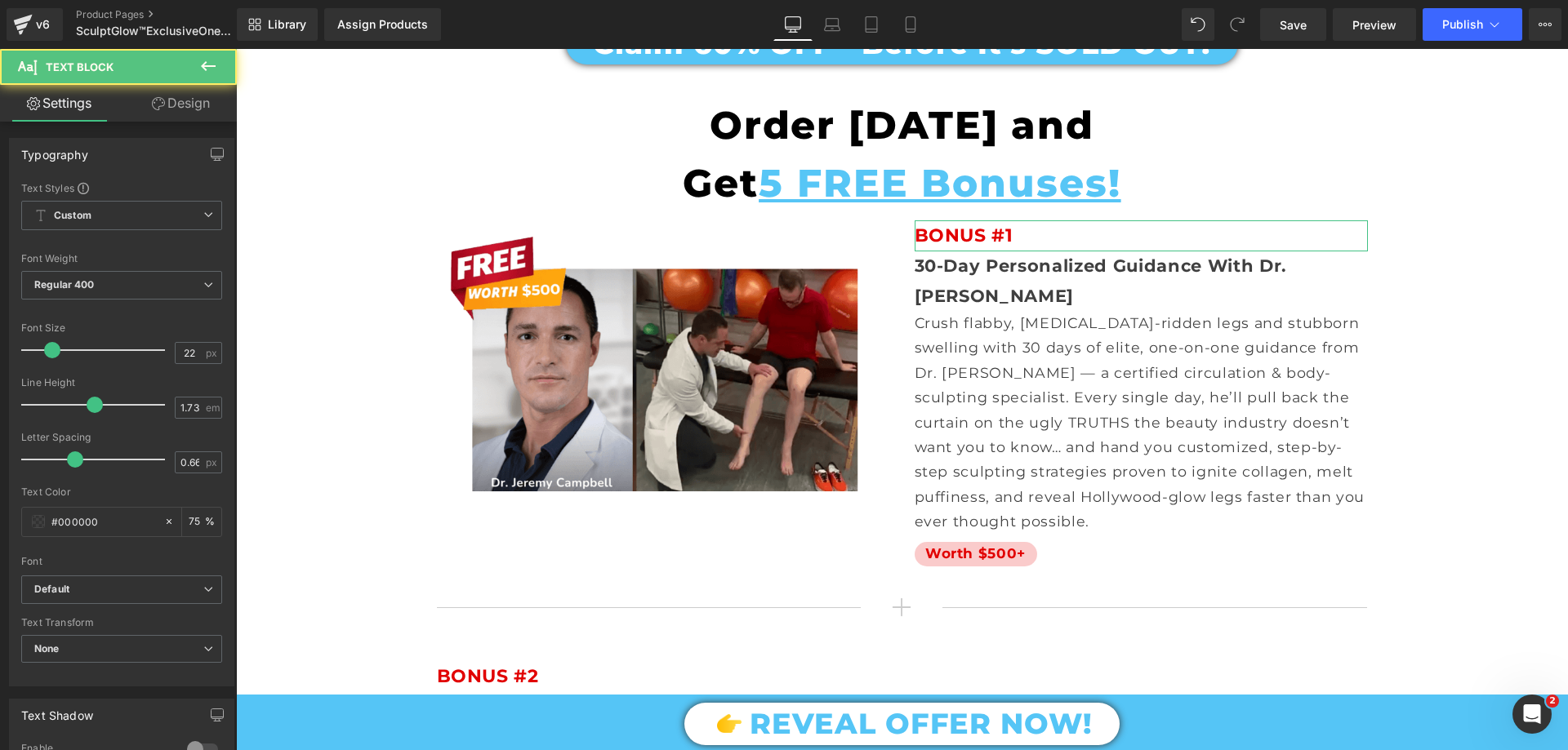
click at [171, 115] on link "Design" at bounding box center [181, 103] width 118 height 36
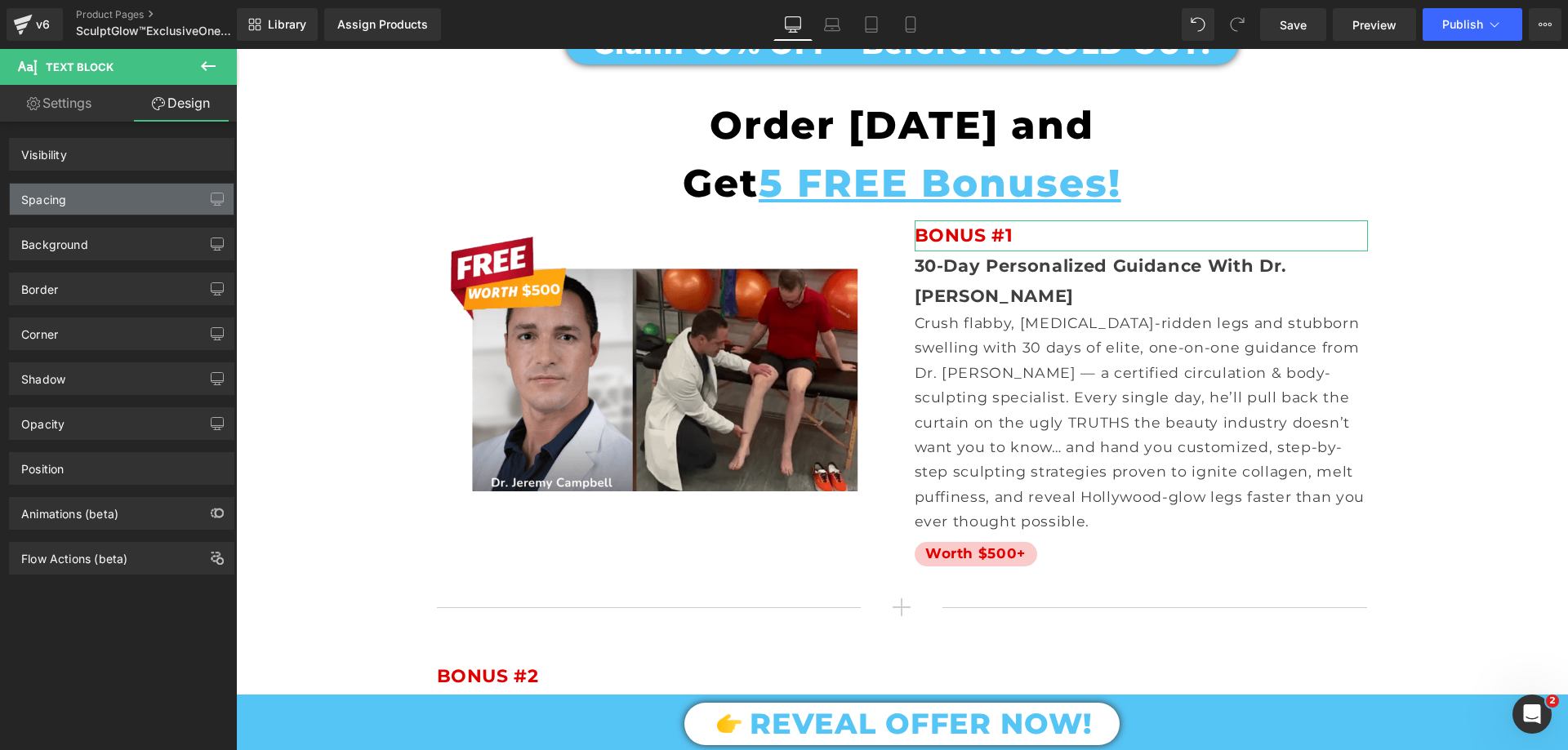
click at [105, 196] on div "Spacing" at bounding box center [122, 199] width 224 height 31
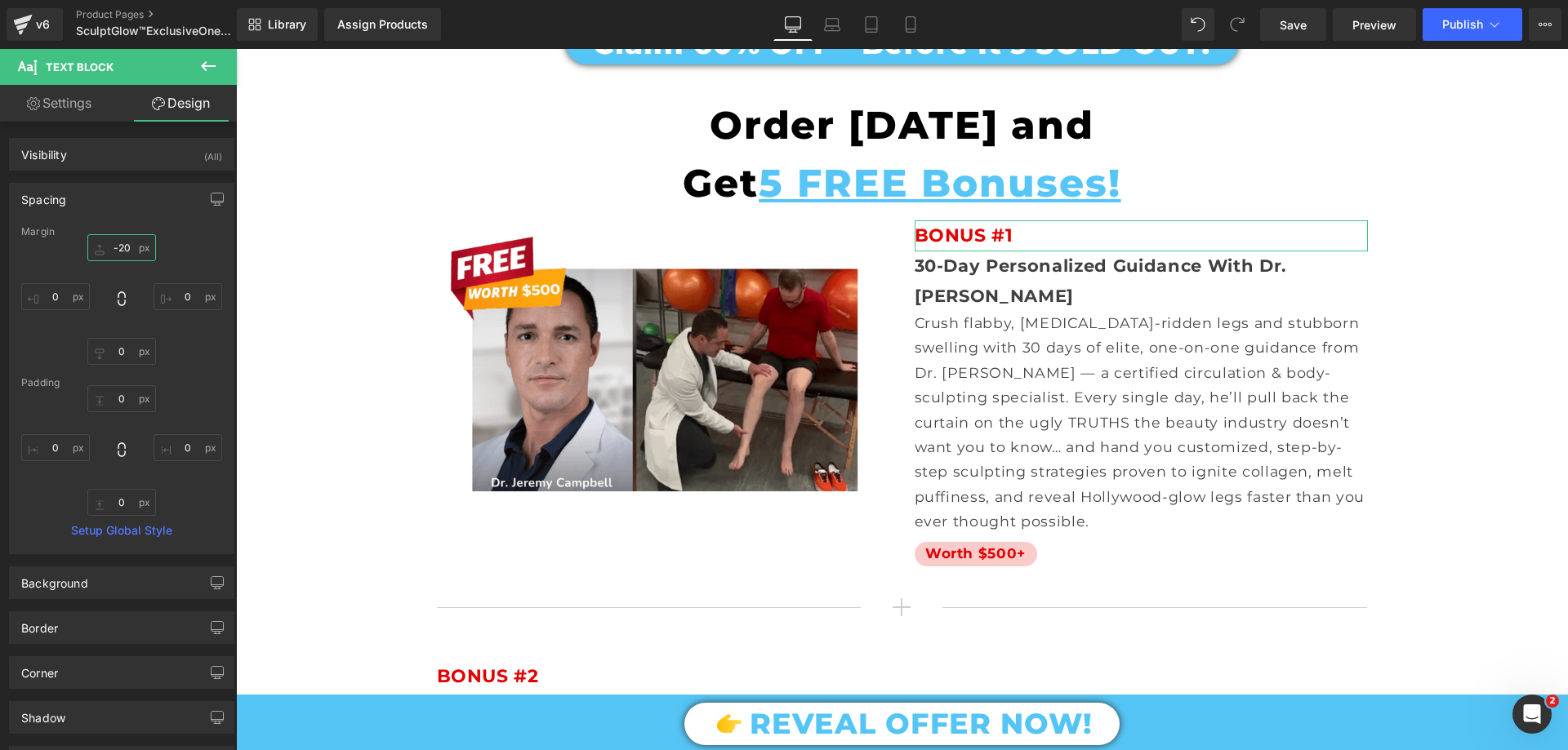
click at [124, 258] on input "text" at bounding box center [121, 248] width 68 height 27
type input "-20"
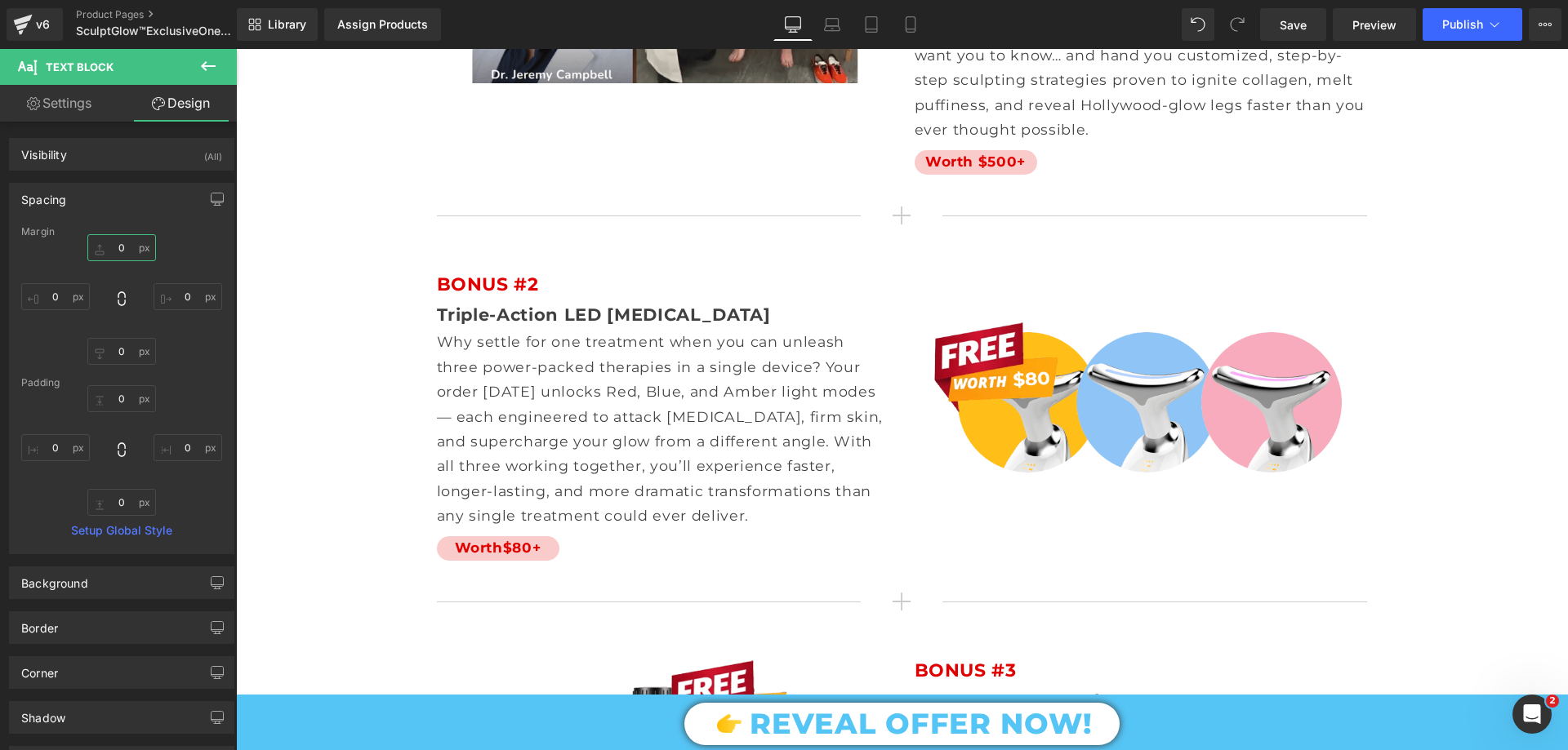
scroll to position [9880, 0]
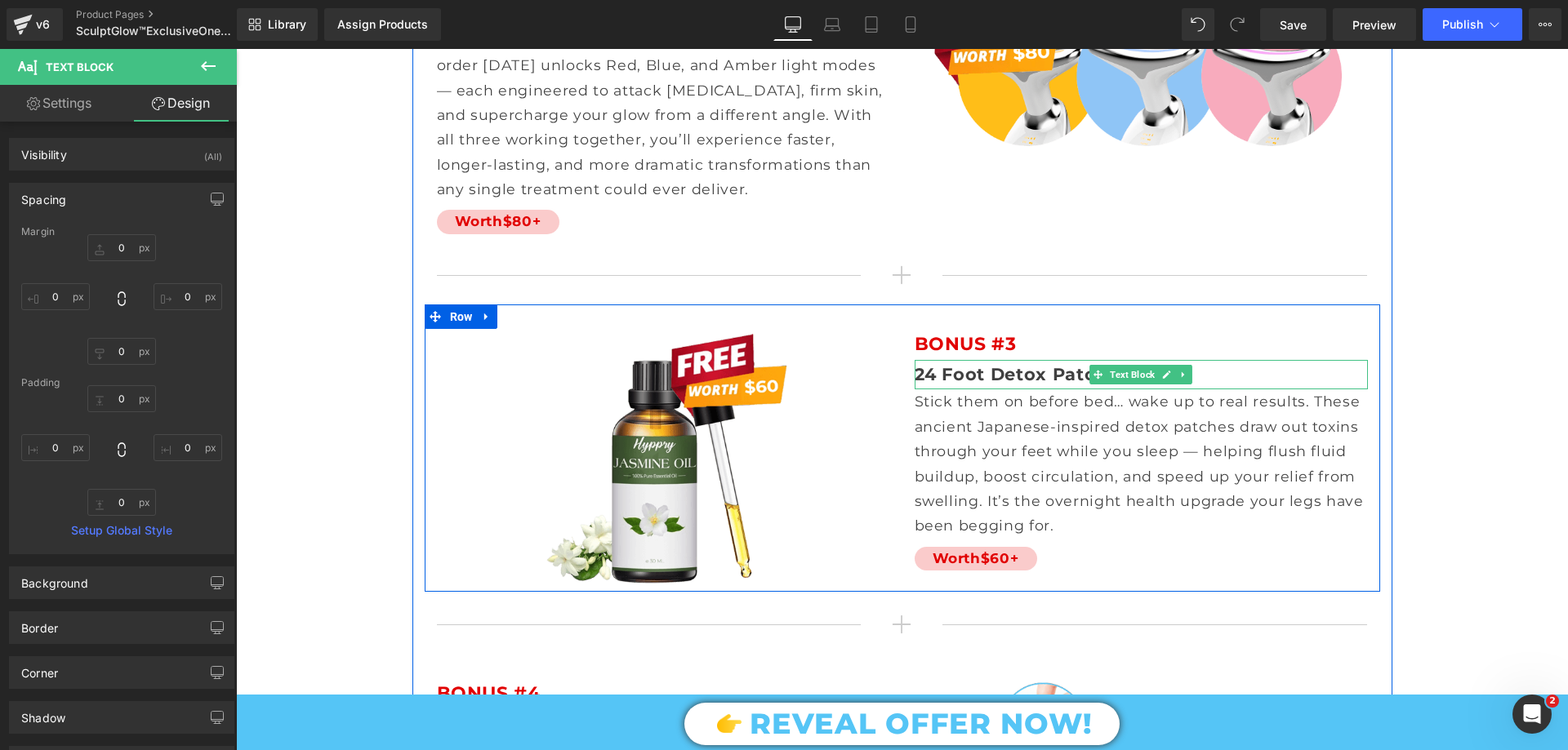
click at [1060, 365] on span "24 Foot Detox Patches" at bounding box center [1021, 375] width 214 height 20
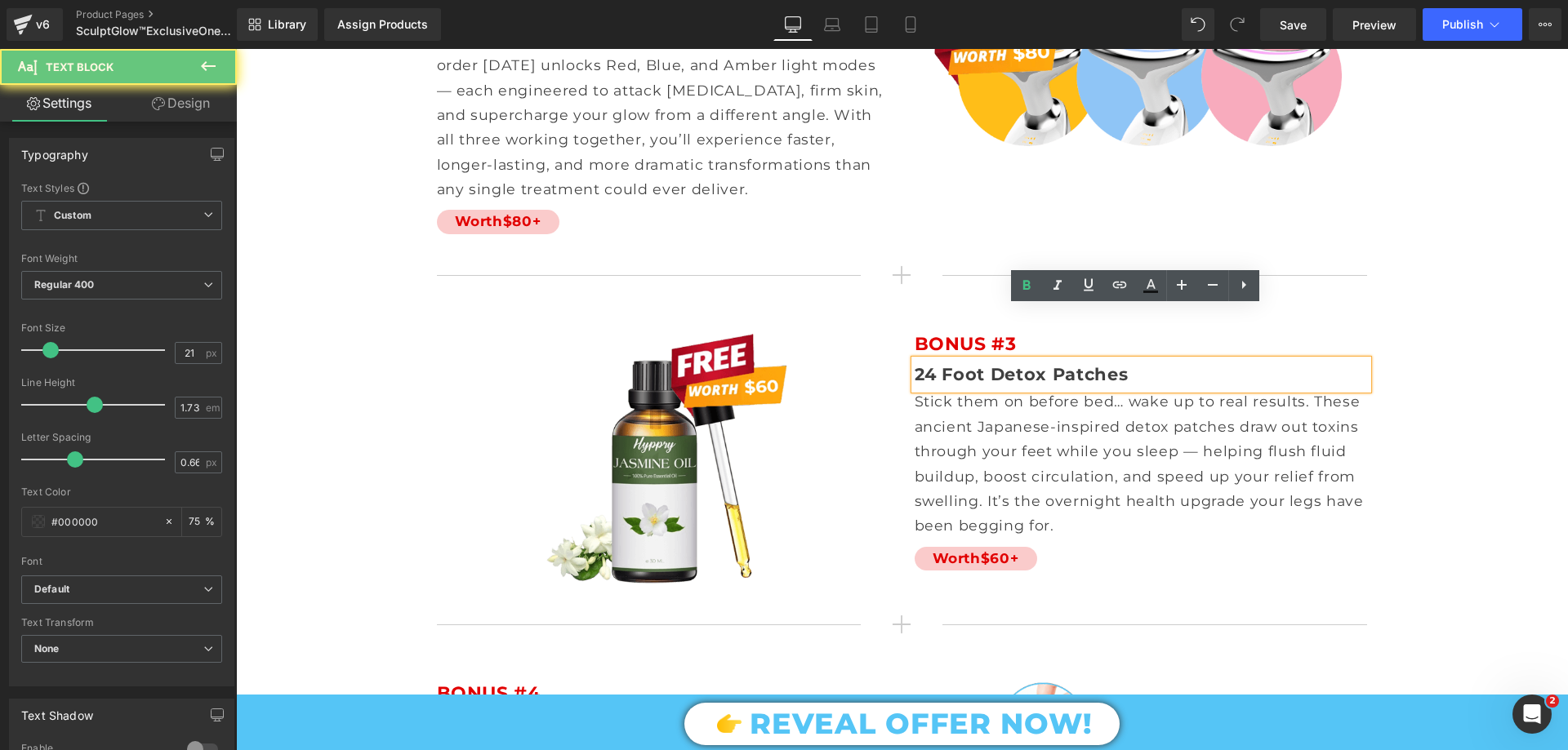
click at [1060, 365] on span "24 Foot Detox Patches" at bounding box center [1021, 375] width 214 height 20
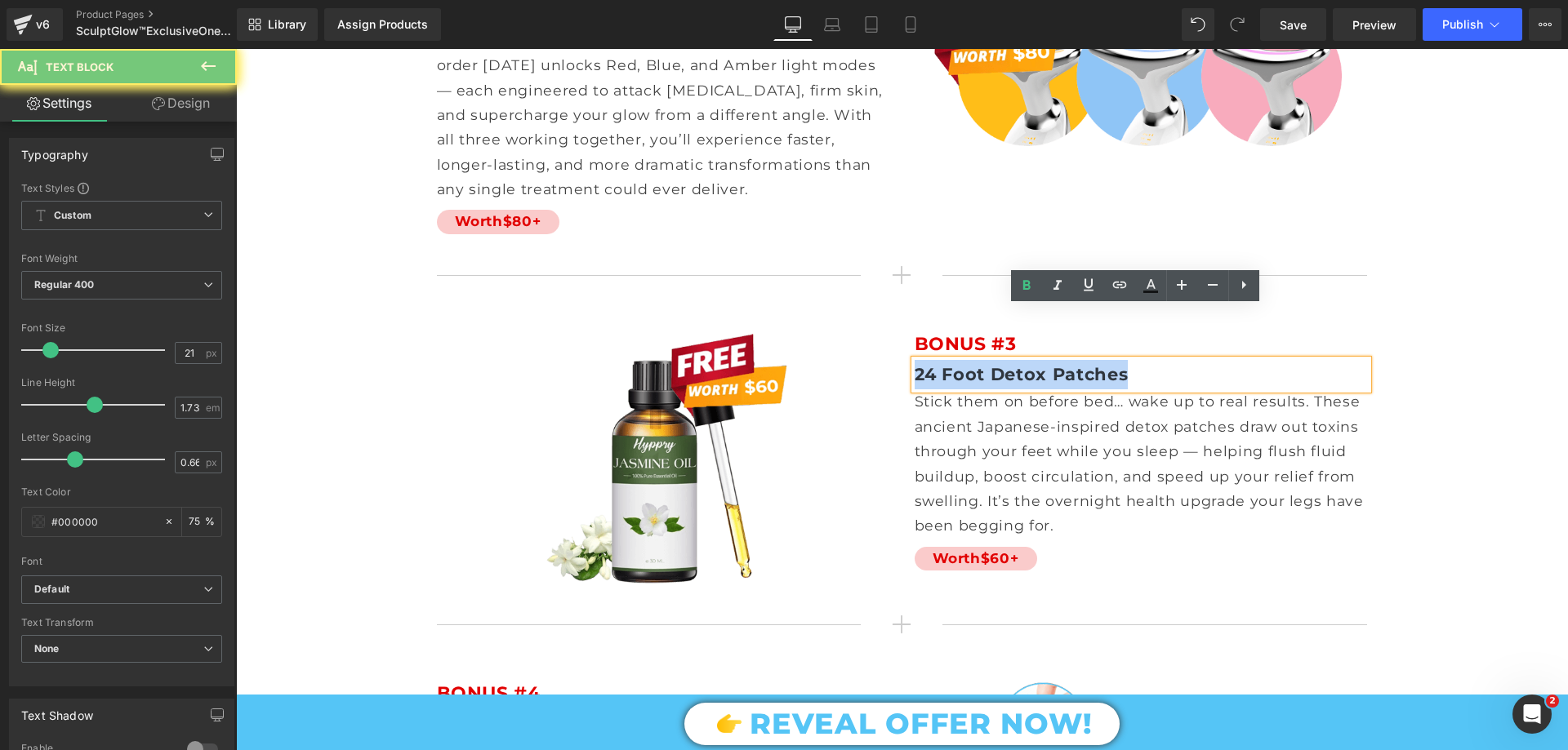
click at [1060, 365] on span "24 Foot Detox Patches" at bounding box center [1021, 375] width 214 height 20
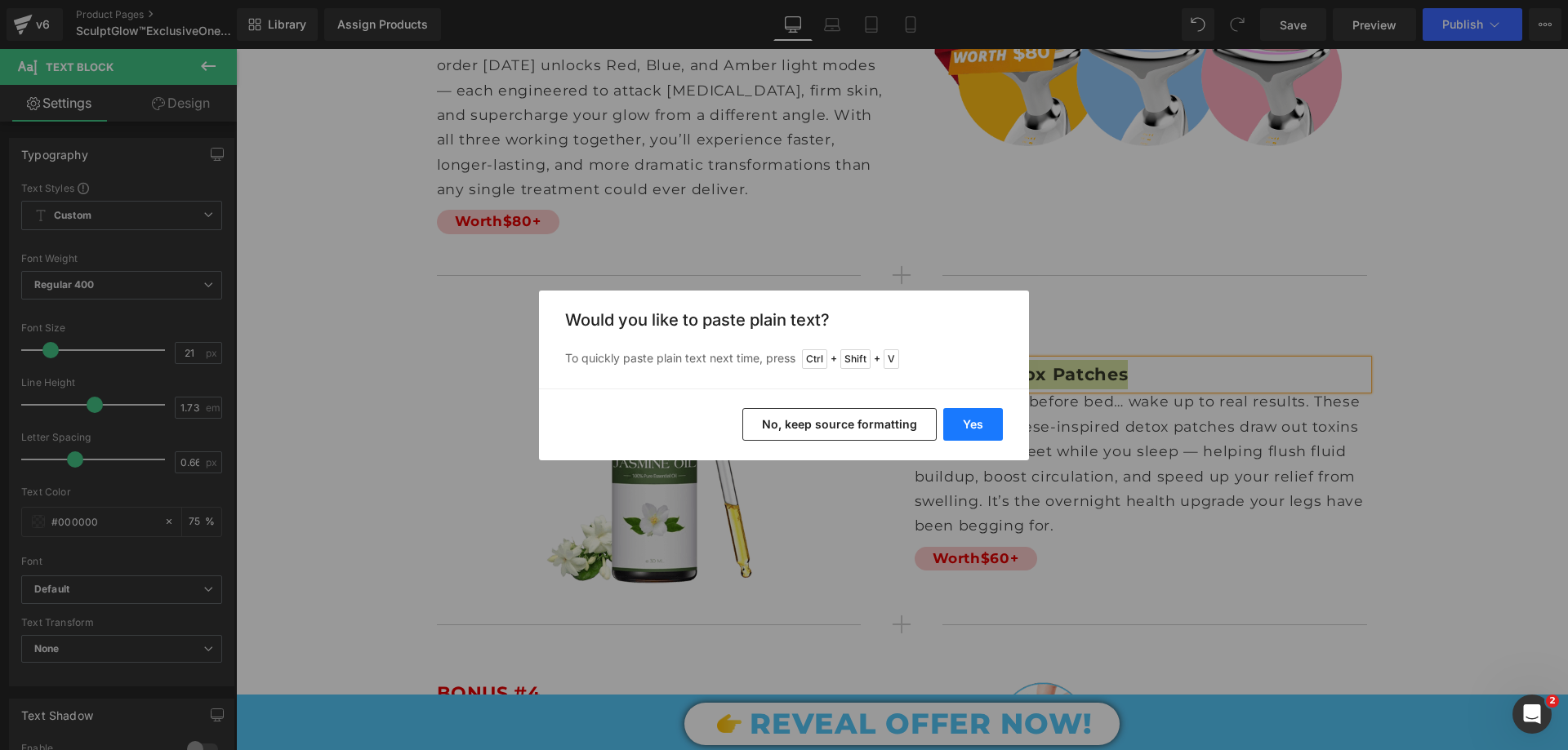
drag, startPoint x: 964, startPoint y: 427, endPoint x: 728, endPoint y: 379, distance: 240.8
click at [964, 427] on button "Yes" at bounding box center [973, 425] width 60 height 33
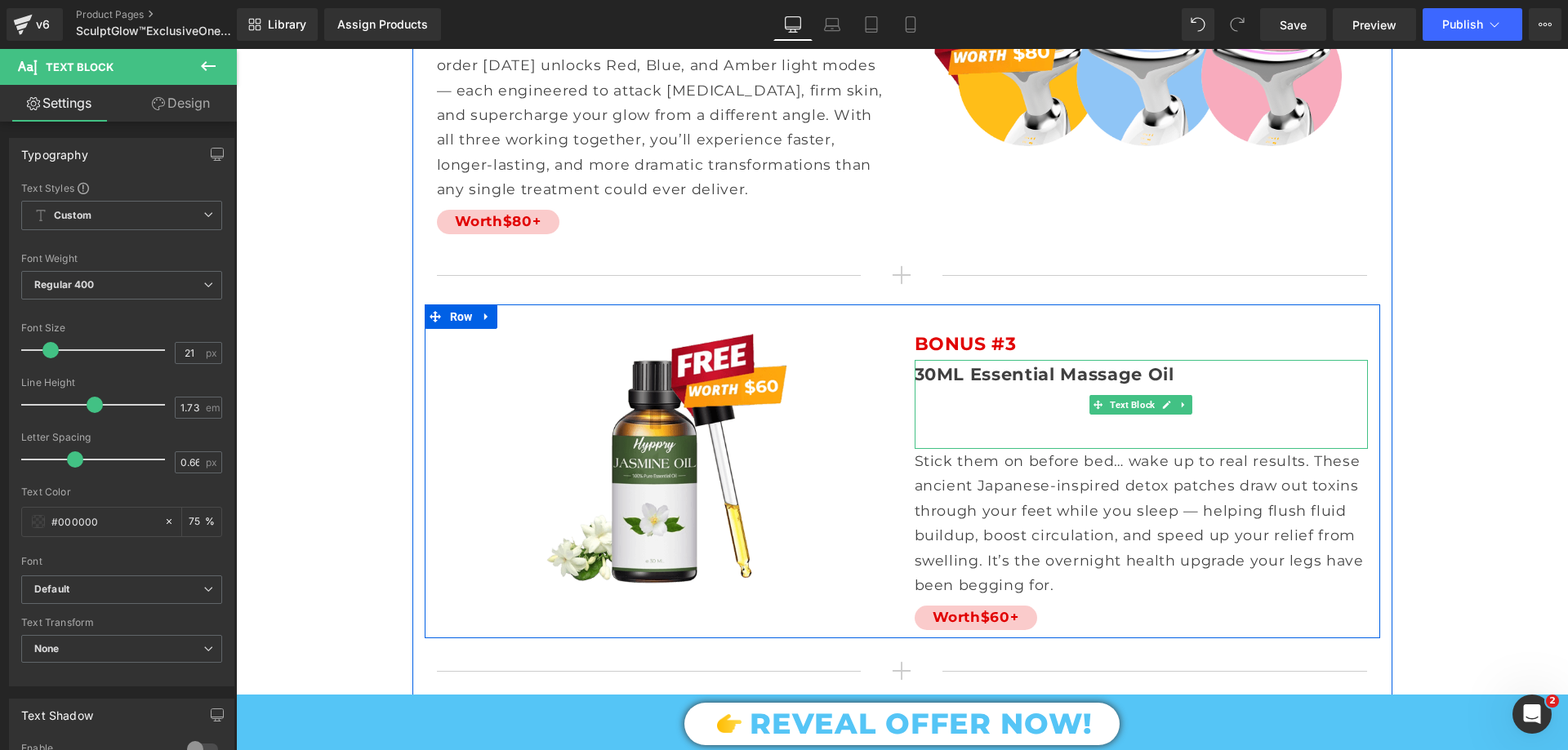
click at [977, 420] on p at bounding box center [1141, 435] width 453 height 29
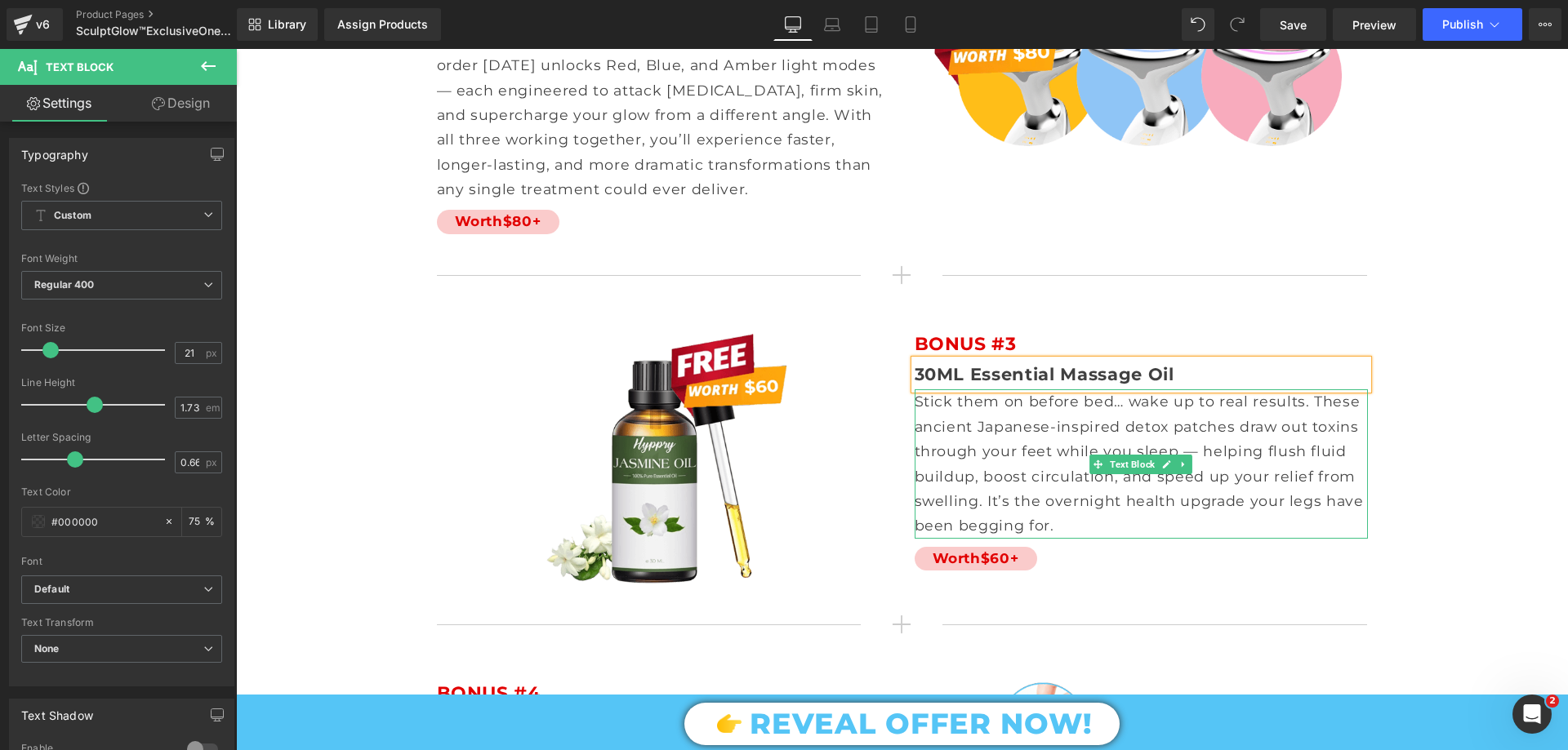
click at [1000, 389] on p "Stick them on before bed… wake up to real results. These ancient Japanese-inspi…" at bounding box center [1141, 463] width 453 height 148
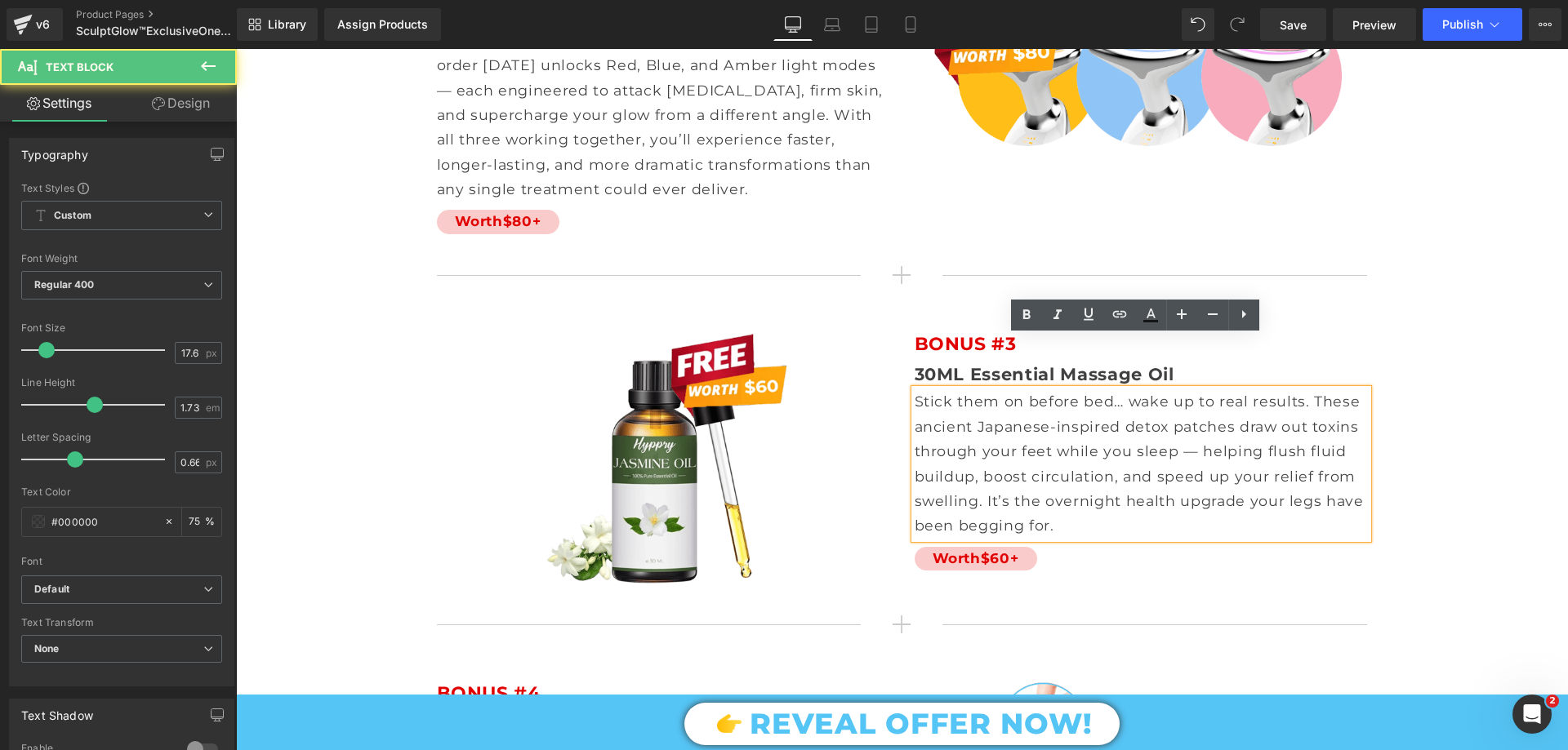
click at [1000, 389] on p "Stick them on before bed… wake up to real results. These ancient Japanese-inspi…" at bounding box center [1141, 463] width 453 height 148
click at [1013, 389] on p "Stick them on before bed… wake up to real results. These ancient Japanese-inspi…" at bounding box center [1141, 463] width 453 height 148
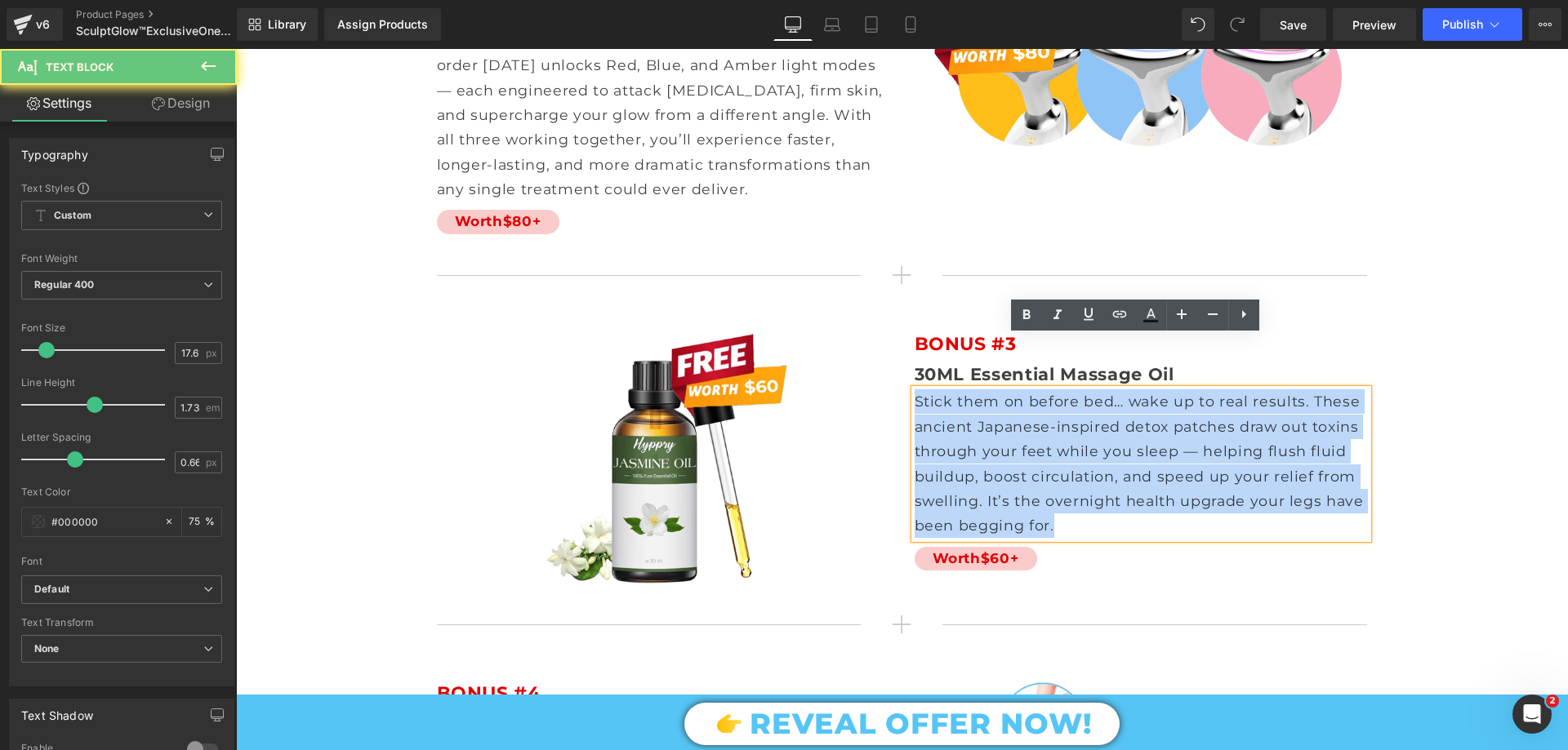
click at [1013, 389] on p "Stick them on before bed… wake up to real results. These ancient Japanese-inspi…" at bounding box center [1141, 463] width 453 height 148
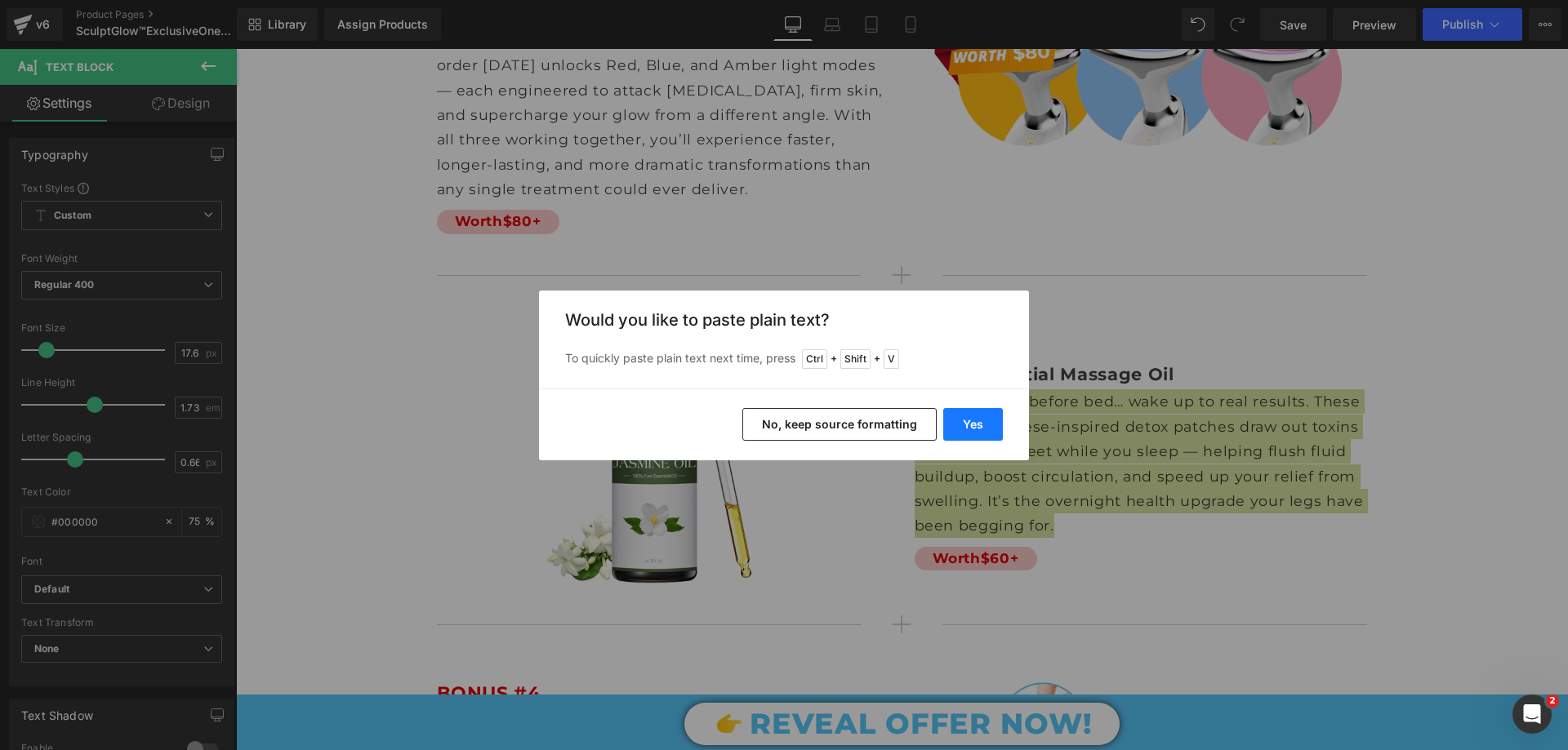
click at [977, 422] on button "Yes" at bounding box center [973, 425] width 60 height 33
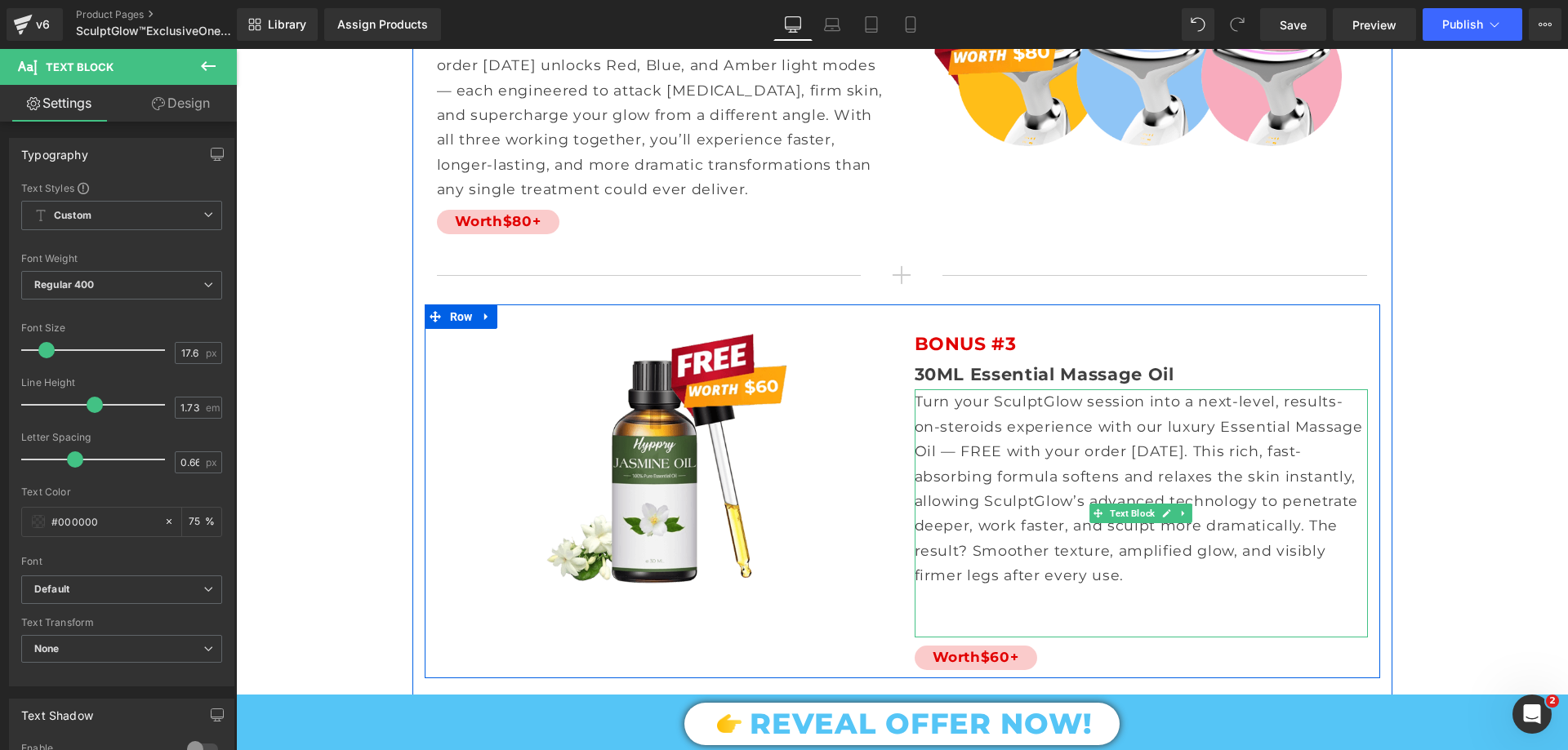
click at [981, 588] on p at bounding box center [1141, 600] width 453 height 25
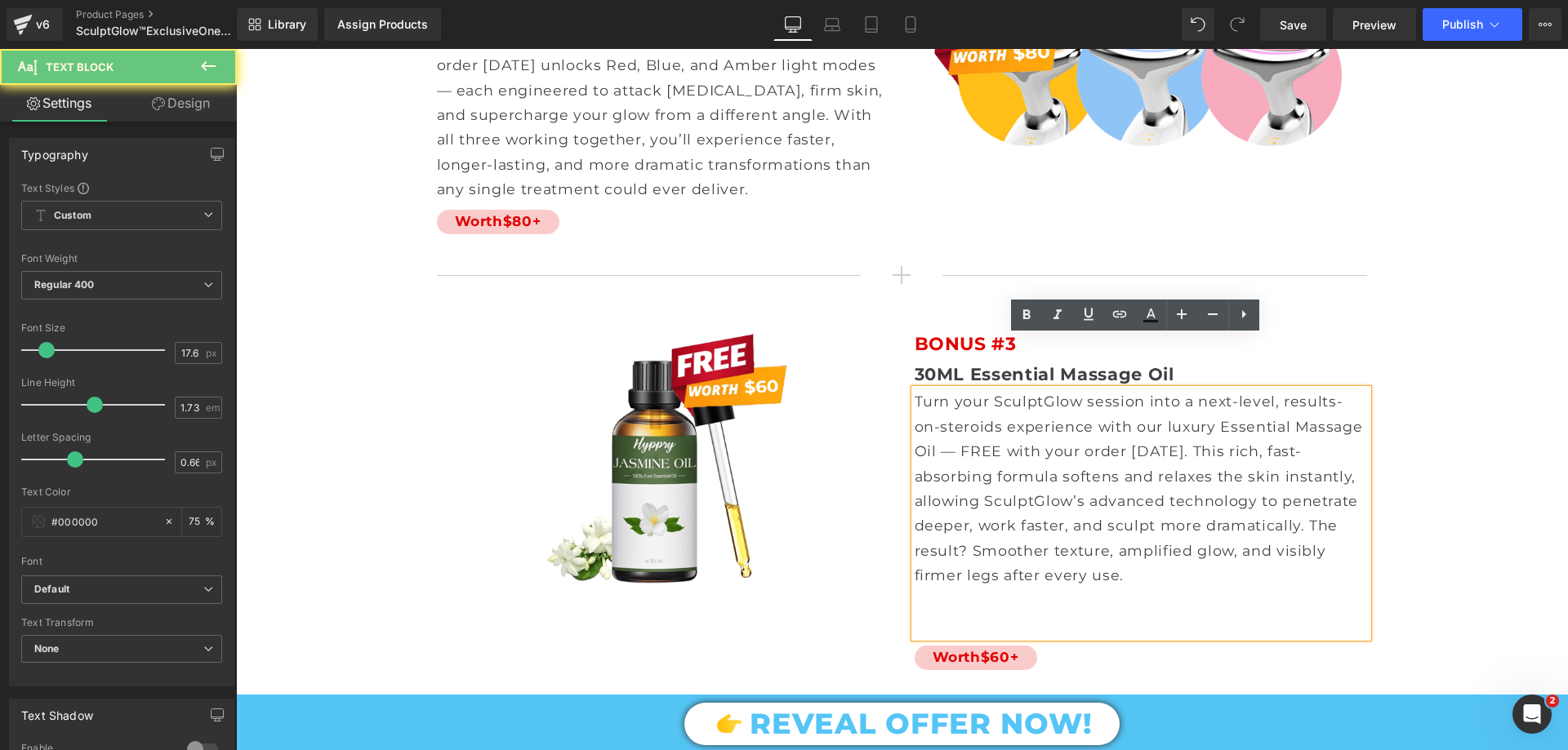
click at [962, 614] on p at bounding box center [1141, 625] width 453 height 25
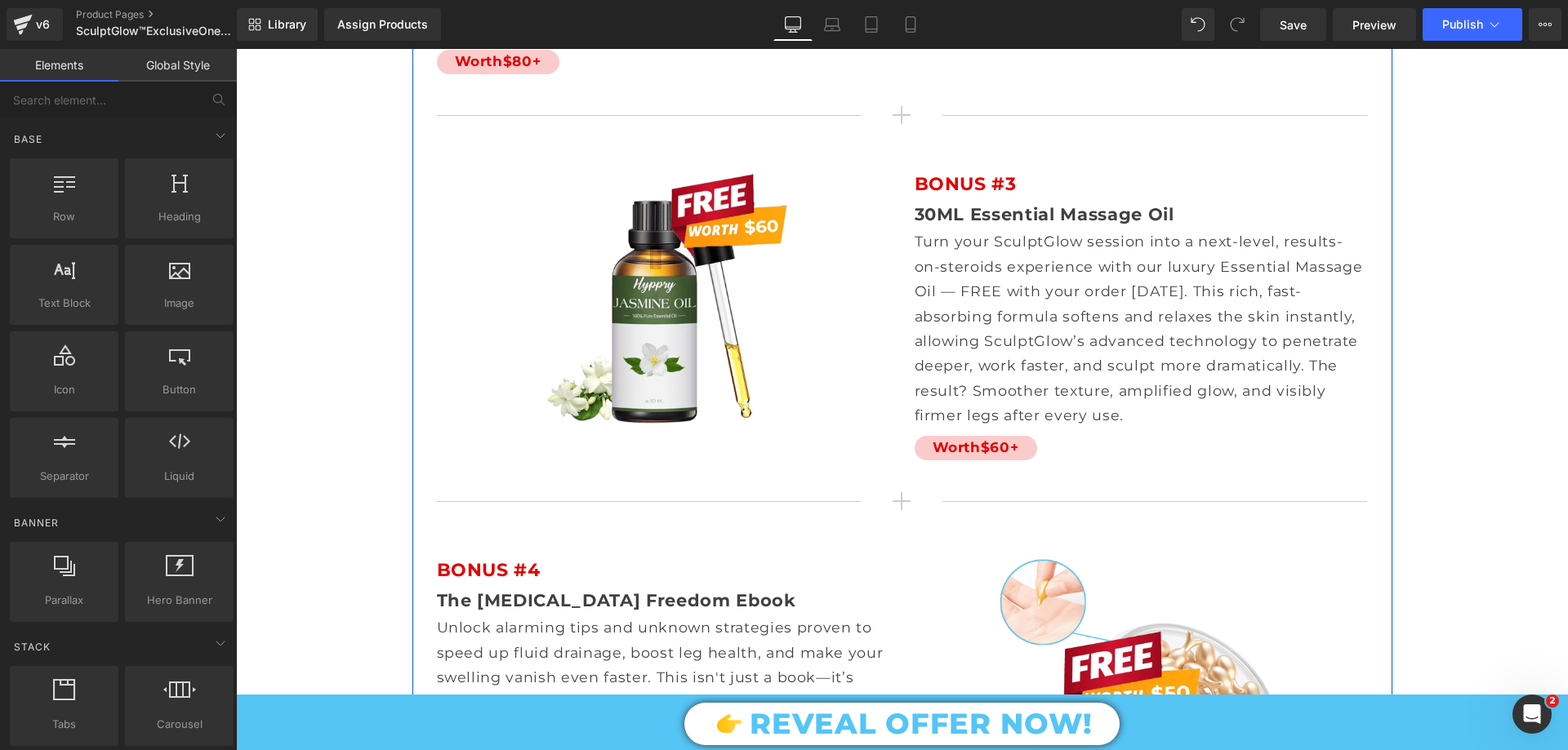
scroll to position [10206, 0]
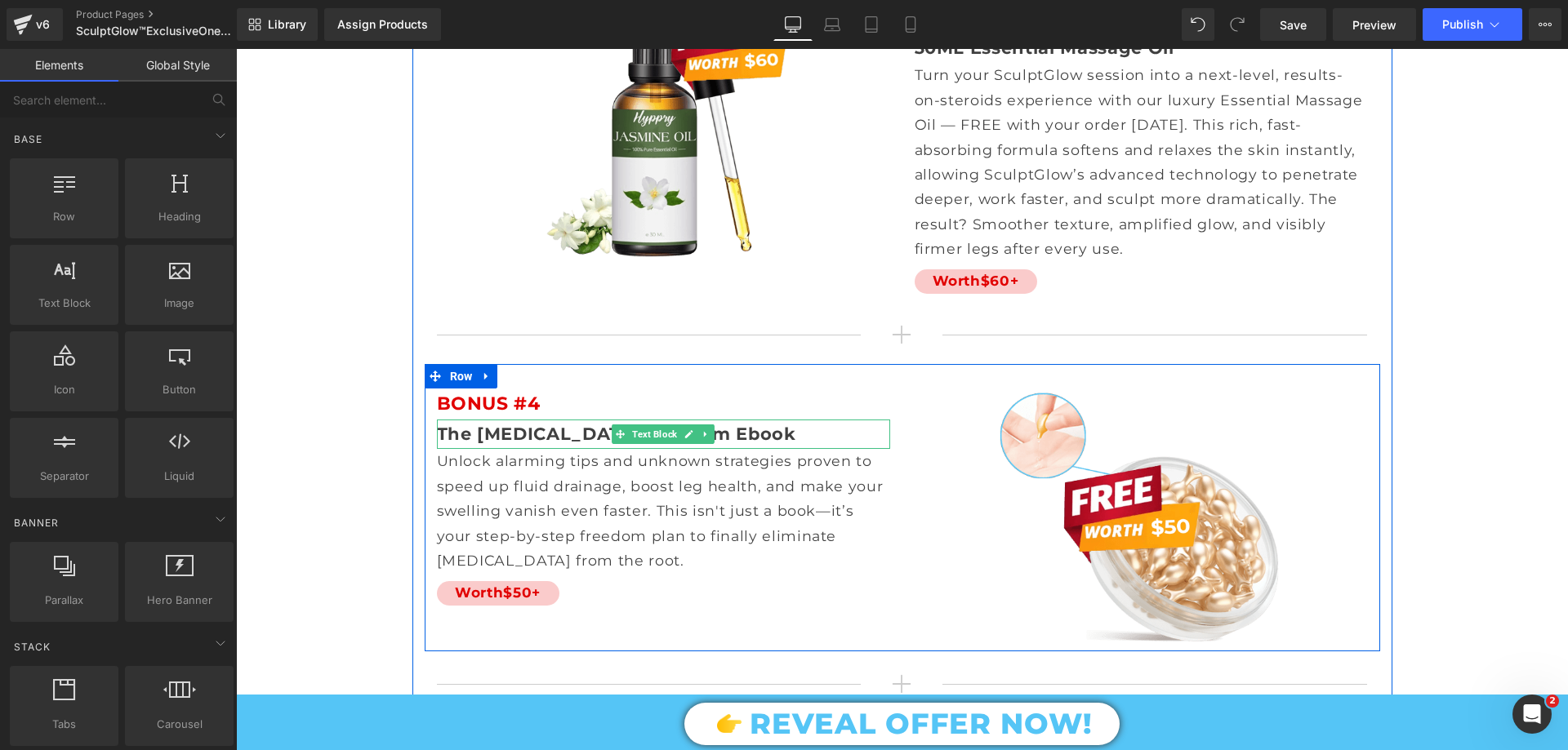
click at [551, 424] on span "The [MEDICAL_DATA] Freedom Ebook" at bounding box center [617, 434] width 359 height 20
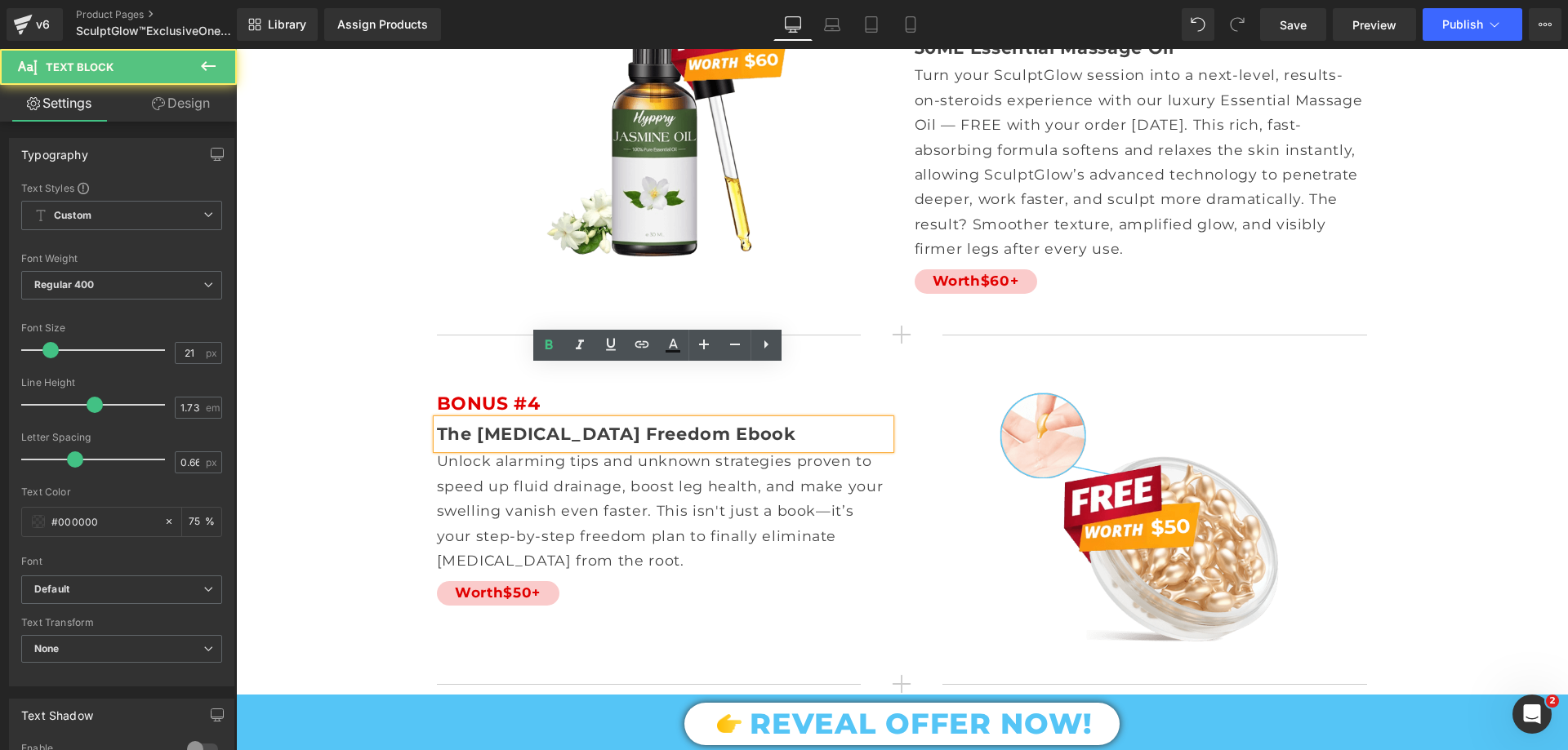
click at [551, 424] on span "The [MEDICAL_DATA] Freedom Ebook" at bounding box center [617, 434] width 359 height 20
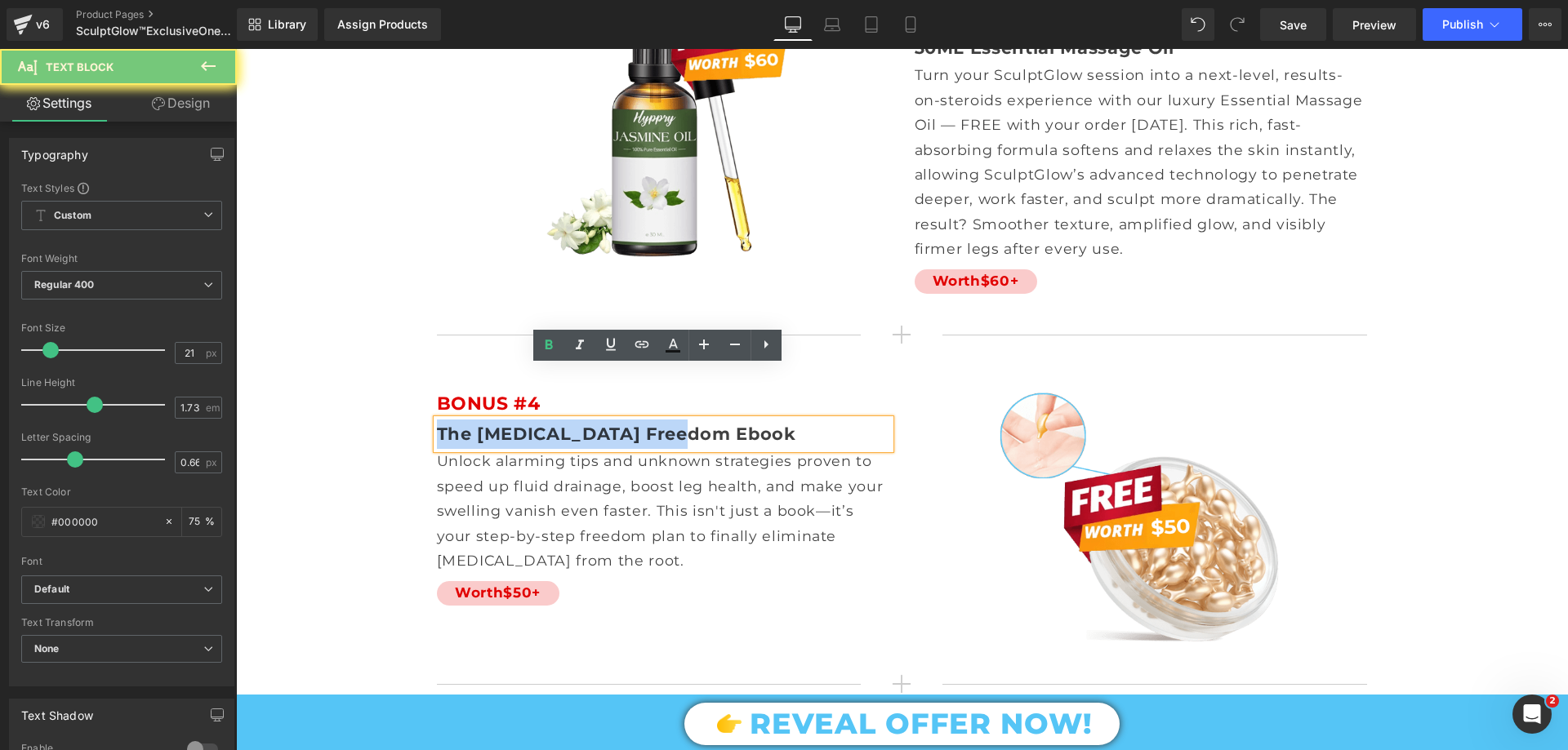
click at [551, 424] on span "The [MEDICAL_DATA] Freedom Ebook" at bounding box center [617, 434] width 359 height 20
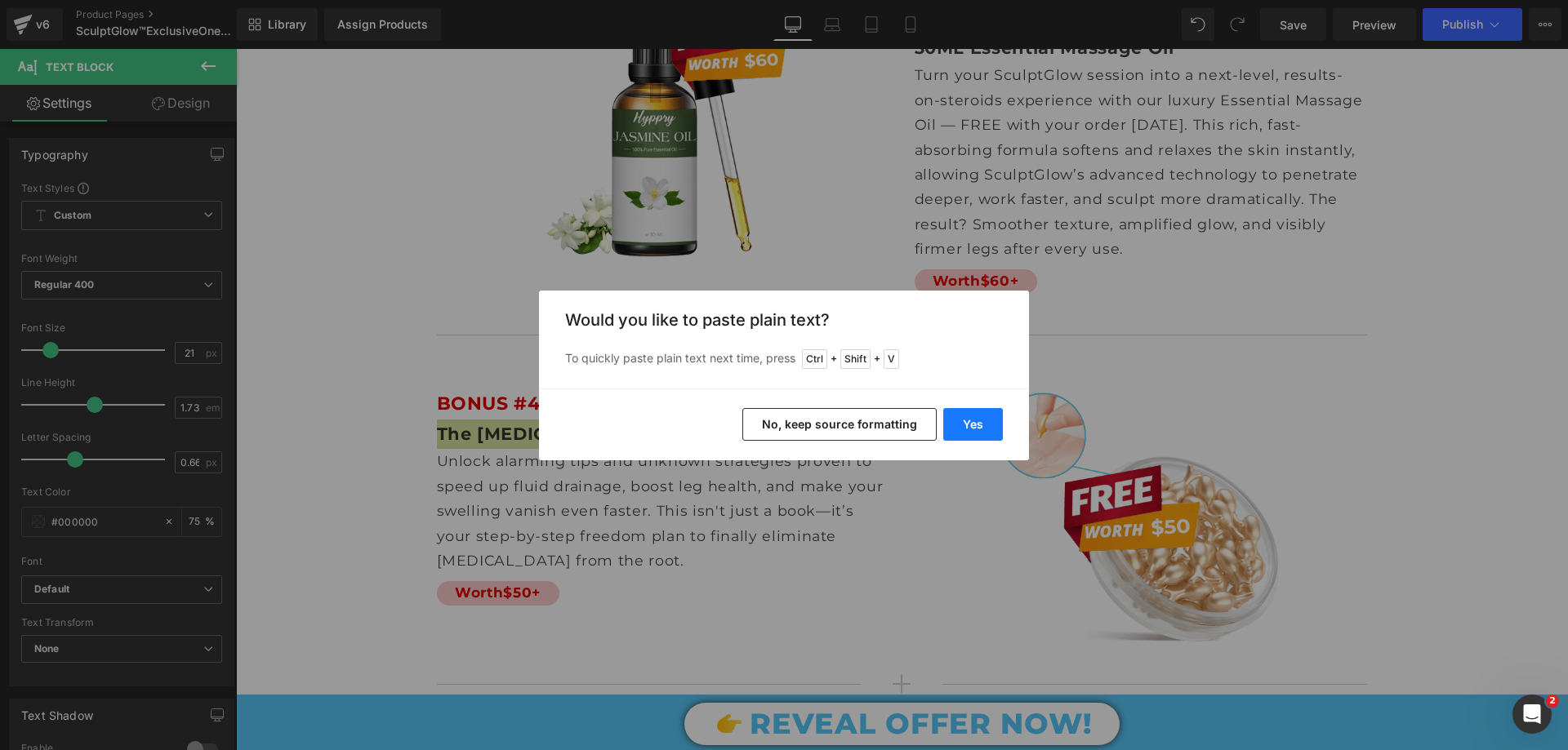
click at [977, 427] on button "Yes" at bounding box center [973, 425] width 60 height 33
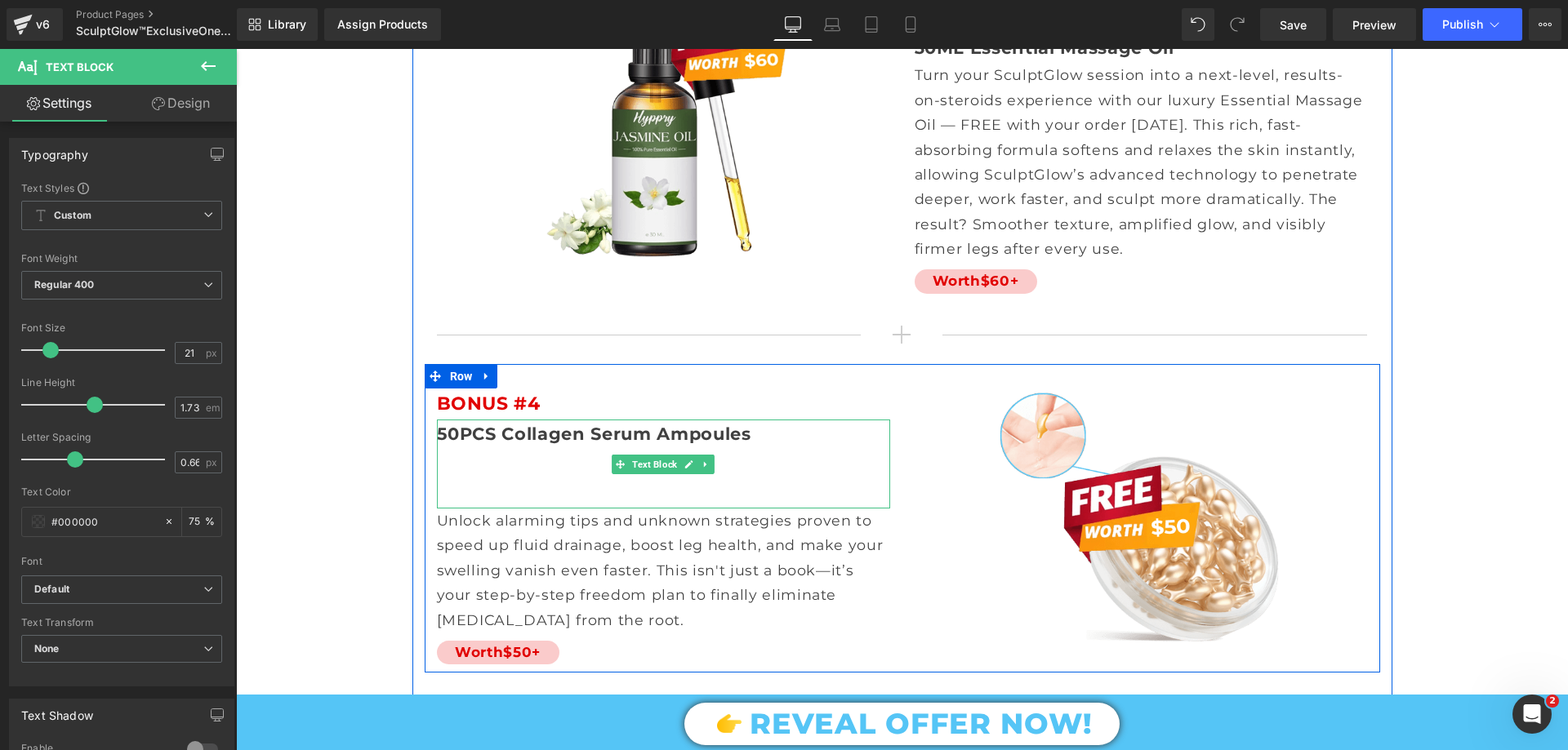
click at [578, 479] on p at bounding box center [664, 494] width 453 height 29
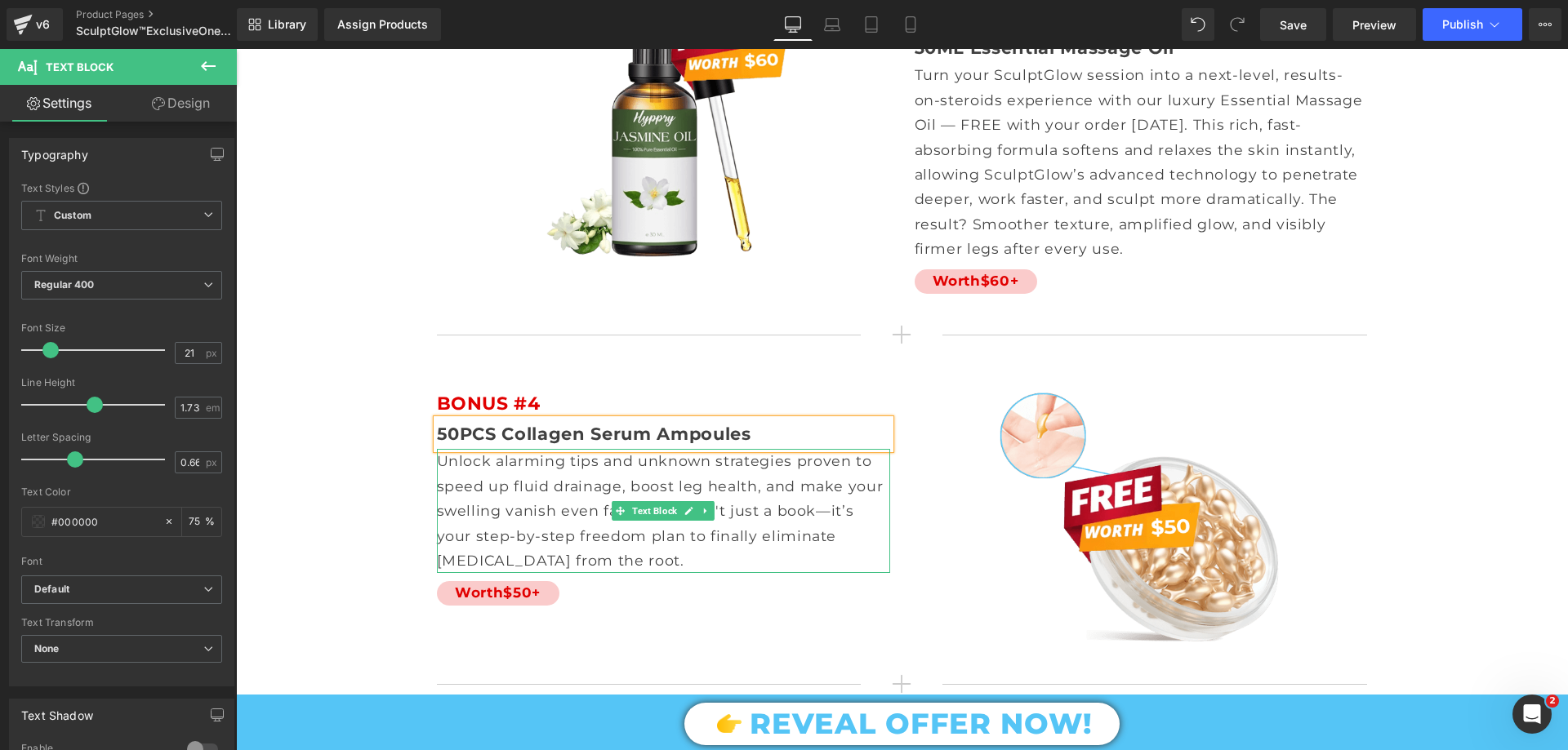
click at [513, 452] on p "Unlock alarming tips and unknown strategies proven to speed up fluid drainage, …" at bounding box center [664, 511] width 453 height 125
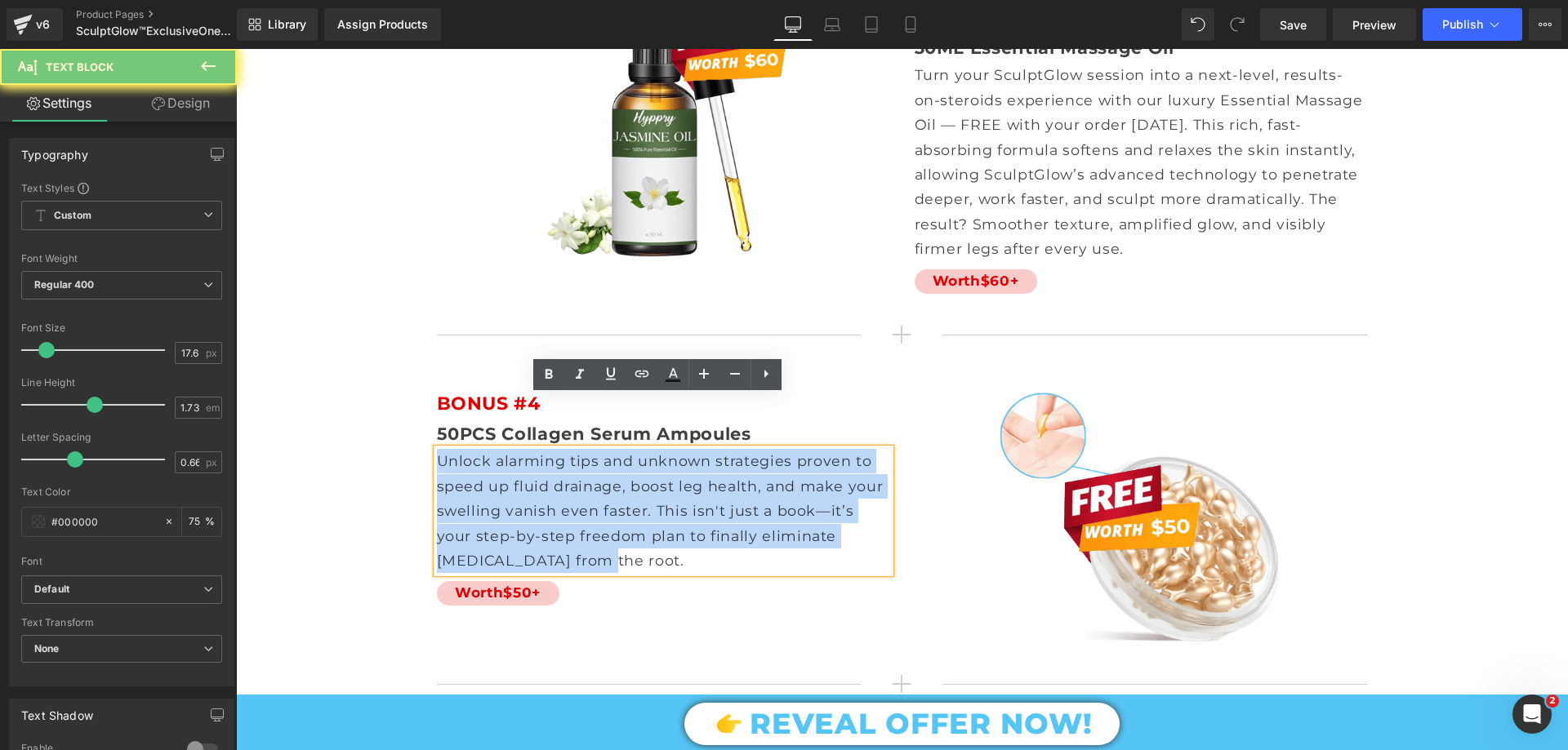
click at [513, 452] on p "Unlock alarming tips and unknown strategies proven to speed up fluid drainage, …" at bounding box center [664, 511] width 453 height 125
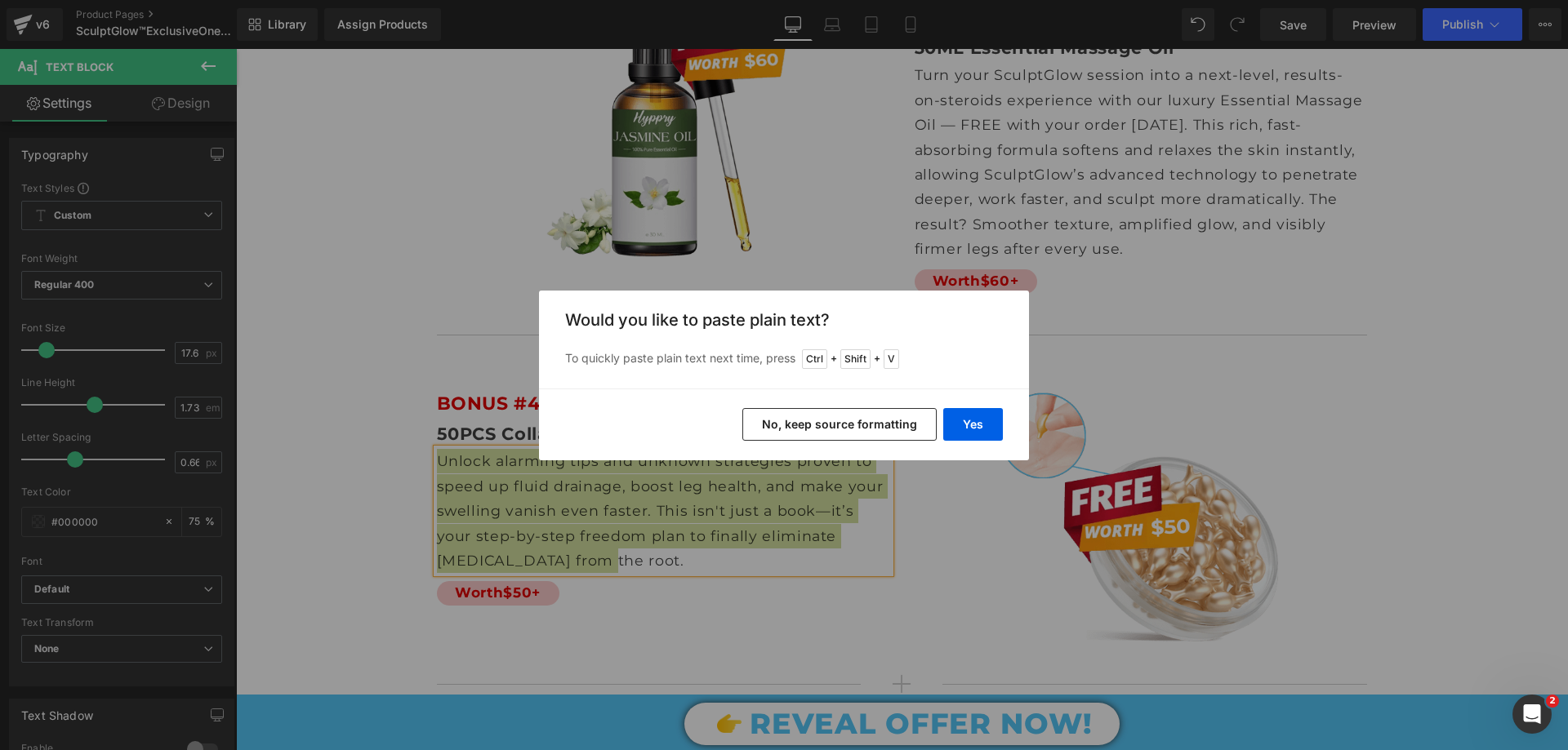
click at [991, 405] on div "Yes No, keep source formatting" at bounding box center [784, 425] width 490 height 72
click at [1003, 422] on div "Yes No, keep source formatting" at bounding box center [784, 425] width 490 height 72
click at [993, 425] on button "Yes" at bounding box center [973, 425] width 60 height 33
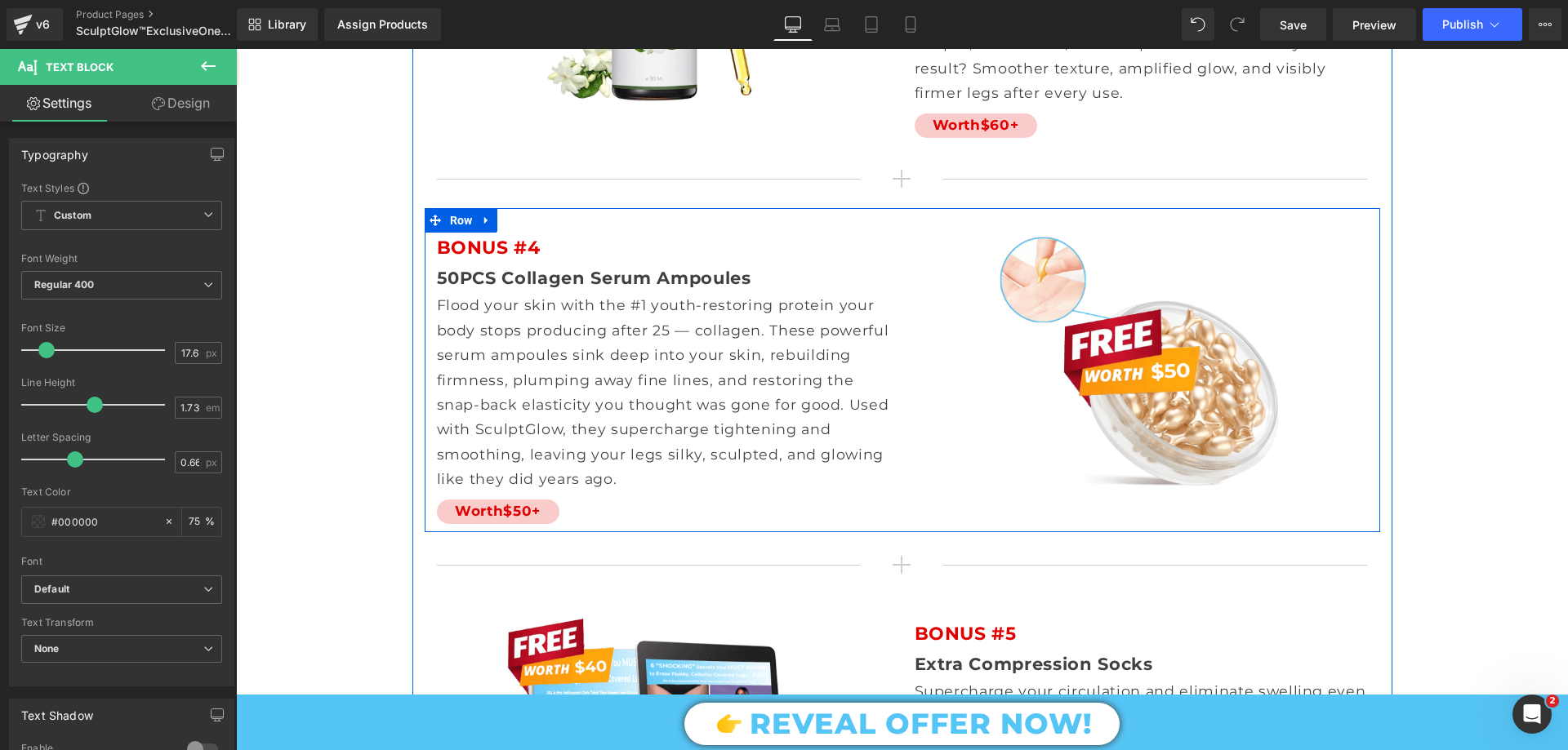
scroll to position [10370, 0]
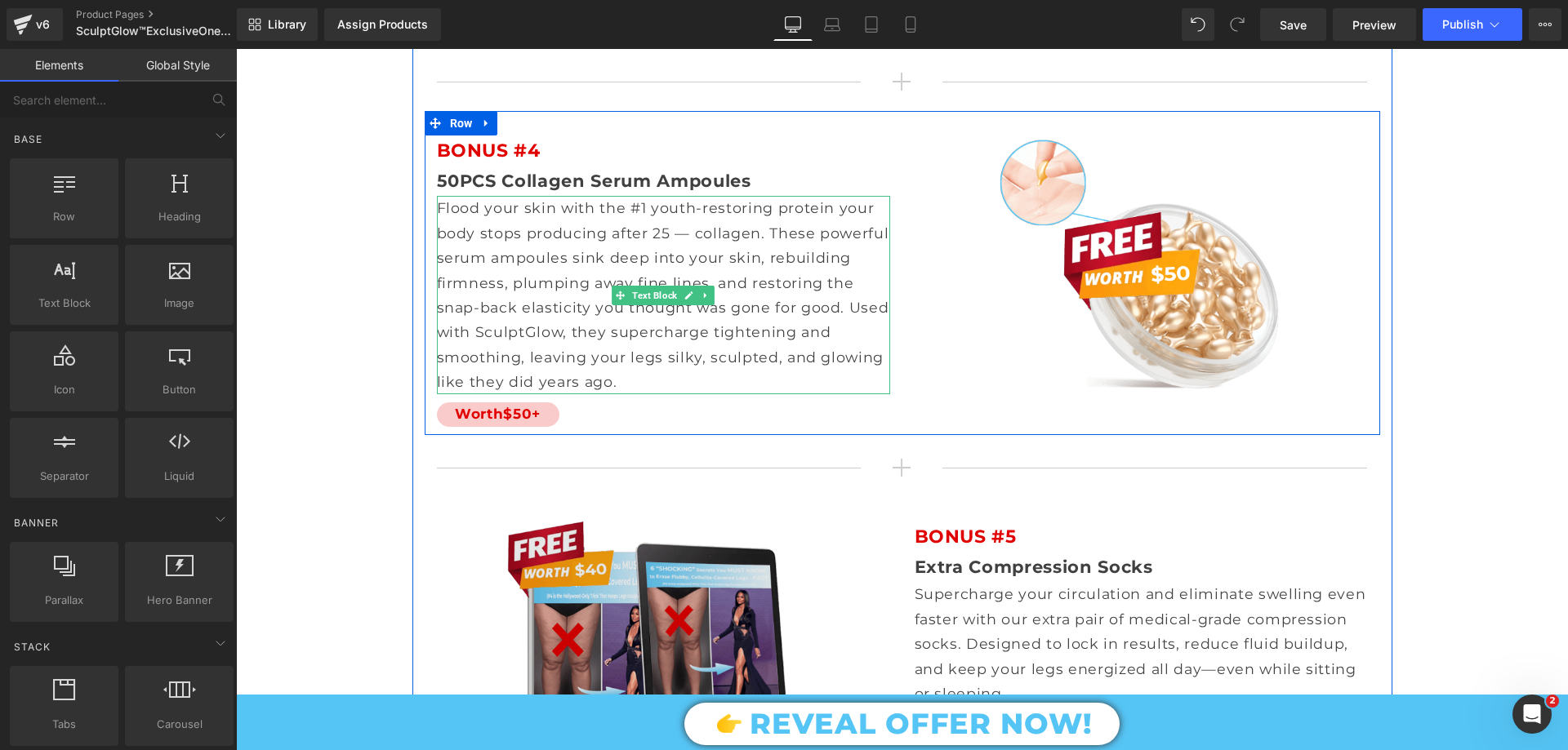
scroll to position [10696, 0]
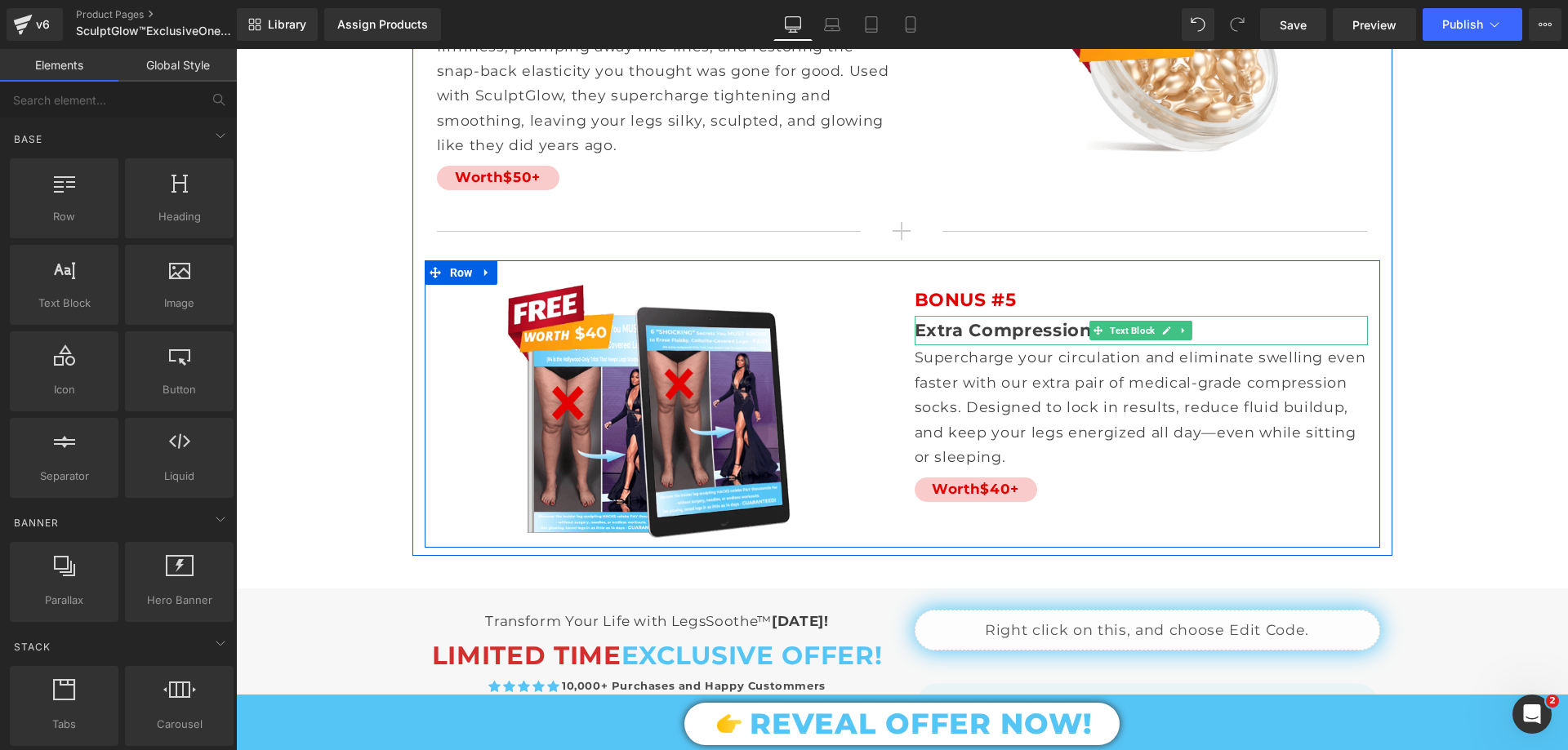
click at [1047, 320] on b "Extra Compression Socks" at bounding box center [1034, 330] width 238 height 20
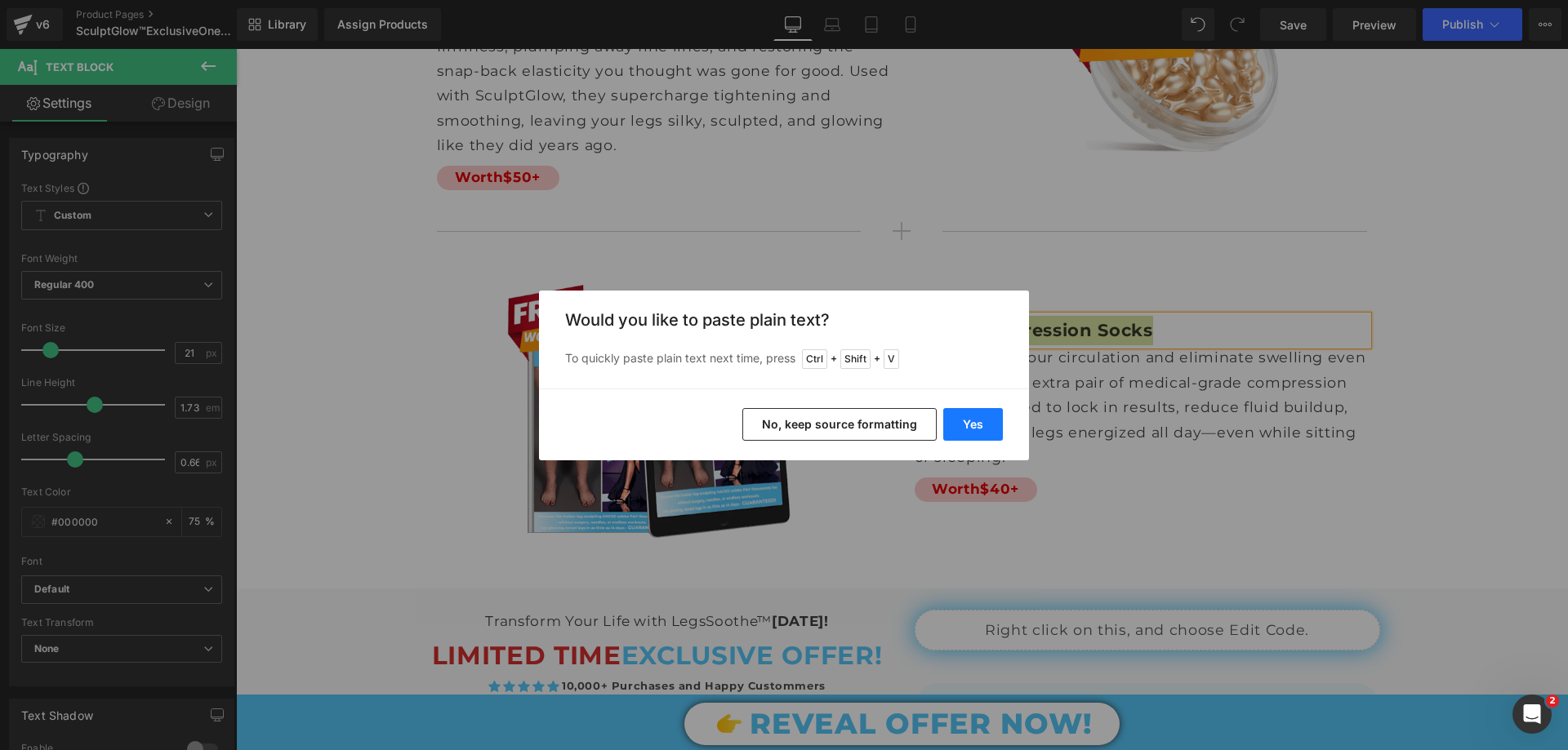
click at [993, 419] on button "Yes" at bounding box center [973, 425] width 60 height 33
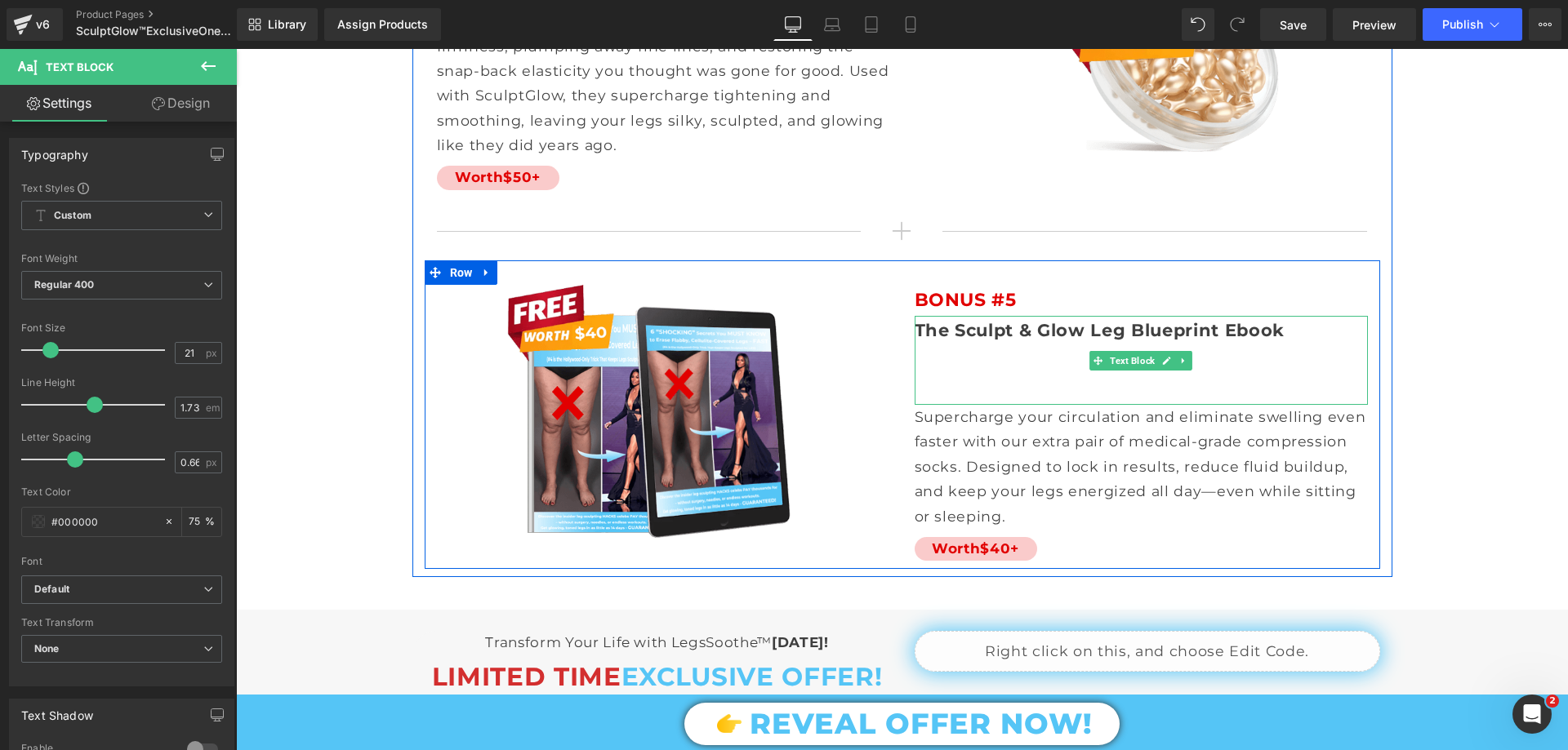
click at [1002, 375] on p at bounding box center [1141, 390] width 453 height 29
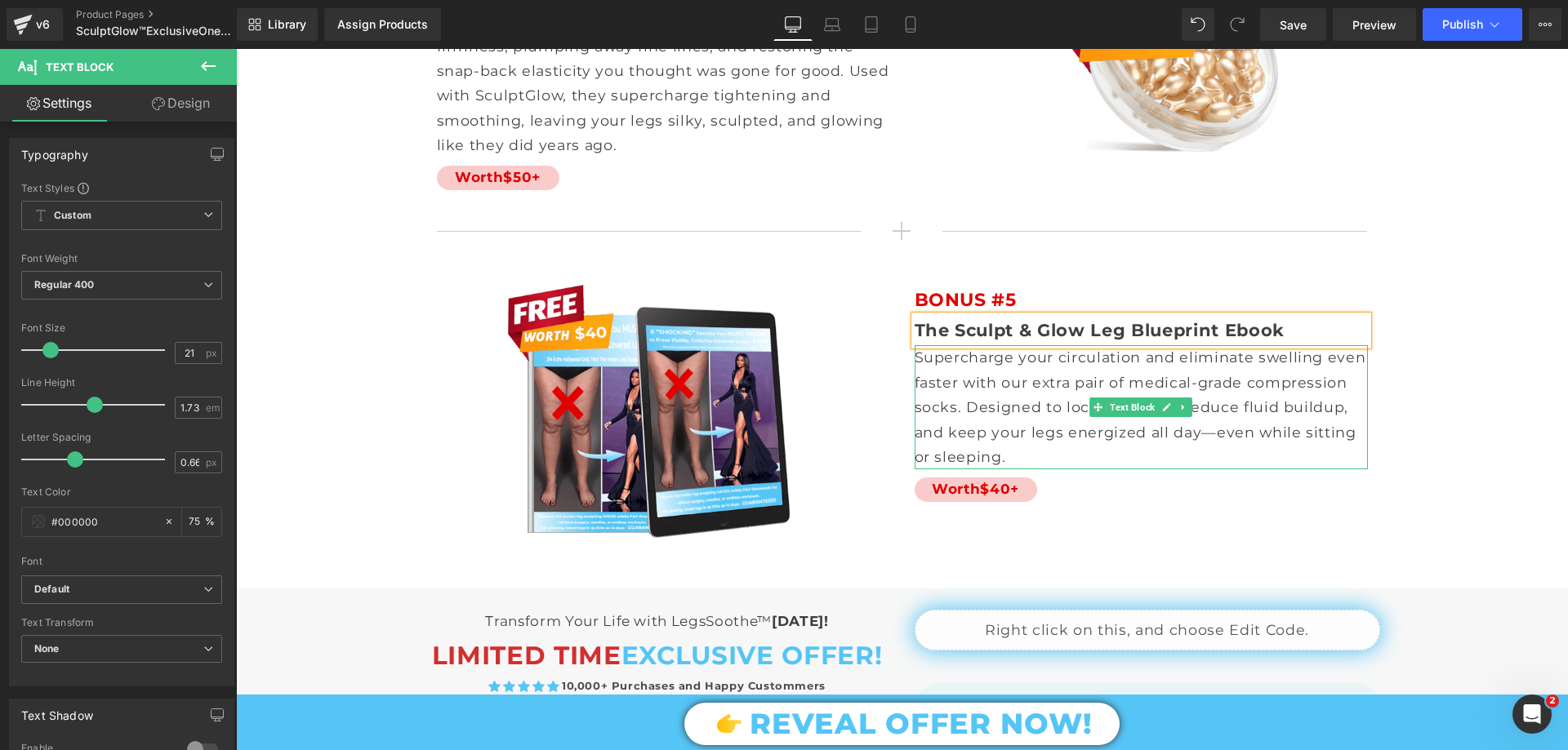
click at [982, 366] on p "Supercharge your circulation and eliminate swelling even faster with our extra …" at bounding box center [1141, 407] width 453 height 125
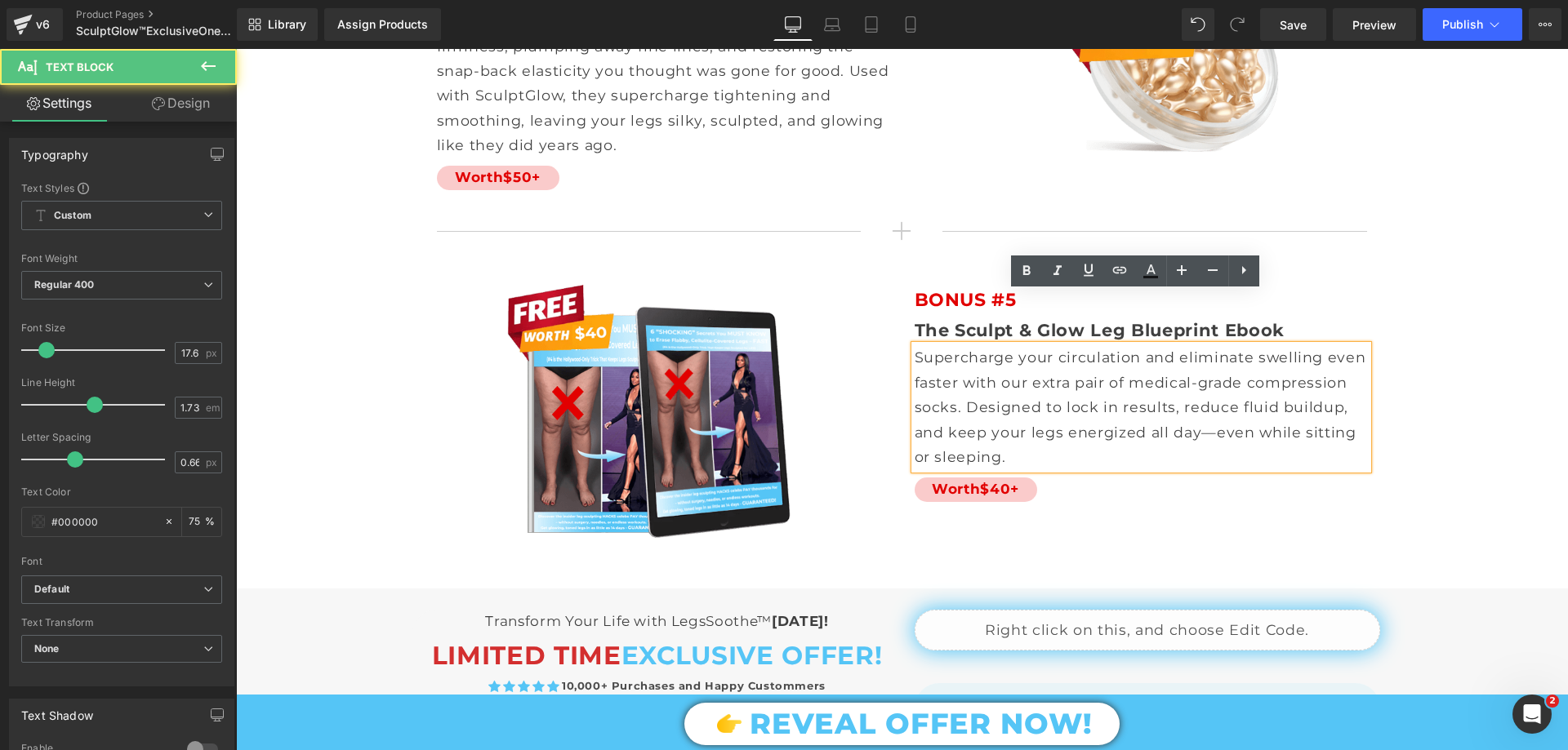
click at [982, 366] on p "Supercharge your circulation and eliminate swelling even faster with our extra …" at bounding box center [1141, 407] width 453 height 125
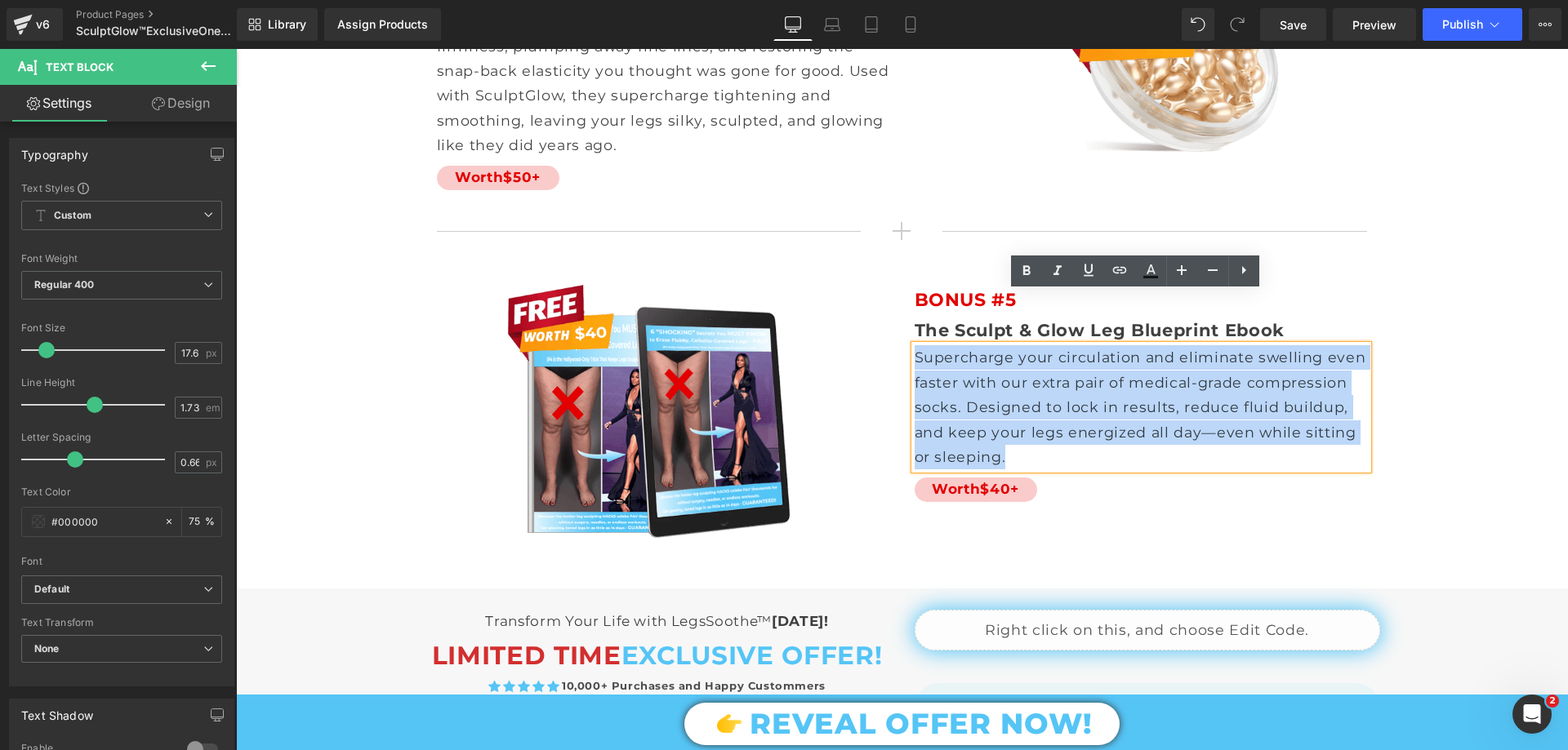
click at [982, 366] on p "Supercharge your circulation and eliminate swelling even faster with our extra …" at bounding box center [1141, 407] width 453 height 125
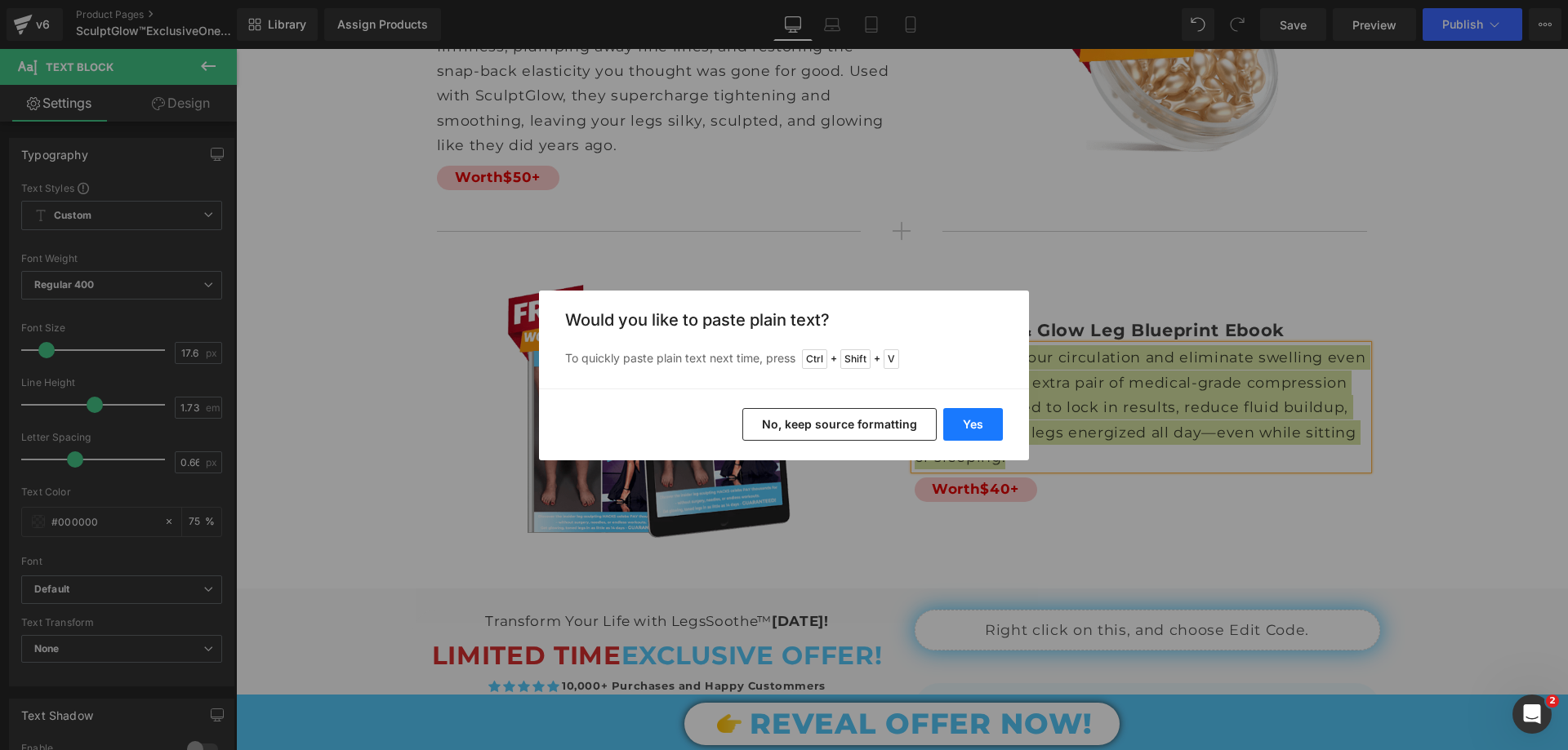
click at [972, 431] on button "Yes" at bounding box center [973, 425] width 60 height 33
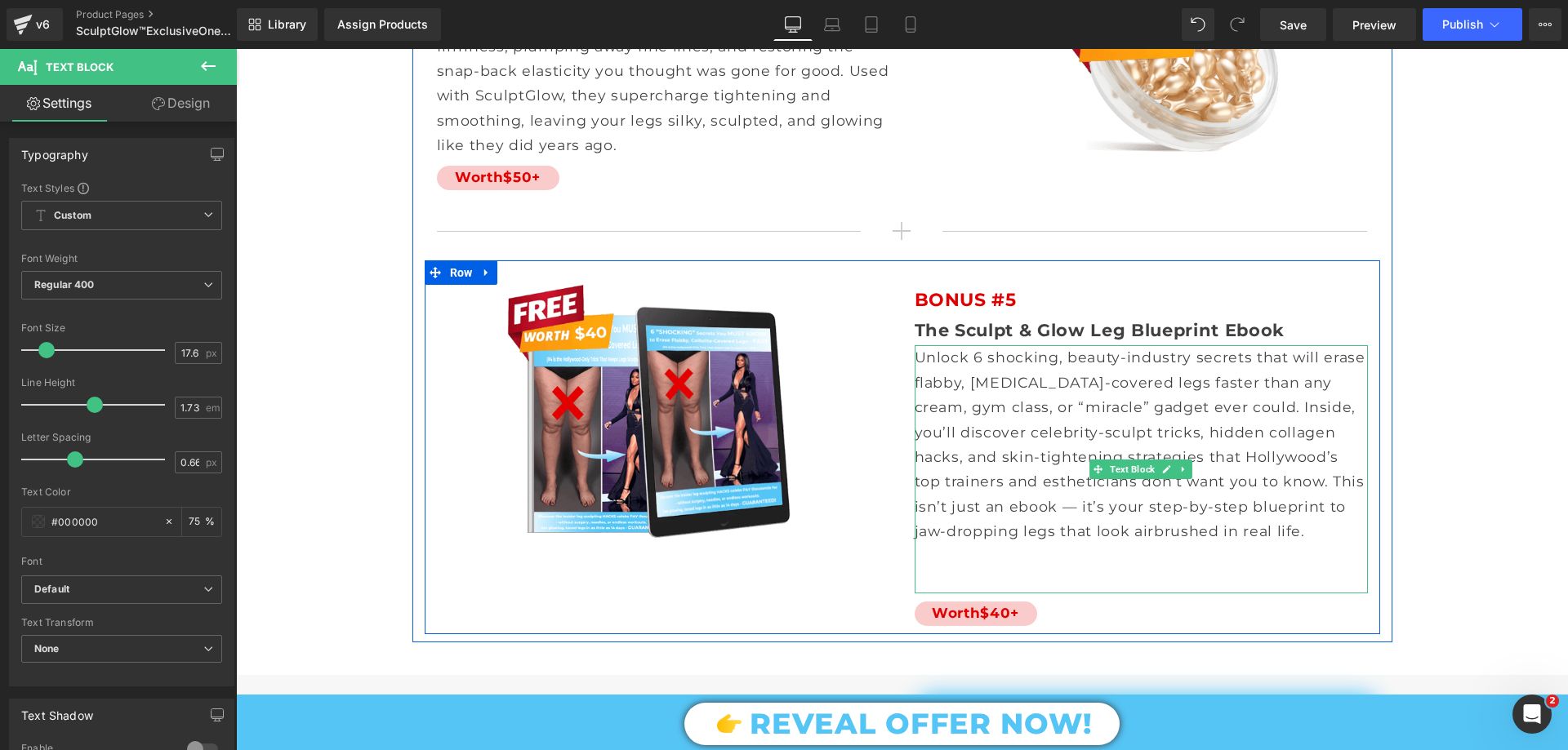
click at [991, 569] on p at bounding box center [1141, 581] width 453 height 25
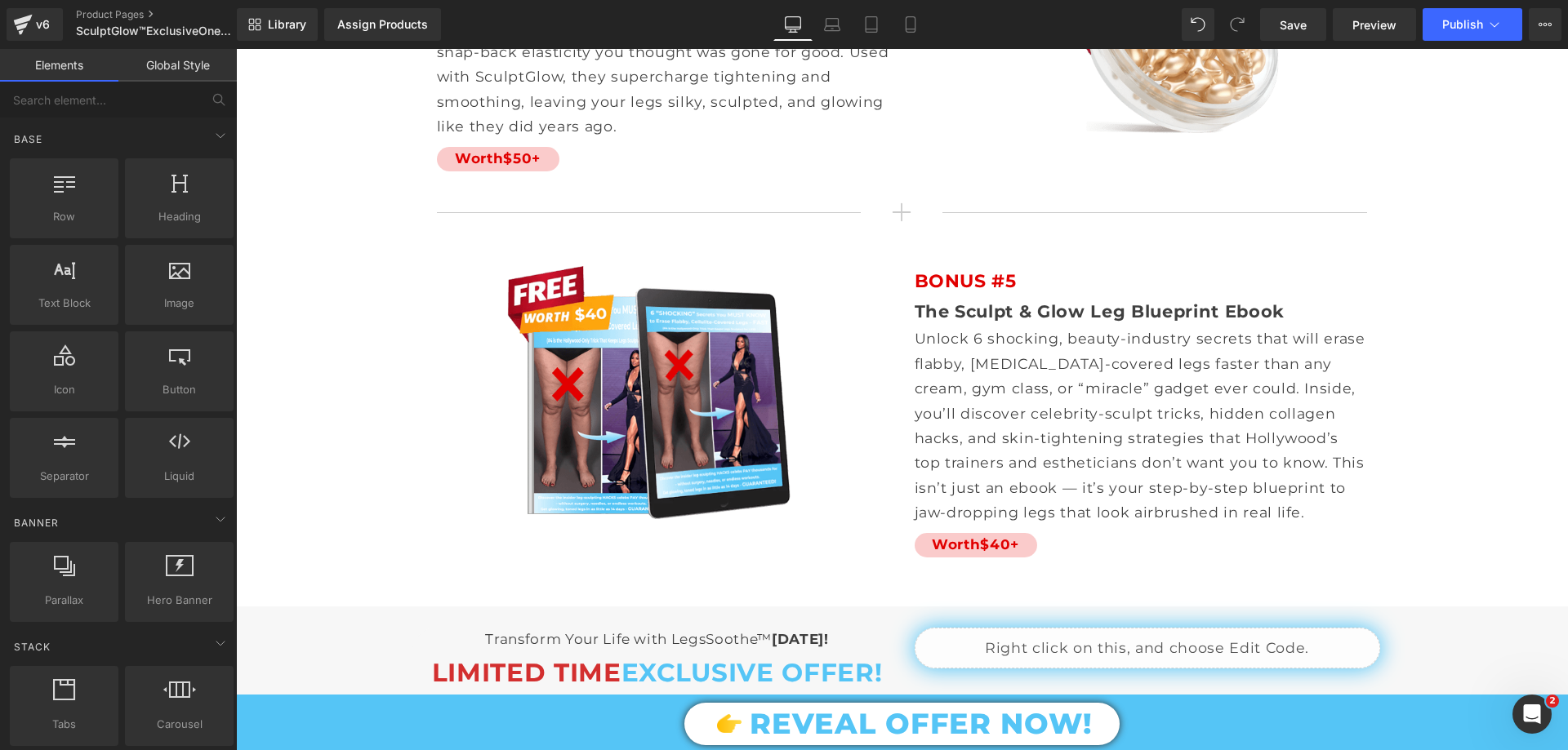
scroll to position [10533, 0]
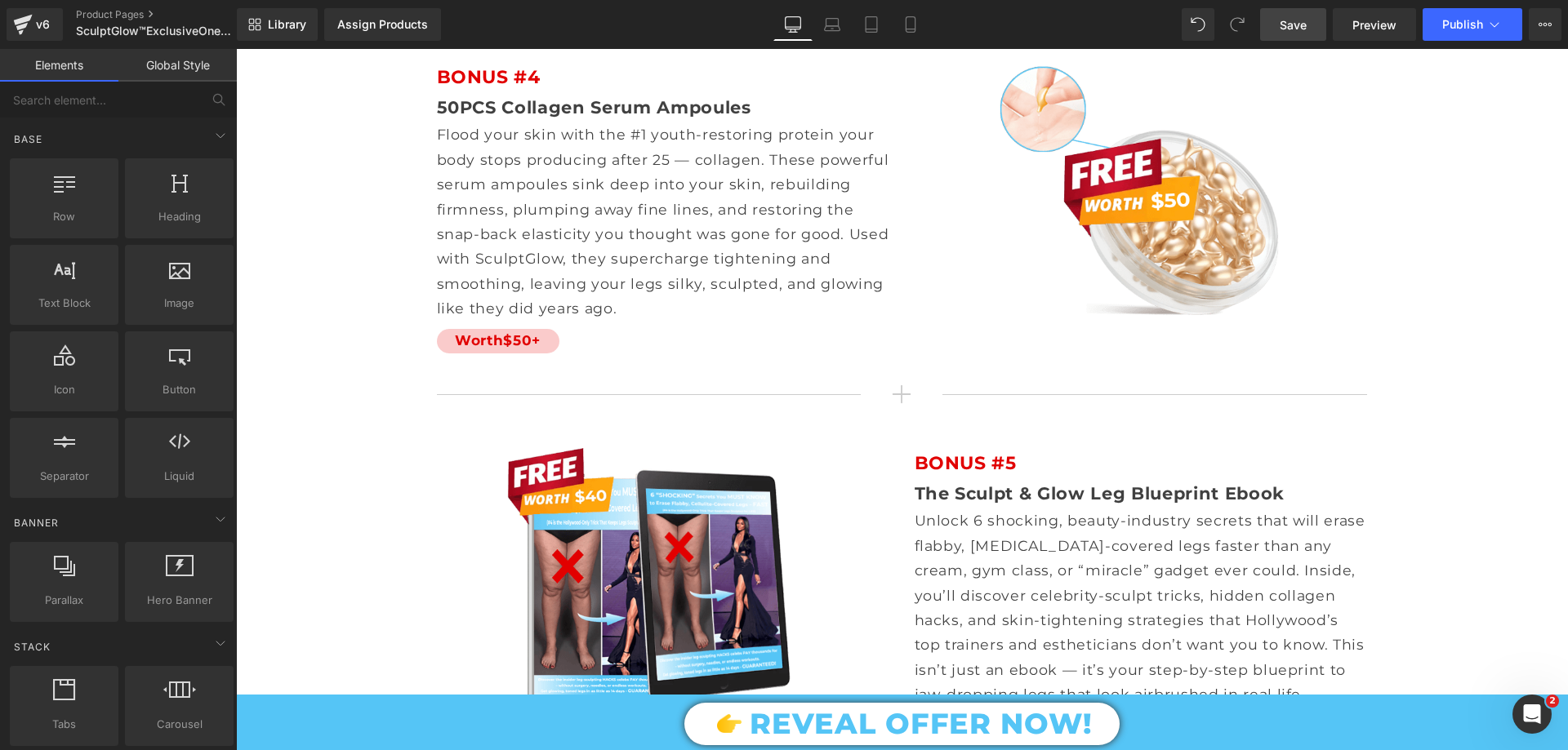
click at [1285, 33] on span "Save" at bounding box center [1293, 25] width 27 height 17
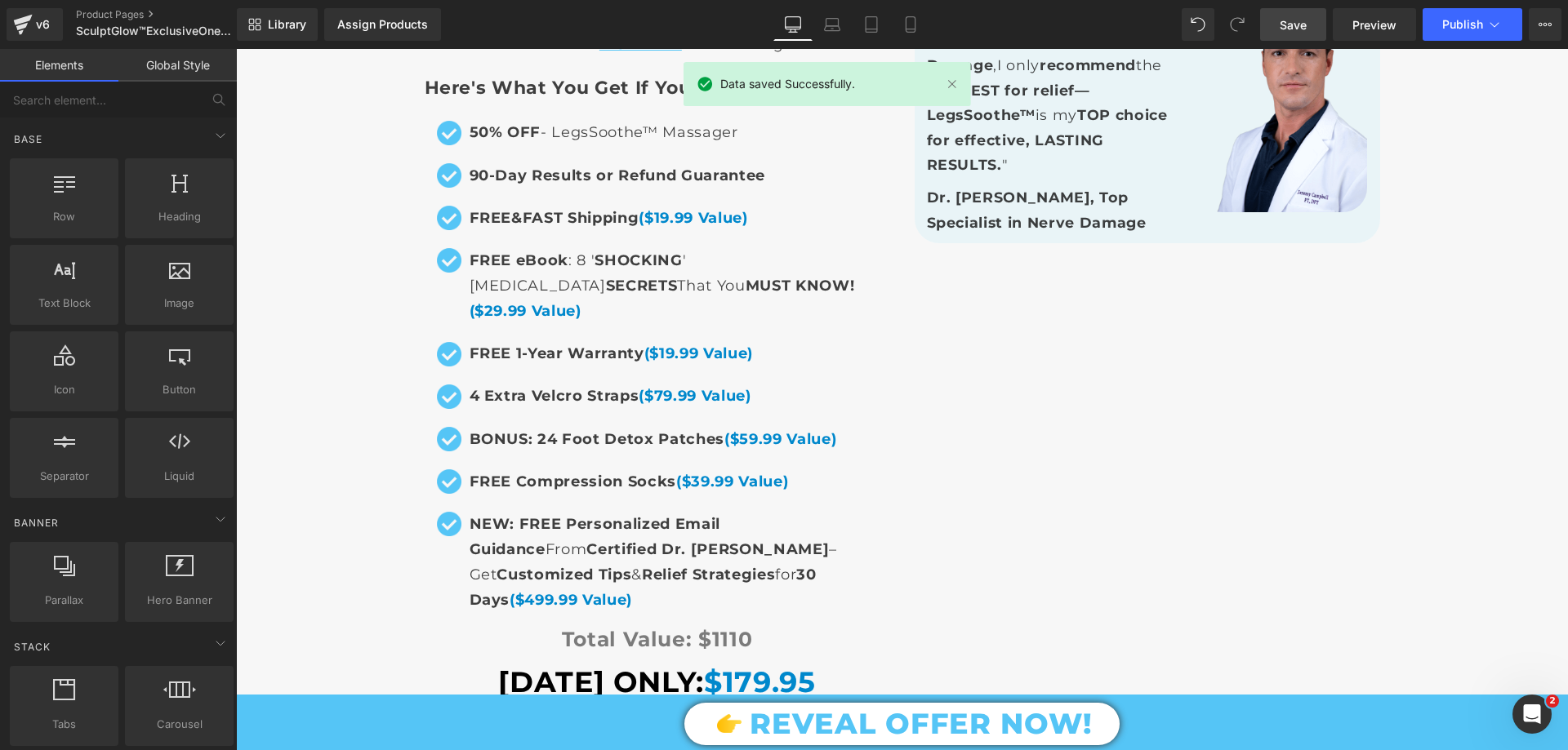
scroll to position [11595, 0]
